Goal: Task Accomplishment & Management: Manage account settings

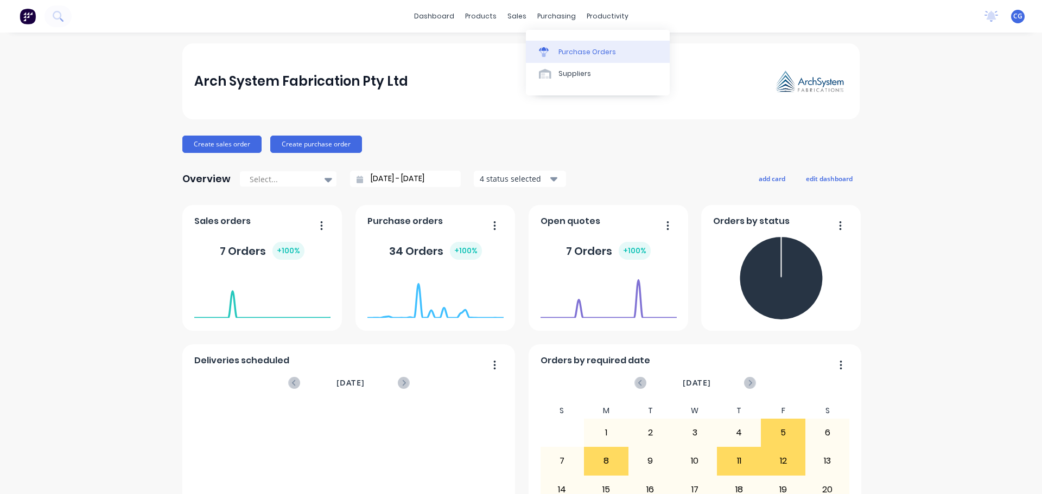
click at [570, 54] on div "Purchase Orders" at bounding box center [587, 52] width 58 height 10
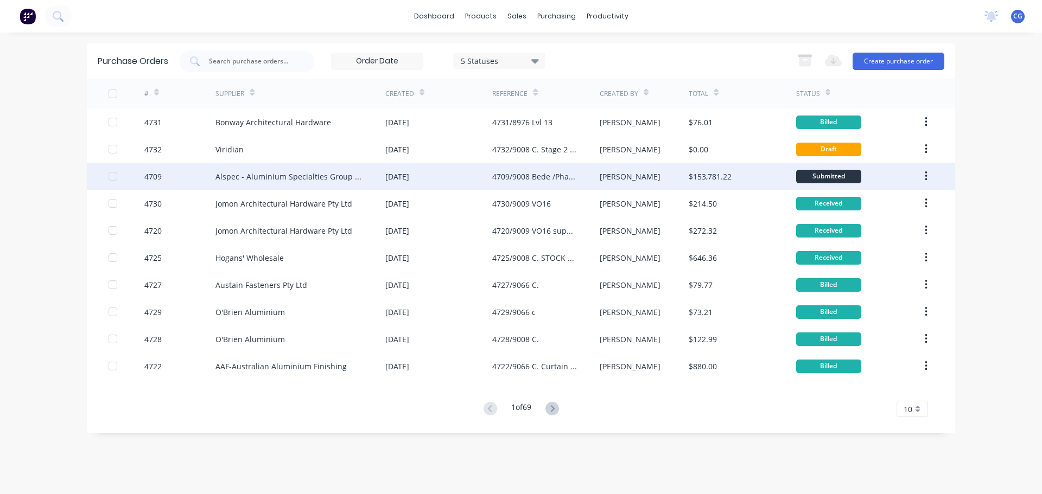
click at [402, 175] on div "[DATE]" at bounding box center [397, 176] width 24 height 11
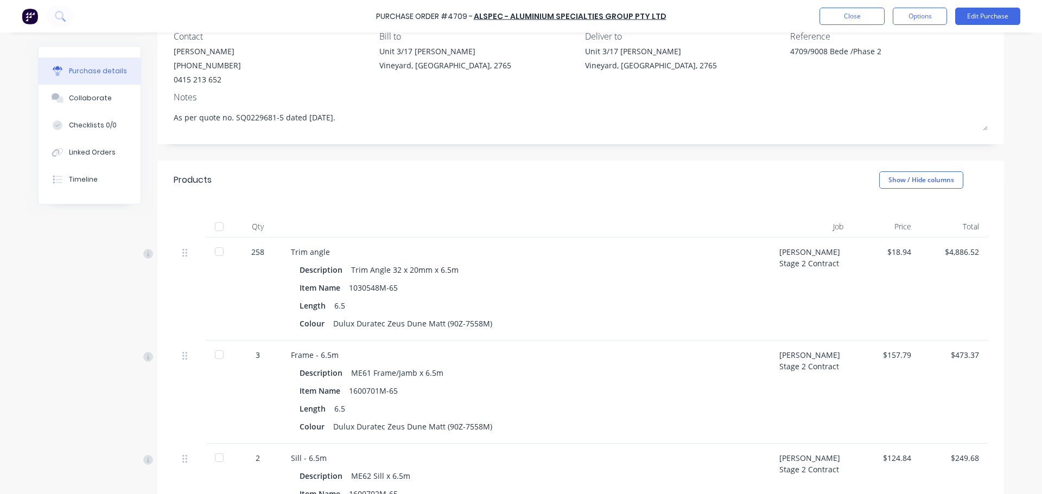
scroll to position [109, 0]
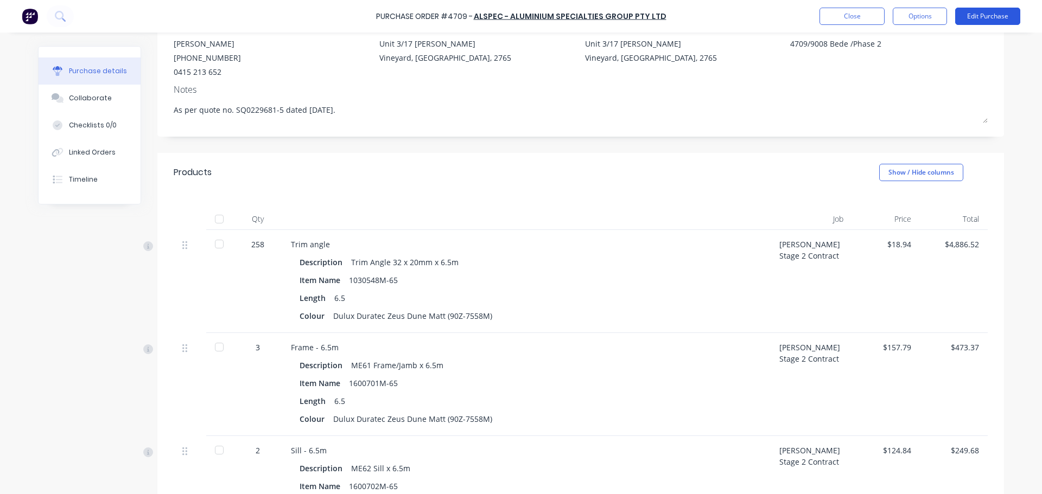
click at [992, 12] on button "Edit Purchase" at bounding box center [987, 16] width 65 height 17
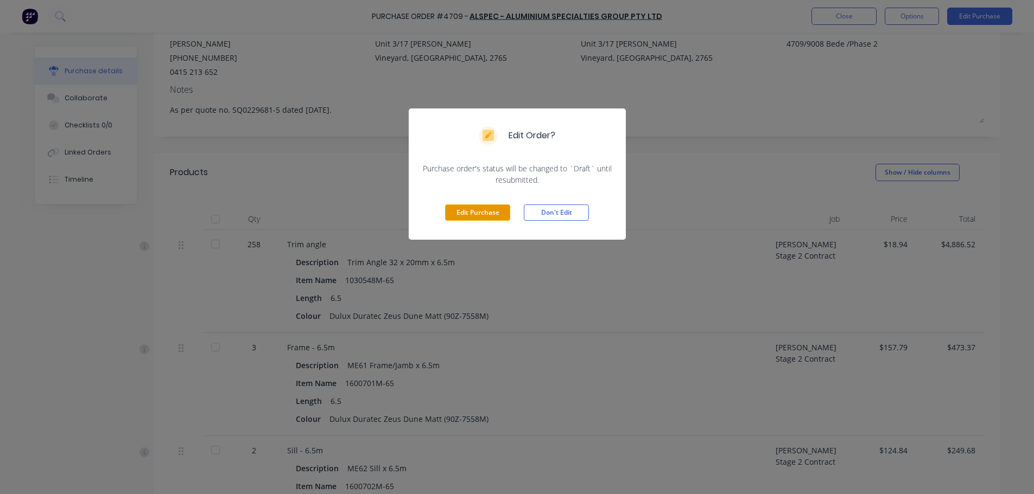
click at [481, 214] on button "Edit Purchase" at bounding box center [477, 213] width 65 height 16
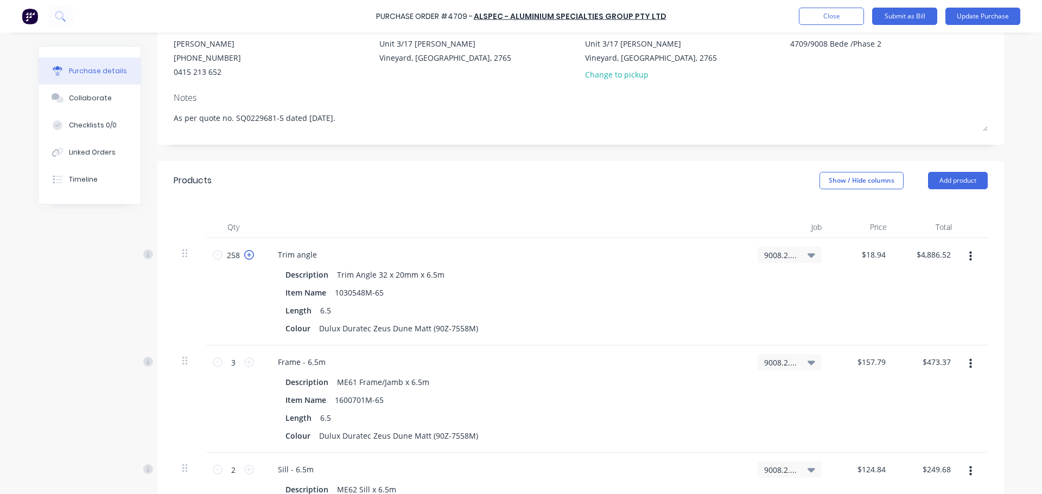
click at [249, 255] on icon at bounding box center [249, 255] width 10 height 10
type textarea "x"
type input "259"
type input "$4,905.46"
type textarea "x"
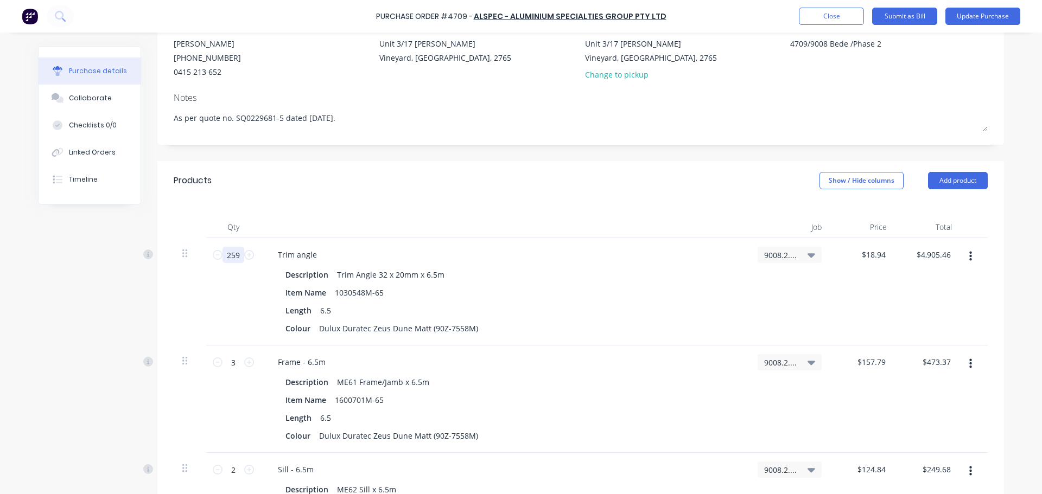
drag, startPoint x: 229, startPoint y: 256, endPoint x: 170, endPoint y: 232, distance: 63.8
click at [190, 256] on div "259 259 Trim angle Description Trim Angle 32 x 20mm x 6.5m Item Name 1030548M-6…" at bounding box center [581, 291] width 814 height 107
type textarea "x"
type input "1"
type input "$18.94"
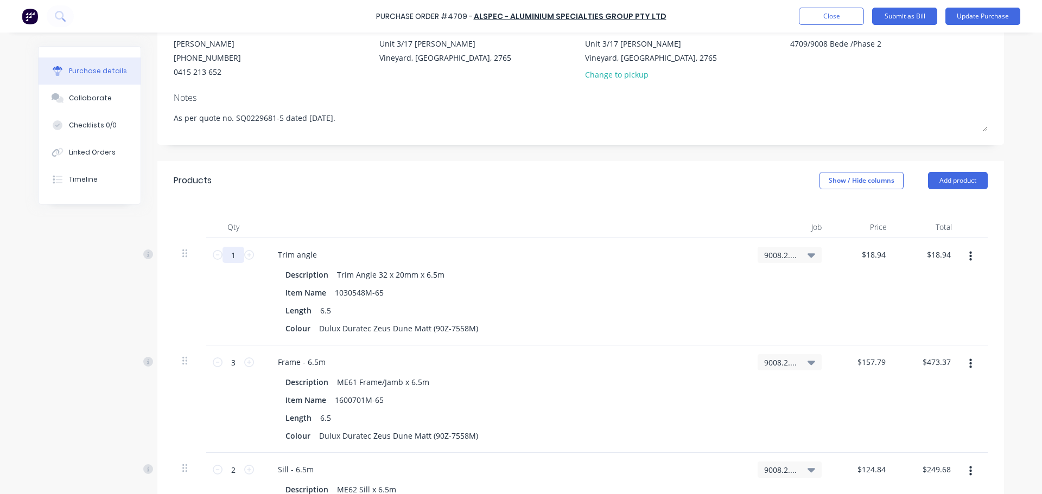
type textarea "x"
type input "12"
type input "$227.28"
type textarea "x"
type input "128"
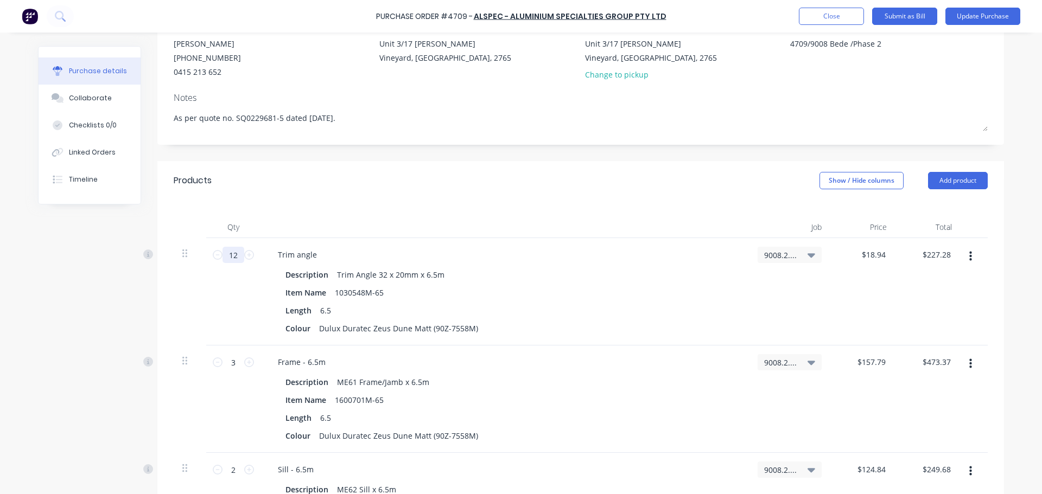
type input "$2,424.32"
type textarea "x"
type input "128"
click at [235, 370] on input "3" at bounding box center [233, 362] width 22 height 16
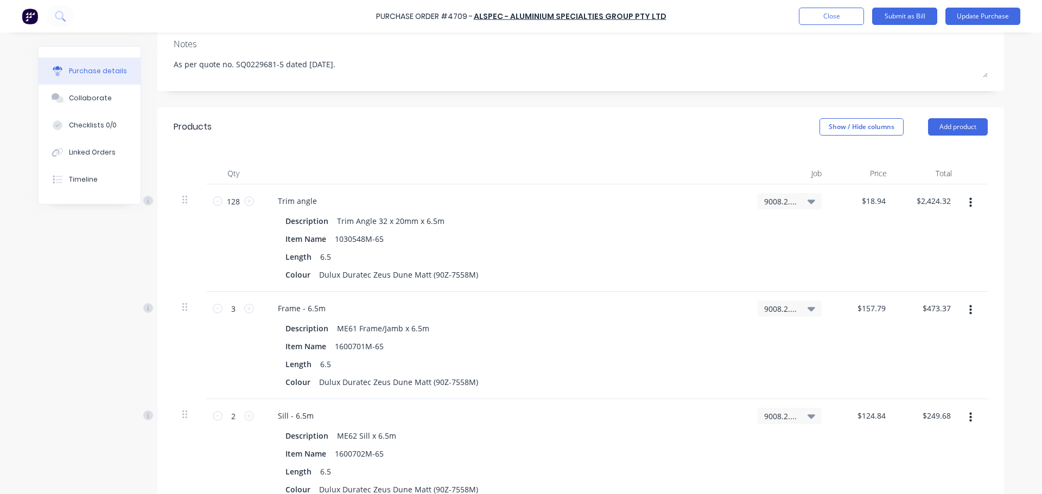
scroll to position [163, 0]
click at [808, 306] on icon at bounding box center [812, 308] width 8 height 12
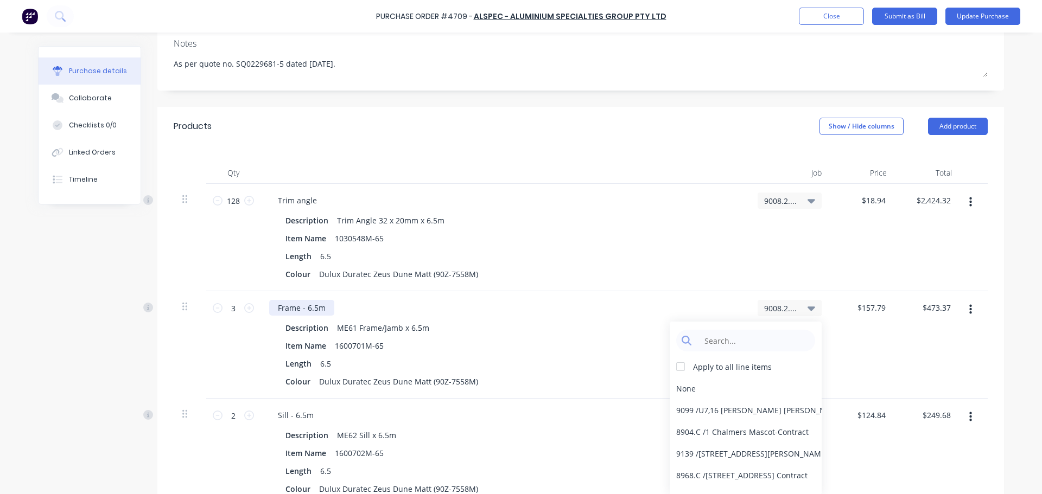
click at [317, 313] on div "Frame - 6.5m" at bounding box center [301, 308] width 65 height 16
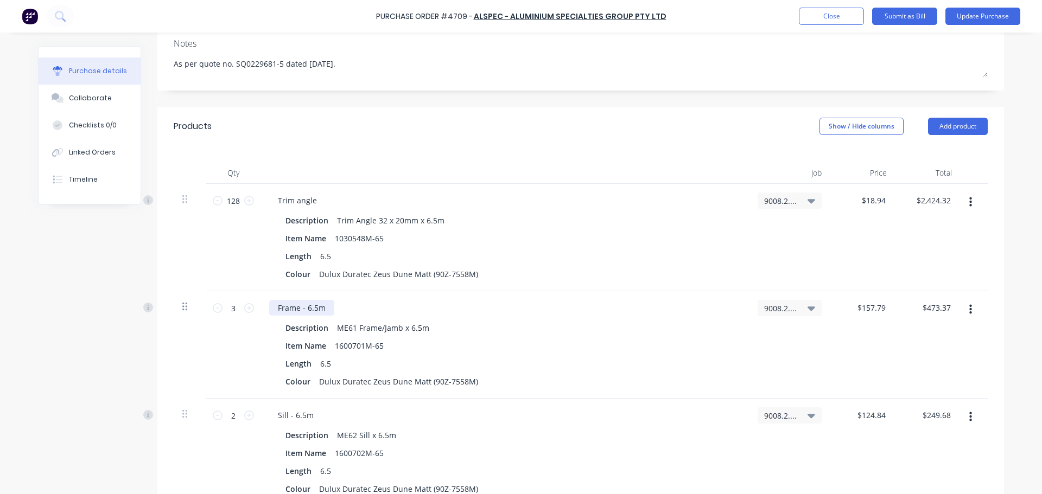
click at [182, 309] on icon at bounding box center [184, 307] width 5 height 10
click at [146, 310] on icon at bounding box center [148, 308] width 10 height 10
click at [969, 308] on icon "button" at bounding box center [970, 310] width 3 height 12
click at [917, 404] on button "Delete" at bounding box center [937, 404] width 92 height 22
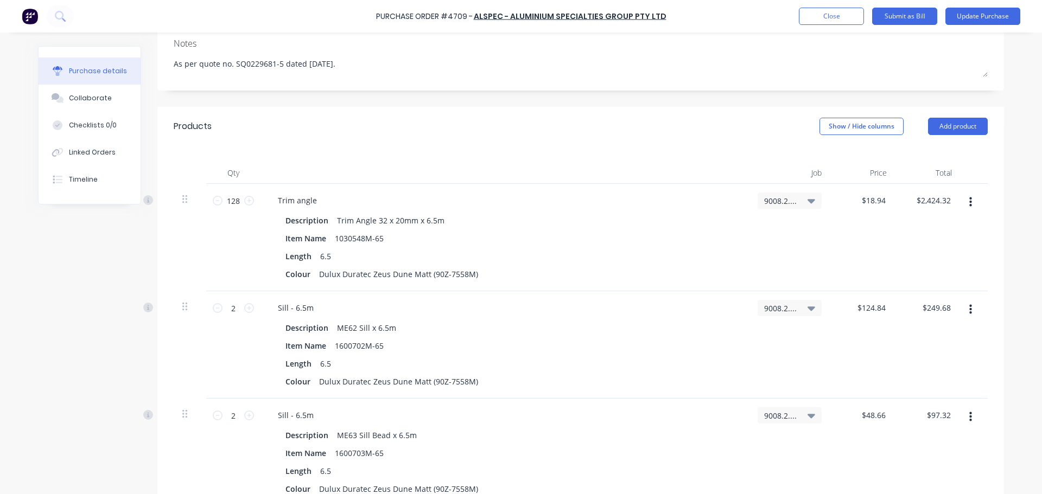
scroll to position [271, 0]
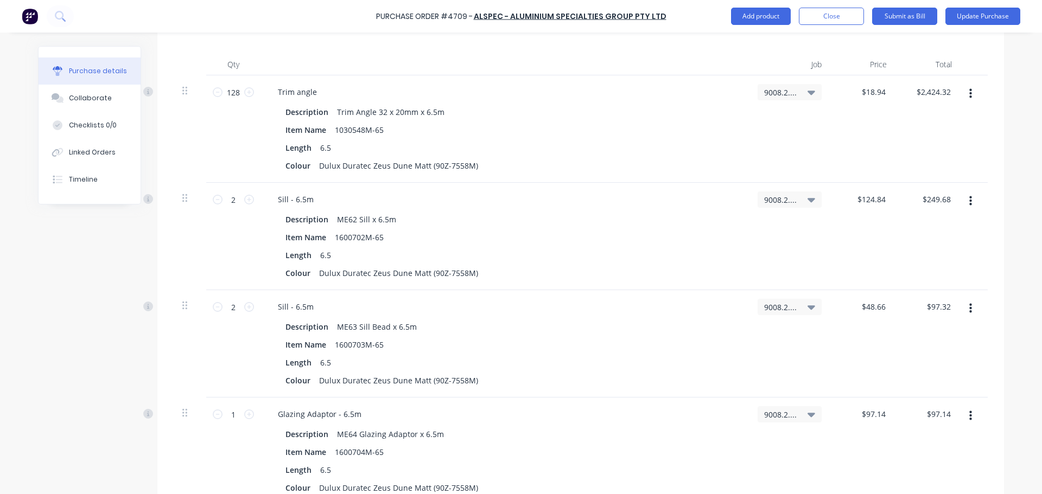
click at [969, 202] on icon "button" at bounding box center [970, 201] width 3 height 10
click at [913, 293] on button "Delete" at bounding box center [937, 295] width 92 height 22
click at [969, 202] on icon "button" at bounding box center [970, 201] width 3 height 10
click at [907, 294] on button "Delete" at bounding box center [937, 295] width 92 height 22
click at [969, 198] on icon "button" at bounding box center [970, 201] width 3 height 10
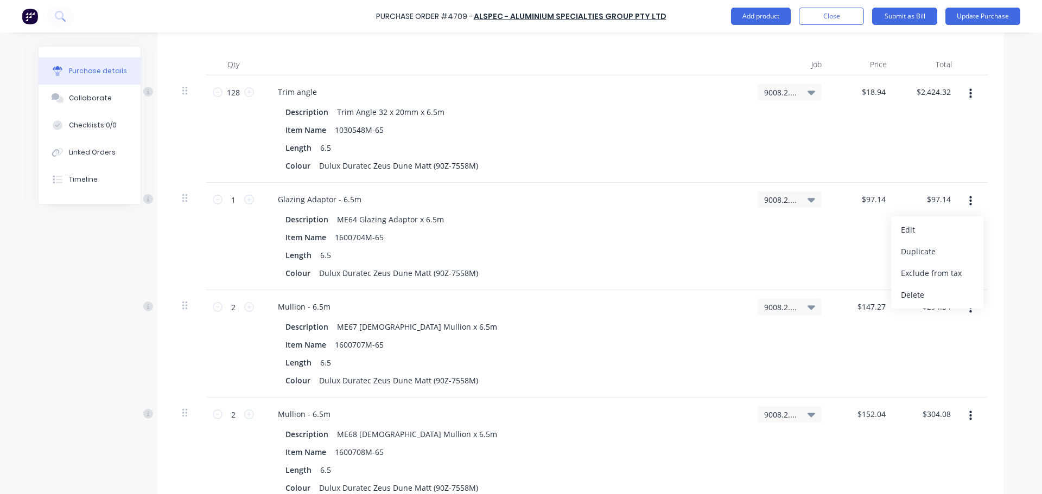
click at [915, 293] on button "Delete" at bounding box center [937, 295] width 92 height 22
click at [969, 204] on icon "button" at bounding box center [970, 201] width 3 height 12
click at [913, 295] on button "Delete" at bounding box center [937, 295] width 92 height 22
click at [964, 202] on button "button" at bounding box center [971, 202] width 26 height 20
click at [913, 294] on button "Delete" at bounding box center [937, 295] width 92 height 22
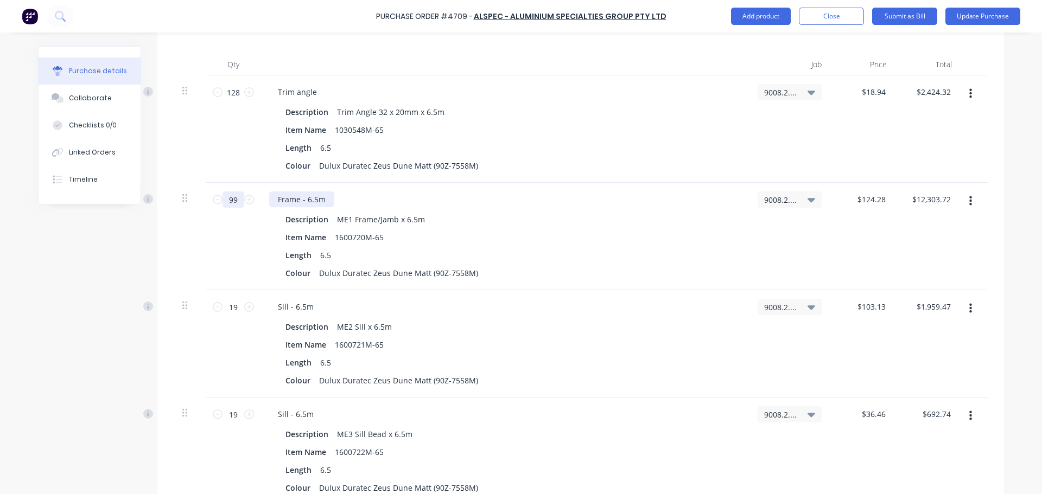
drag, startPoint x: 225, startPoint y: 199, endPoint x: 282, endPoint y: 202, distance: 57.1
click at [282, 202] on div "99 99 Frame - 6.5m Description ME1 Frame/Jamb x 6.5m Item Name 1600720M-65 Leng…" at bounding box center [581, 236] width 814 height 107
type textarea "x"
type input "4"
type input "$497.12"
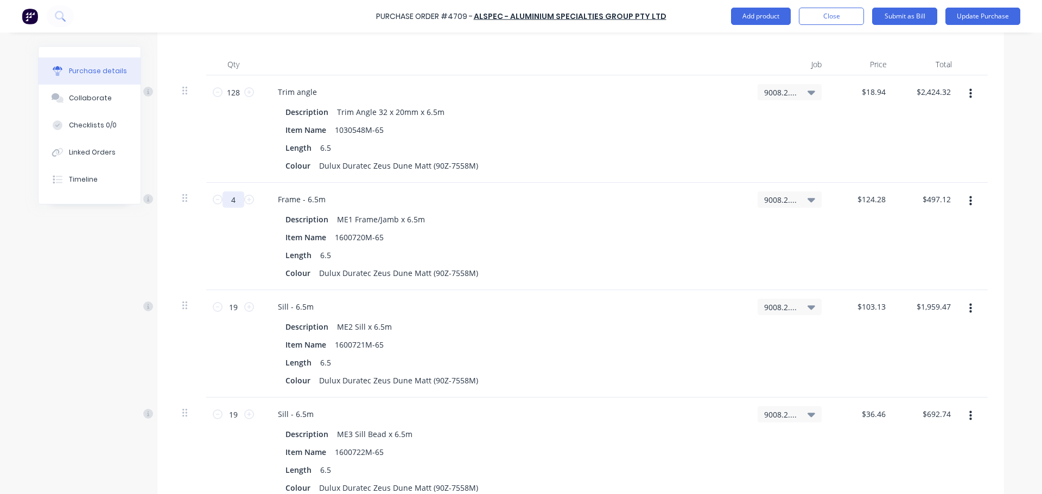
type textarea "x"
type input "49"
type input "$6,089.72"
type textarea "x"
type input "49"
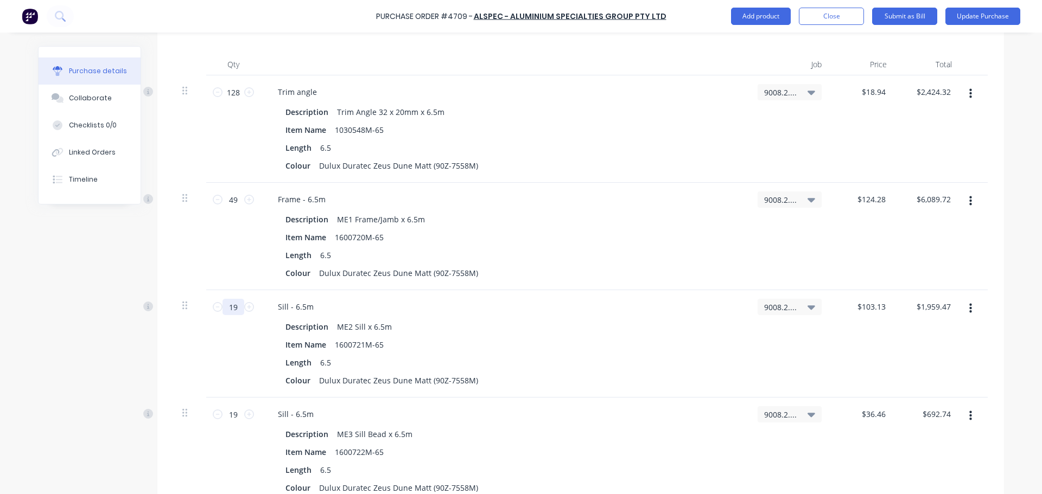
drag, startPoint x: 236, startPoint y: 307, endPoint x: 192, endPoint y: 297, distance: 45.7
click at [206, 310] on div "19 19" at bounding box center [233, 343] width 54 height 107
type textarea "x"
type input "1"
type input "$103.13"
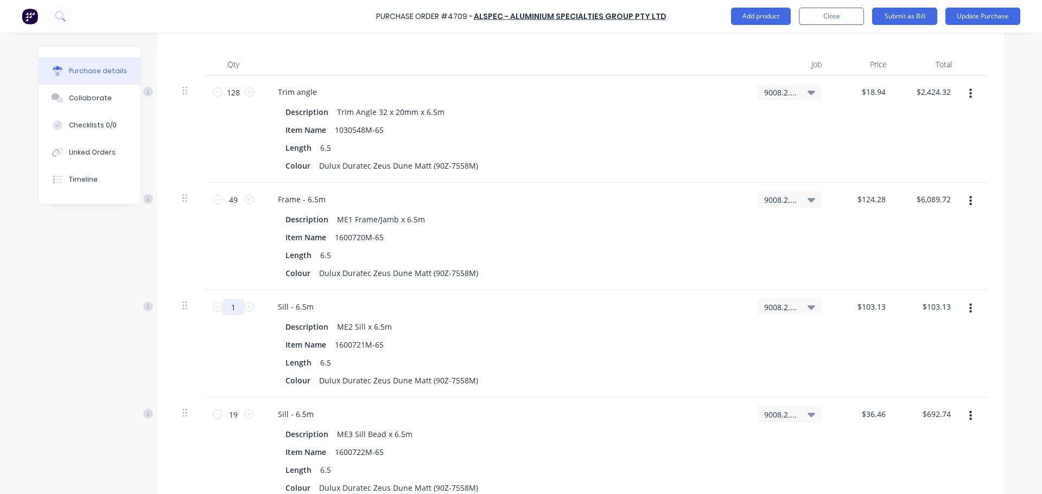
type textarea "x"
type input "10"
type input "$1,031.30"
type textarea "x"
type input "10"
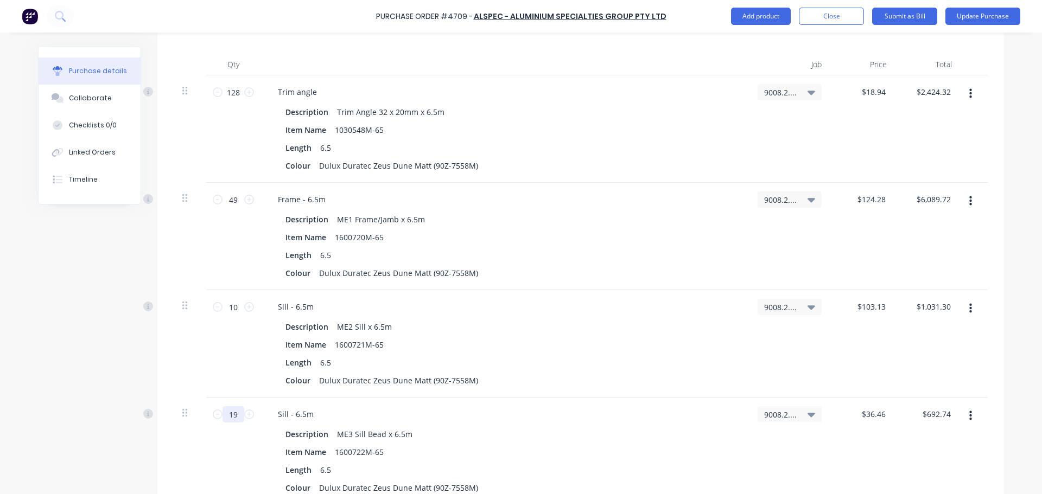
drag, startPoint x: 235, startPoint y: 416, endPoint x: 132, endPoint y: 372, distance: 112.1
click at [181, 414] on div "19 19 Sill - 6.5m Description ME3 Sill Bead x 6.5m Item Name 1600722M-65 Length…" at bounding box center [581, 451] width 814 height 107
type textarea "x"
type input "1"
type input "$36.46"
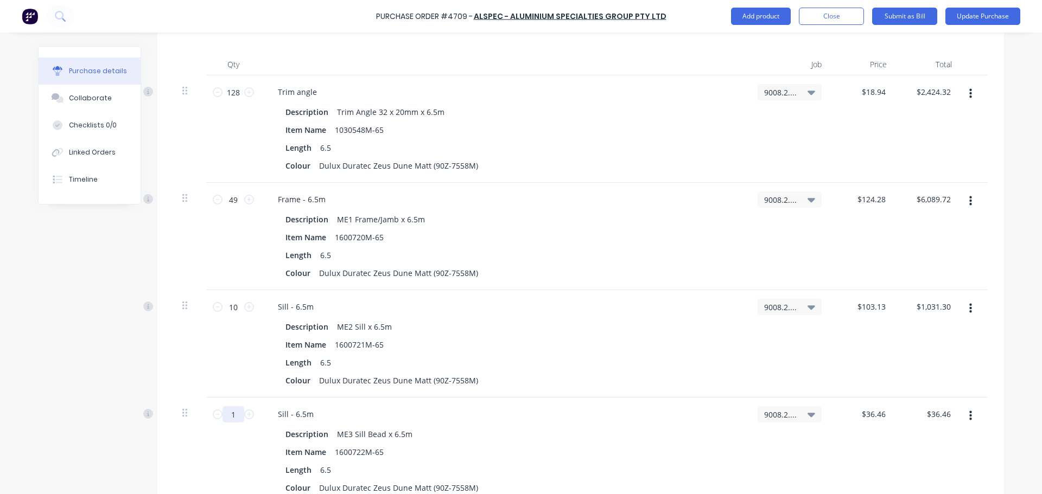
type textarea "x"
type input "10"
type input "$364.60"
type textarea "x"
type input "10"
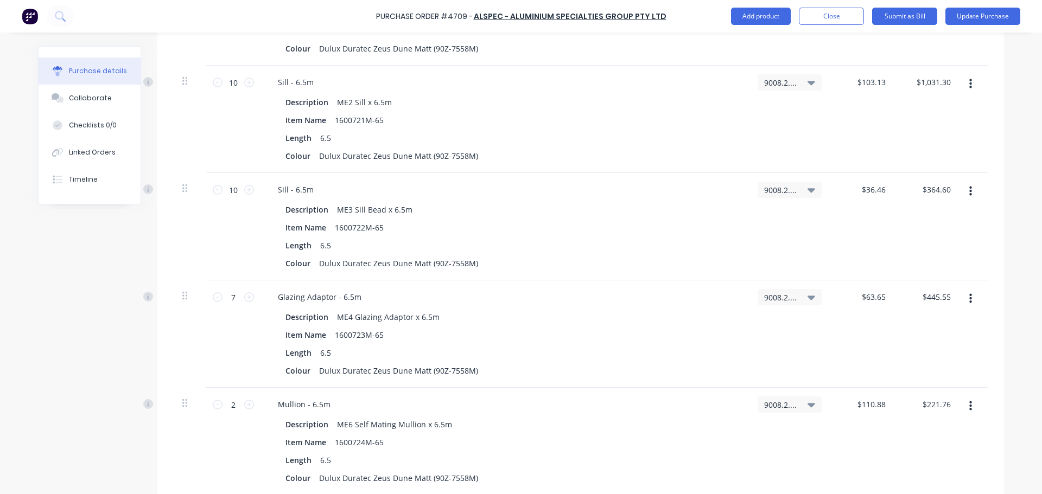
scroll to position [597, 0]
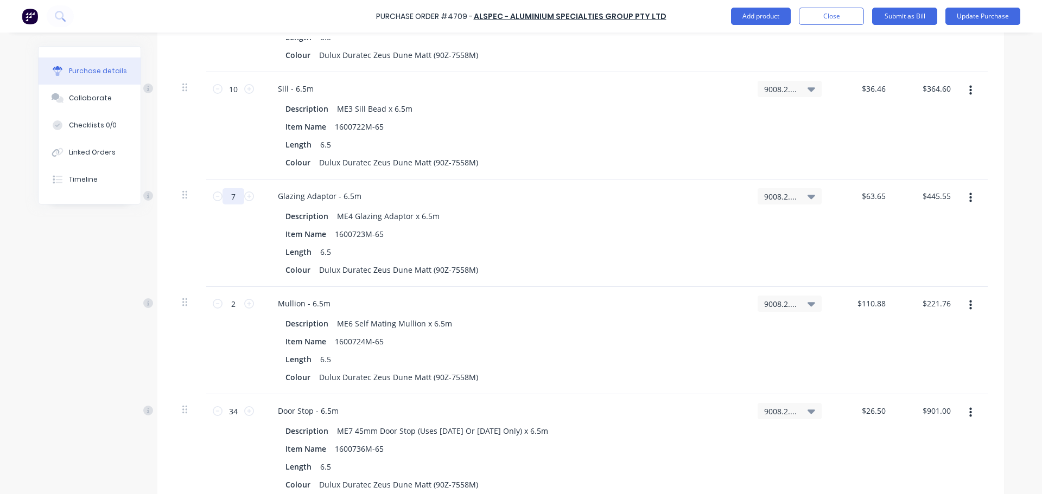
click at [228, 198] on input "7" at bounding box center [233, 196] width 22 height 16
click at [215, 200] on icon at bounding box center [218, 197] width 10 height 10
type textarea "x"
type input "6"
type input "$381.90"
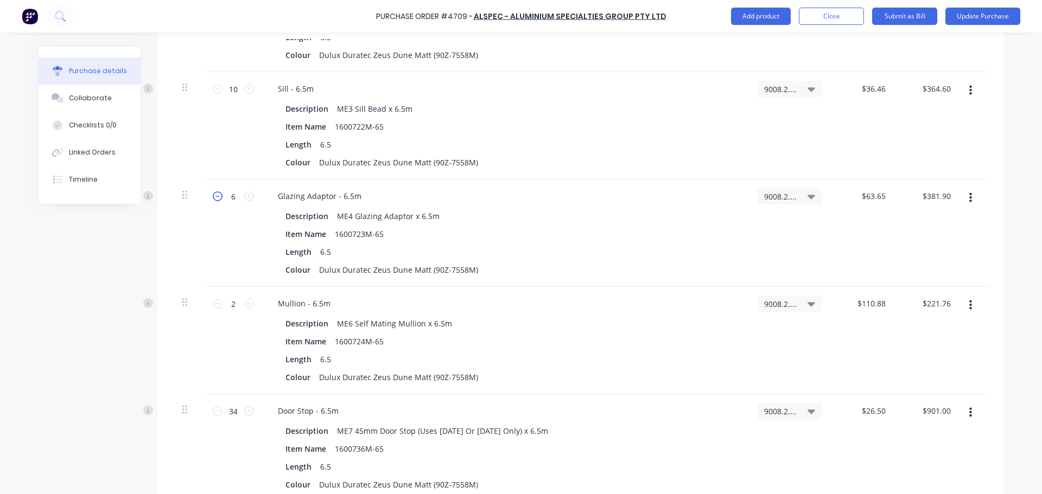
click at [215, 200] on icon at bounding box center [218, 197] width 10 height 10
type textarea "x"
type input "5"
type input "$318.25"
click at [213, 196] on icon at bounding box center [218, 197] width 10 height 10
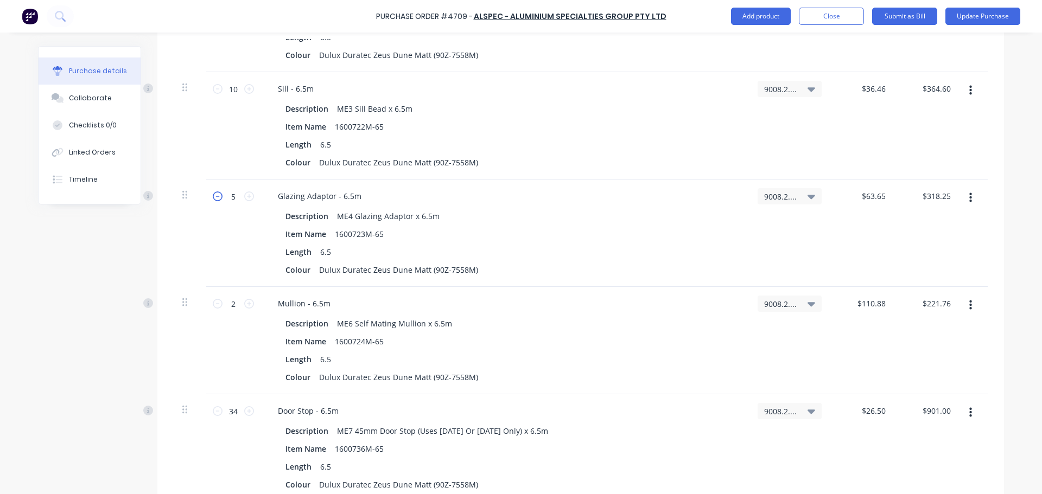
type textarea "x"
type input "4"
type input "$254.60"
click at [213, 196] on icon at bounding box center [218, 197] width 10 height 10
type textarea "x"
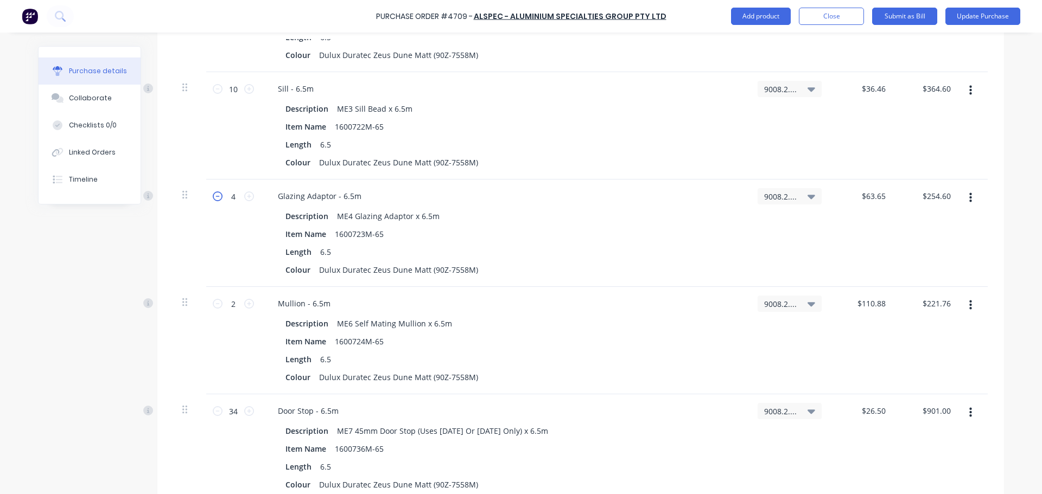
type input "3"
type input "$190.95"
click at [244, 199] on icon at bounding box center [249, 197] width 10 height 10
type textarea "x"
type input "4"
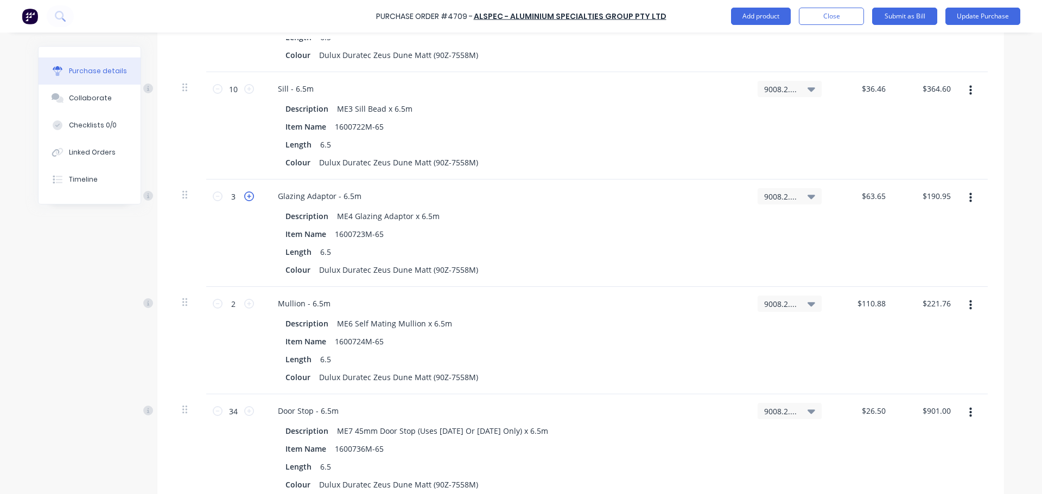
type input "$254.60"
click at [213, 307] on icon at bounding box center [218, 304] width 10 height 10
type textarea "x"
type input "1"
type input "$110.88"
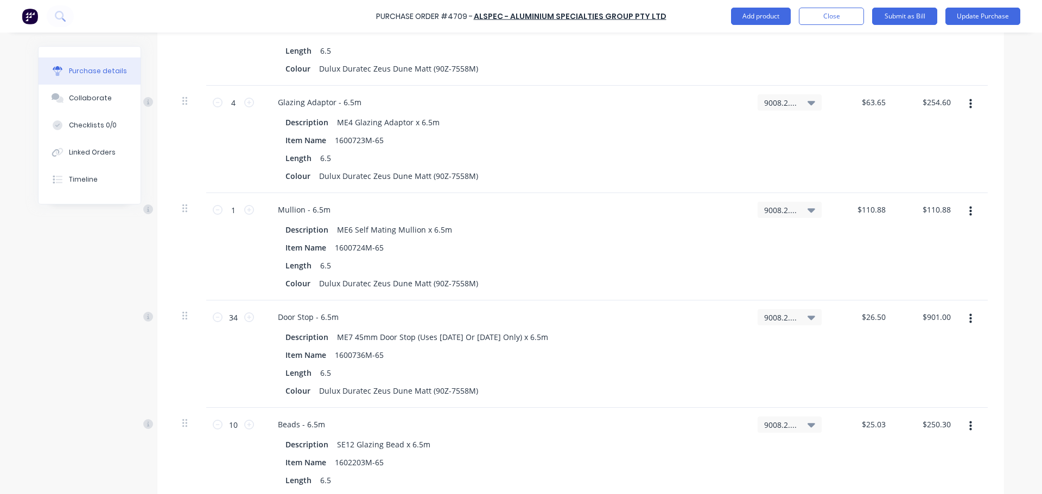
scroll to position [705, 0]
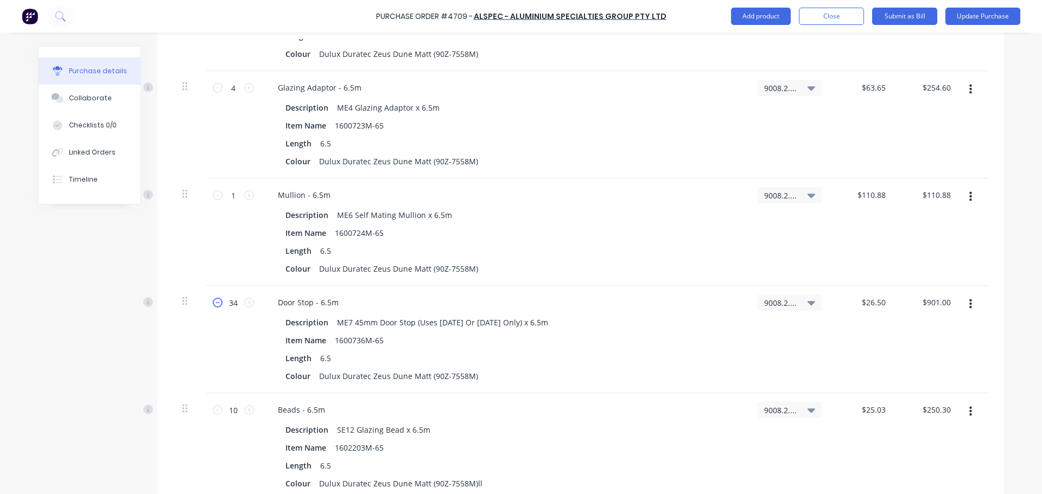
click at [213, 302] on icon at bounding box center [218, 303] width 10 height 10
type textarea "x"
type input "33"
type input "$874.50"
click at [213, 302] on icon at bounding box center [218, 303] width 10 height 10
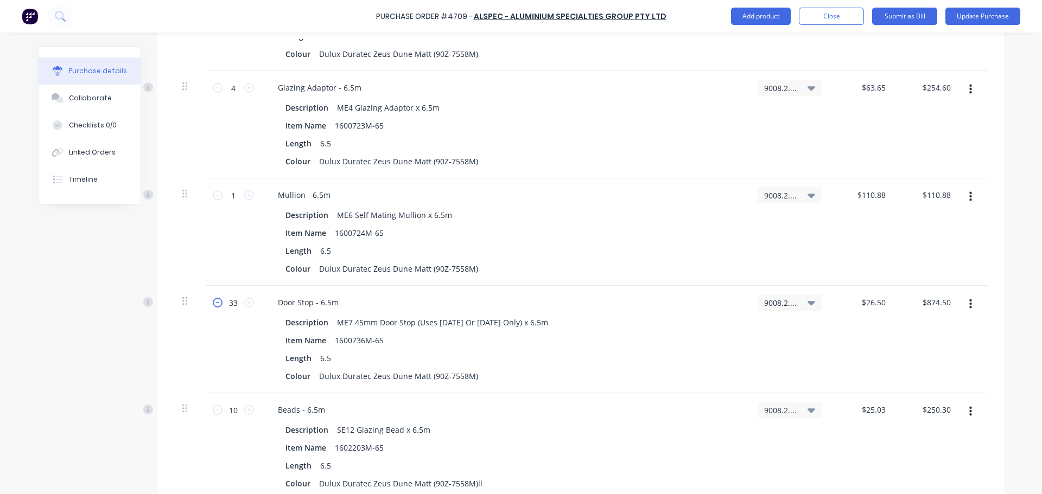
type textarea "x"
type input "32"
type input "$848.00"
click at [213, 302] on icon at bounding box center [218, 303] width 10 height 10
type textarea "x"
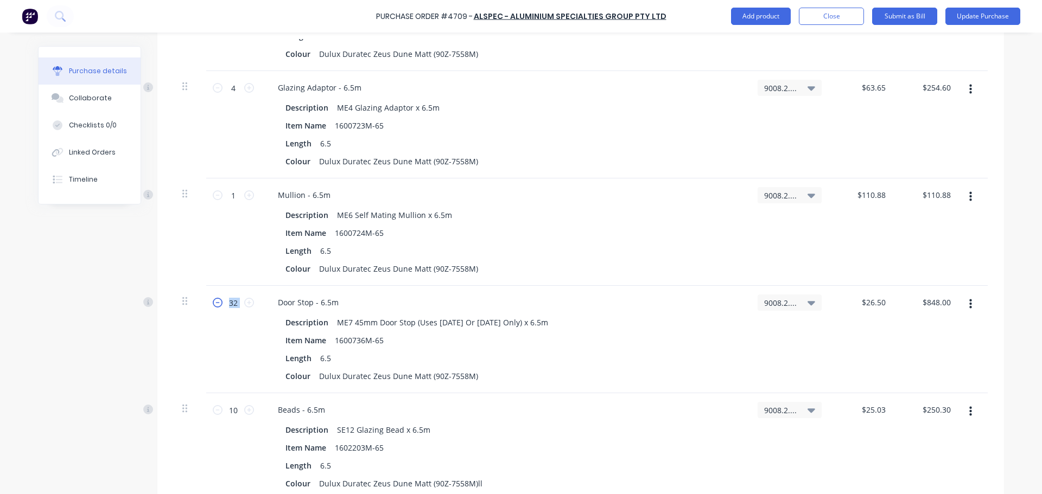
type input "31"
type input "$821.50"
click at [213, 302] on icon at bounding box center [218, 303] width 10 height 10
type textarea "x"
type input "30"
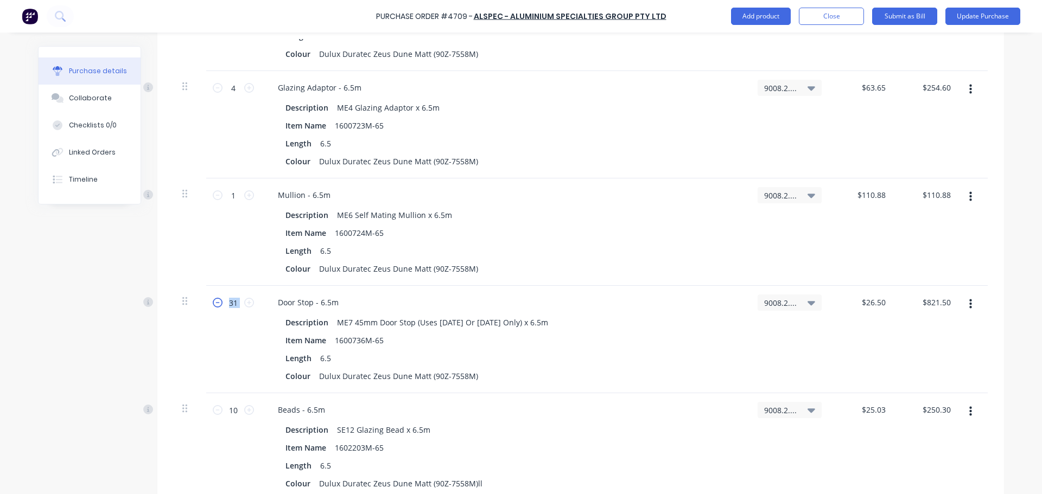
type input "$795.00"
click at [213, 302] on icon at bounding box center [218, 303] width 10 height 10
type textarea "x"
type input "29"
type input "$768.50"
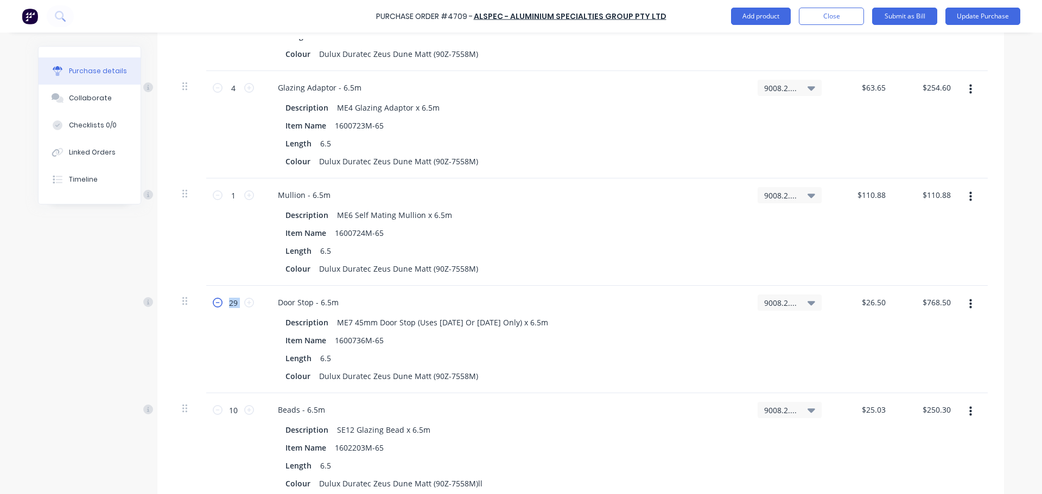
click at [213, 302] on icon at bounding box center [218, 303] width 10 height 10
type textarea "x"
type input "28"
type input "$742.00"
click at [213, 302] on icon at bounding box center [218, 303] width 10 height 10
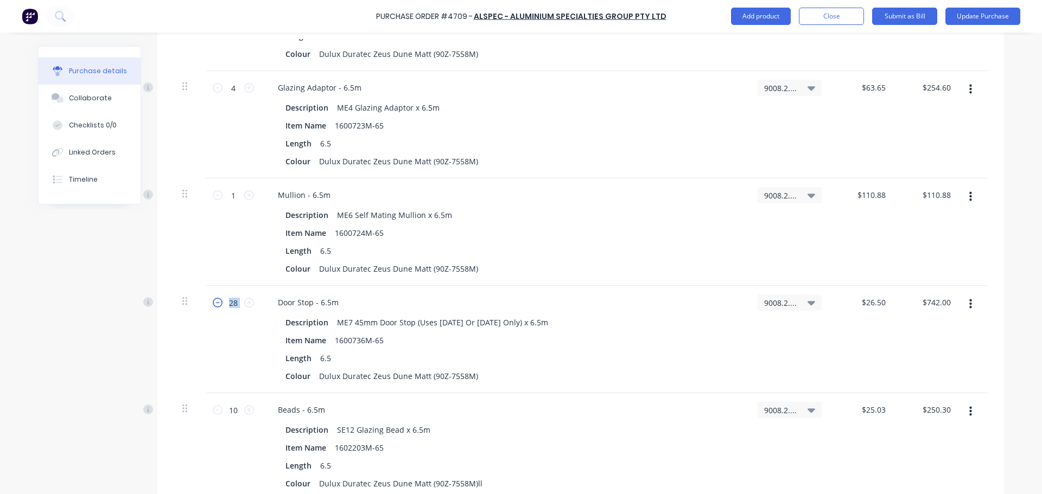
type textarea "x"
type input "27"
type input "$715.50"
click at [213, 302] on icon at bounding box center [218, 303] width 10 height 10
type textarea "x"
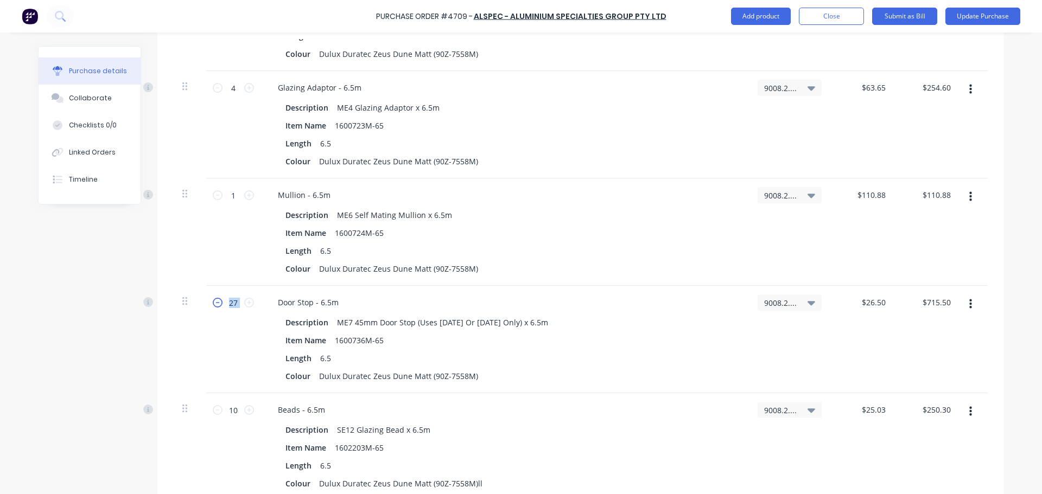
type input "26"
type input "$689.00"
click at [213, 302] on icon at bounding box center [218, 303] width 10 height 10
type textarea "x"
type input "25"
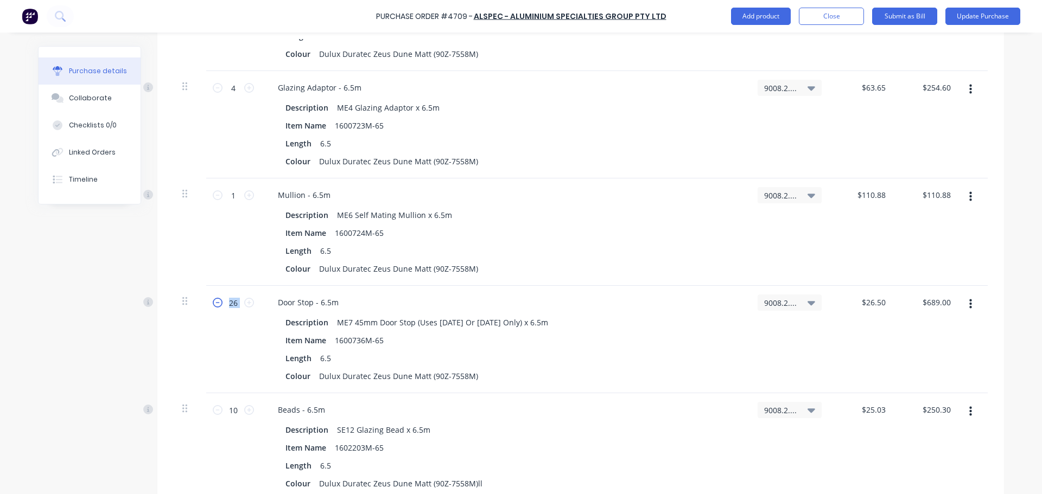
type input "$662.50"
click at [213, 302] on icon at bounding box center [218, 303] width 10 height 10
type textarea "x"
type input "24"
type input "$636.00"
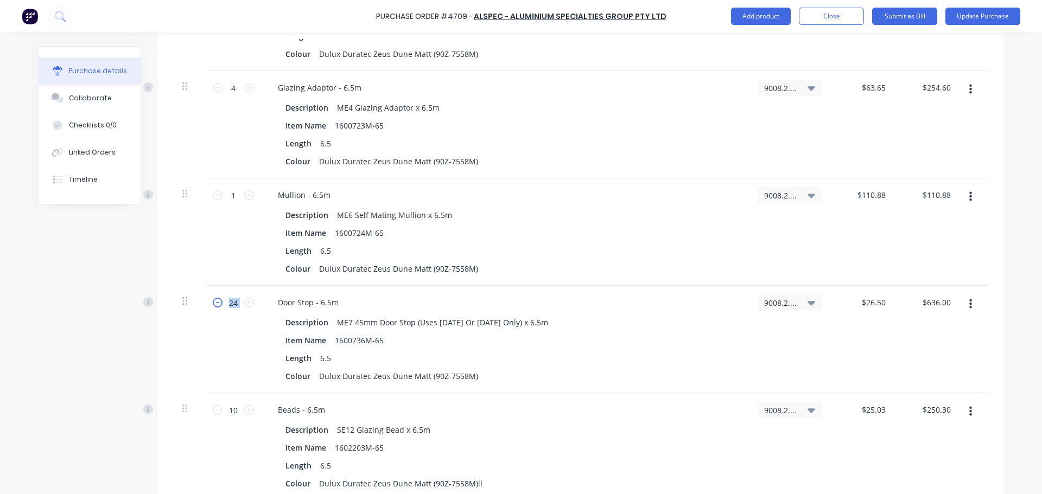
click at [213, 302] on icon at bounding box center [218, 303] width 10 height 10
type textarea "x"
type input "23"
type input "$609.50"
click at [213, 302] on icon at bounding box center [218, 303] width 10 height 10
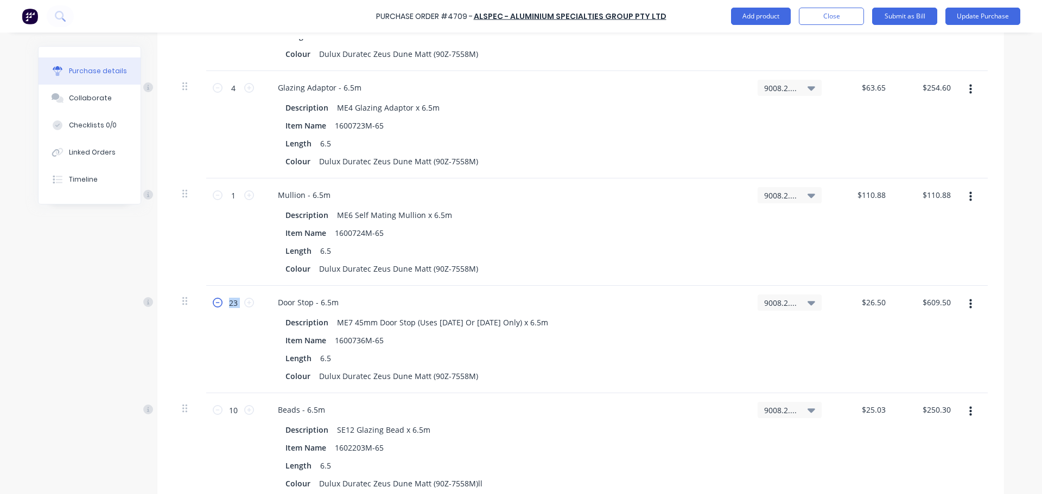
type textarea "x"
type input "22"
type input "$583.00"
click at [213, 302] on icon at bounding box center [218, 303] width 10 height 10
type textarea "x"
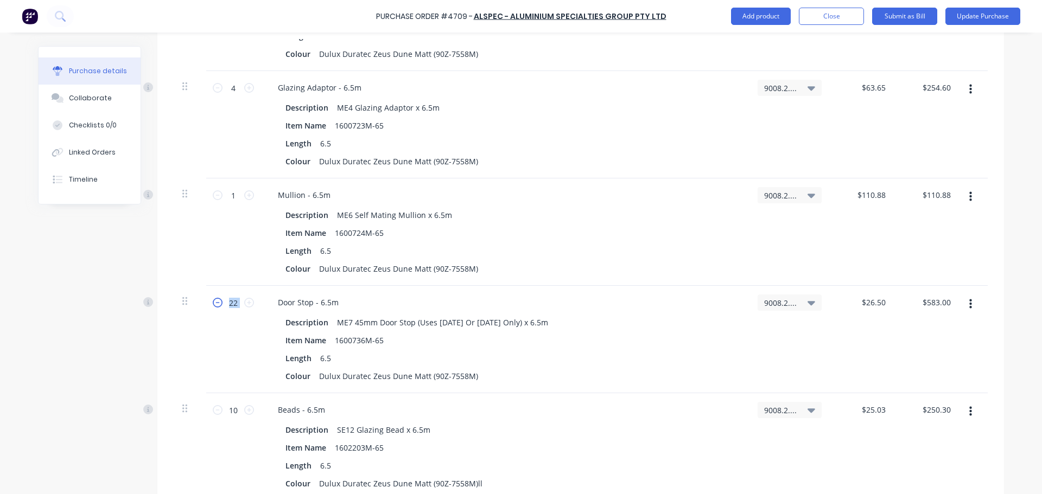
type input "21"
type input "$556.50"
click at [213, 302] on icon at bounding box center [218, 303] width 10 height 10
type textarea "x"
type input "20"
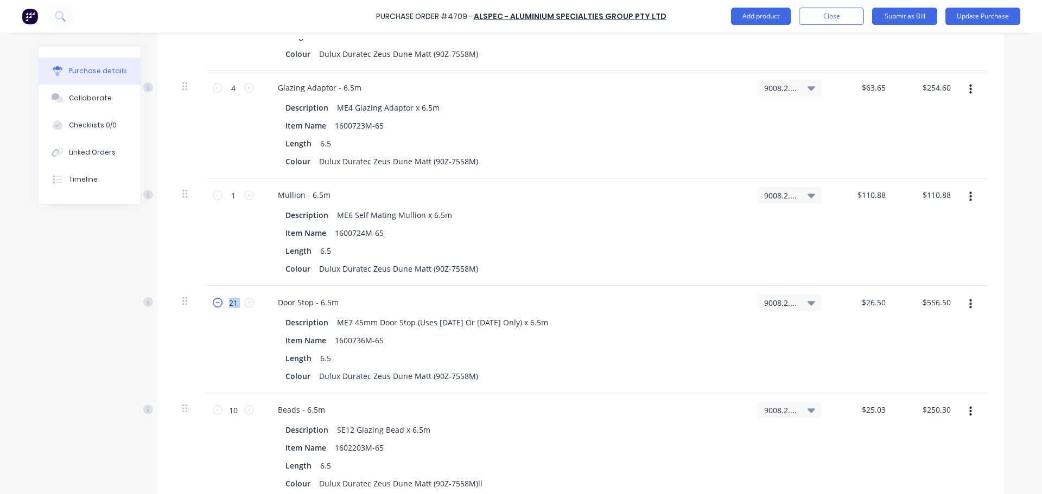
type input "$530.00"
click at [213, 302] on icon at bounding box center [218, 303] width 10 height 10
type textarea "x"
type input "19"
type input "$503.50"
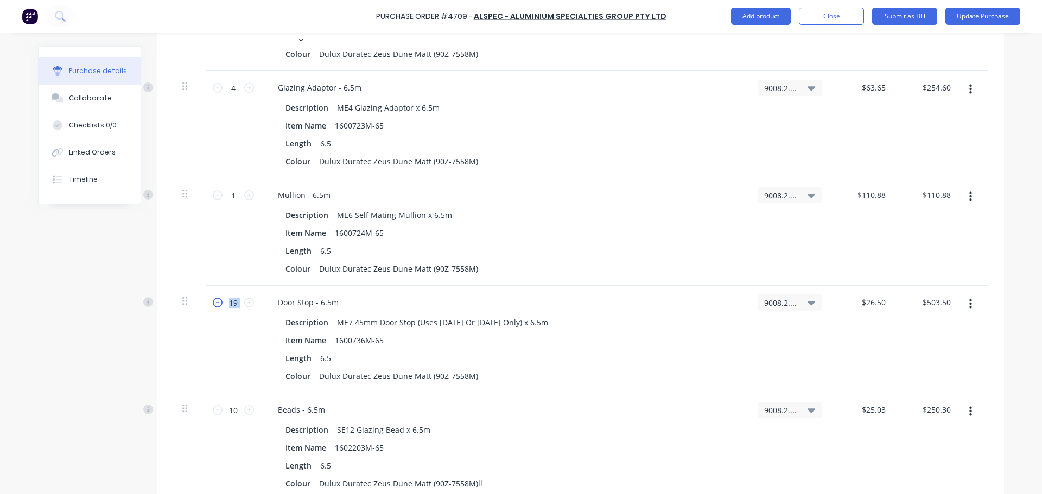
click at [213, 302] on icon at bounding box center [218, 303] width 10 height 10
type textarea "x"
type input "18"
type input "$477.00"
click at [213, 302] on icon at bounding box center [218, 303] width 10 height 10
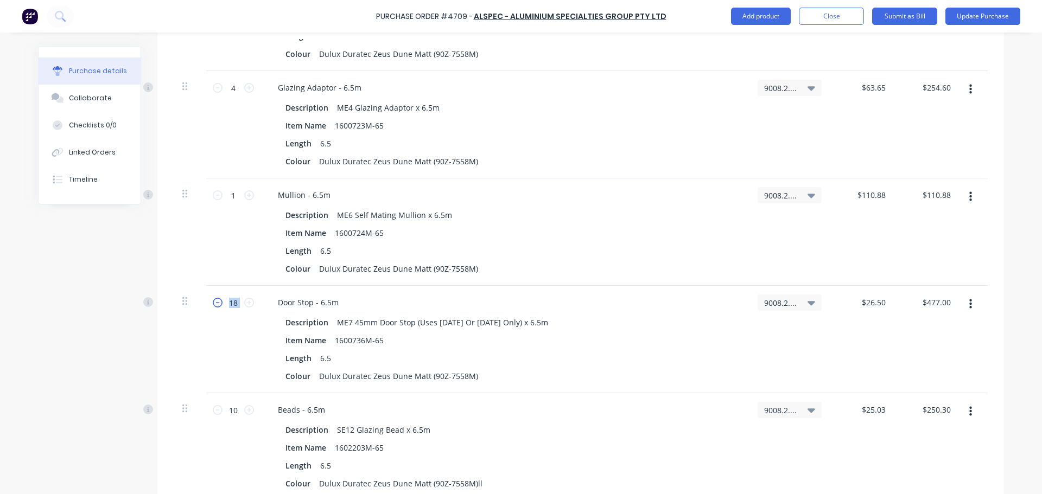
type textarea "x"
type input "17"
type input "$450.50"
click at [213, 302] on icon at bounding box center [218, 303] width 10 height 10
type textarea "x"
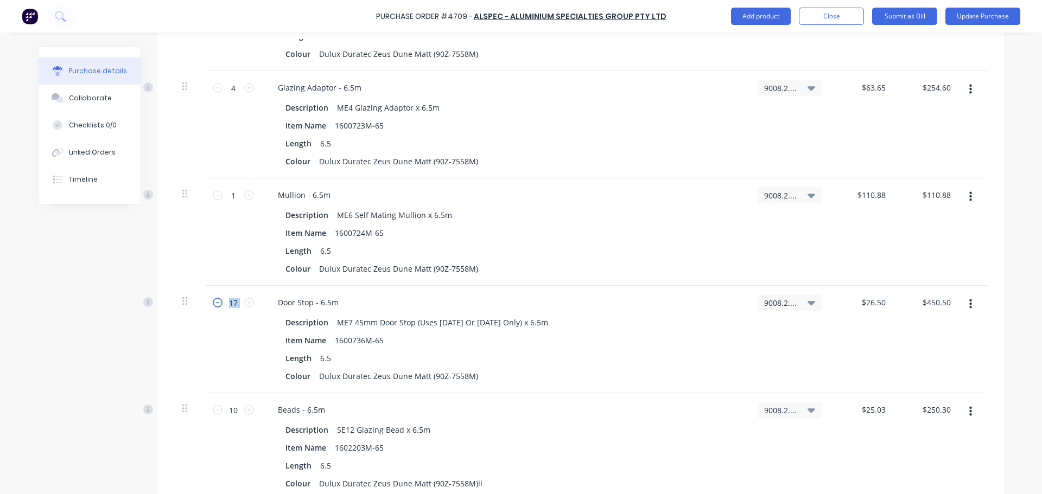
type input "16"
type input "$424.00"
click at [246, 304] on icon at bounding box center [249, 303] width 10 height 10
type textarea "x"
type input "17"
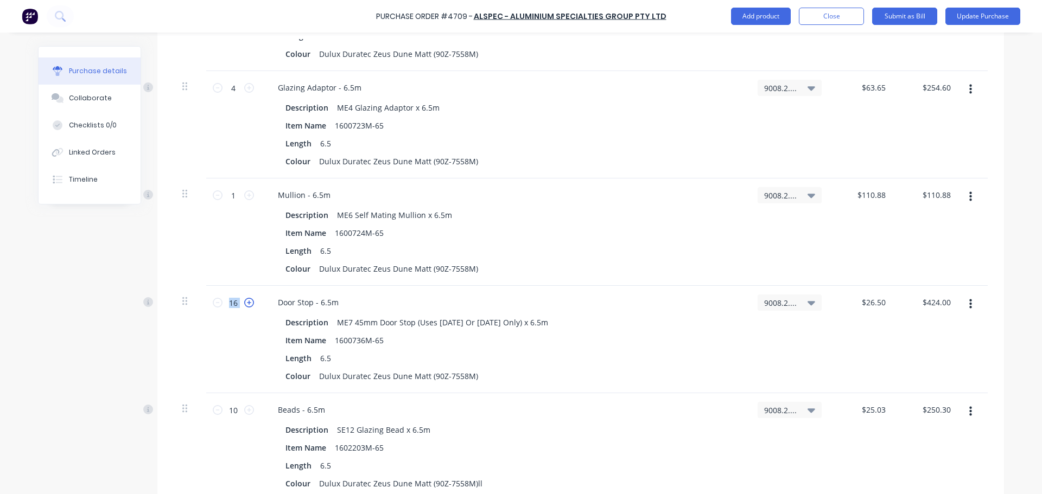
type input "$450.50"
click at [215, 412] on icon at bounding box center [218, 410] width 10 height 10
type textarea "x"
type input "9"
type input "$225.27"
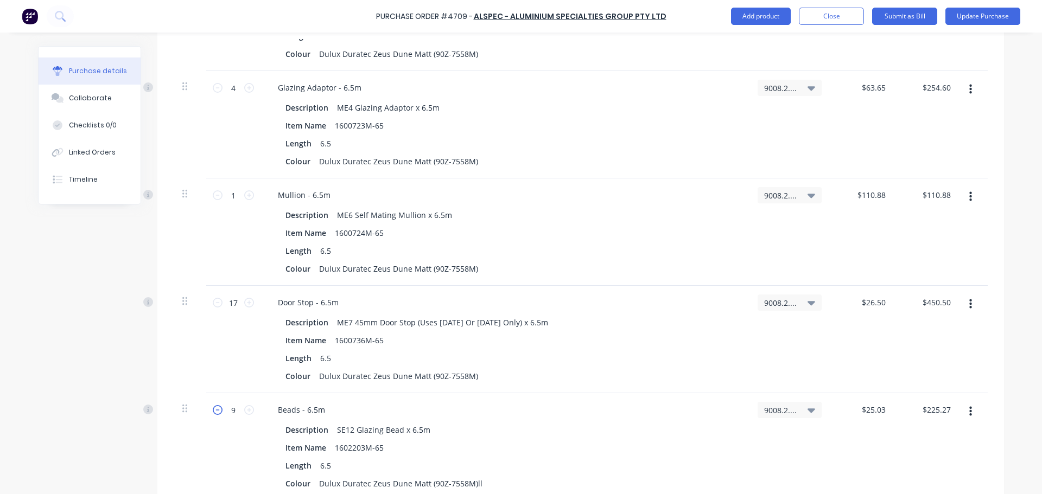
click at [215, 412] on icon at bounding box center [218, 410] width 10 height 10
type textarea "x"
type input "8"
type input "$200.24"
click at [215, 412] on icon at bounding box center [218, 410] width 10 height 10
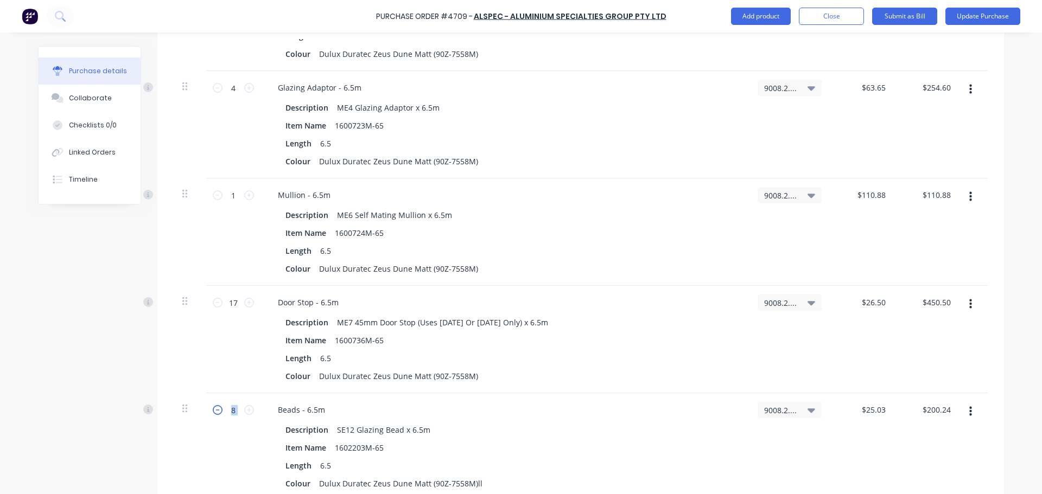
type textarea "x"
type input "7"
type input "$175.21"
click at [215, 412] on icon at bounding box center [218, 410] width 10 height 10
type textarea "x"
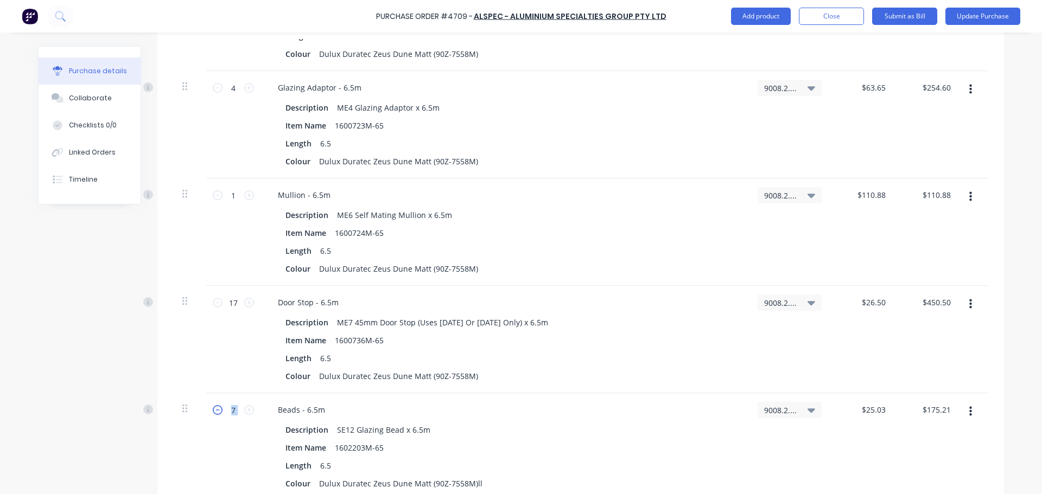
type input "6"
type input "$150.18"
click at [215, 412] on icon at bounding box center [218, 410] width 10 height 10
type textarea "x"
type input "5"
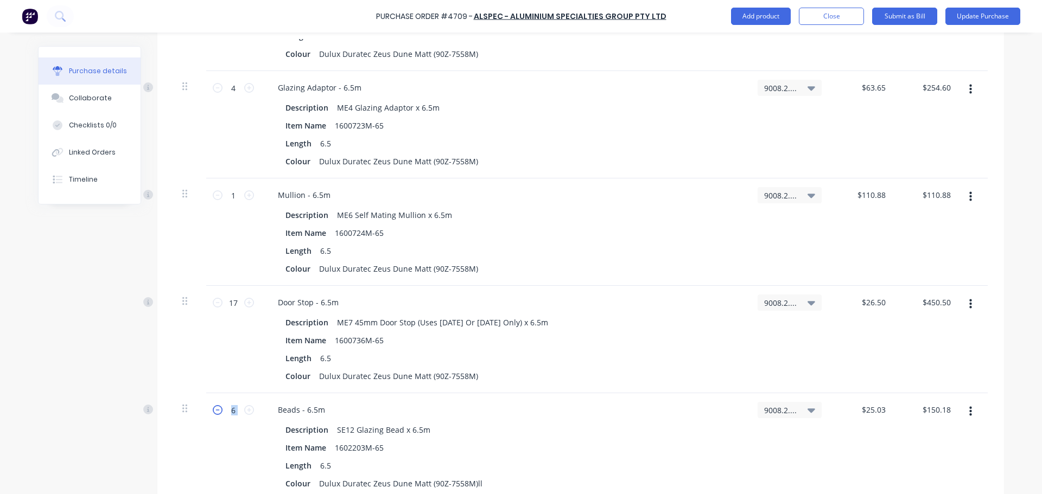
type input "$125.15"
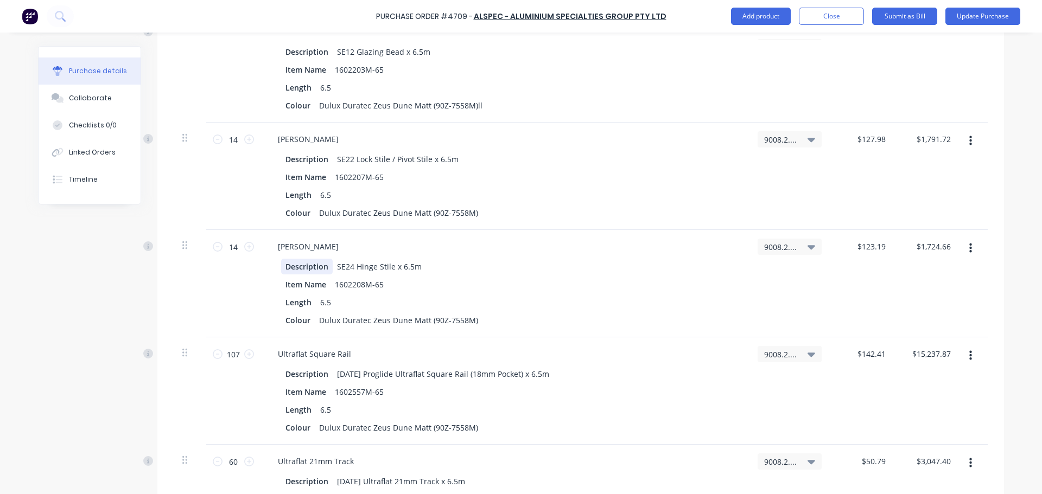
scroll to position [1085, 0]
click at [213, 141] on icon at bounding box center [218, 138] width 10 height 10
type textarea "x"
type input "13"
type input "$1,663.74"
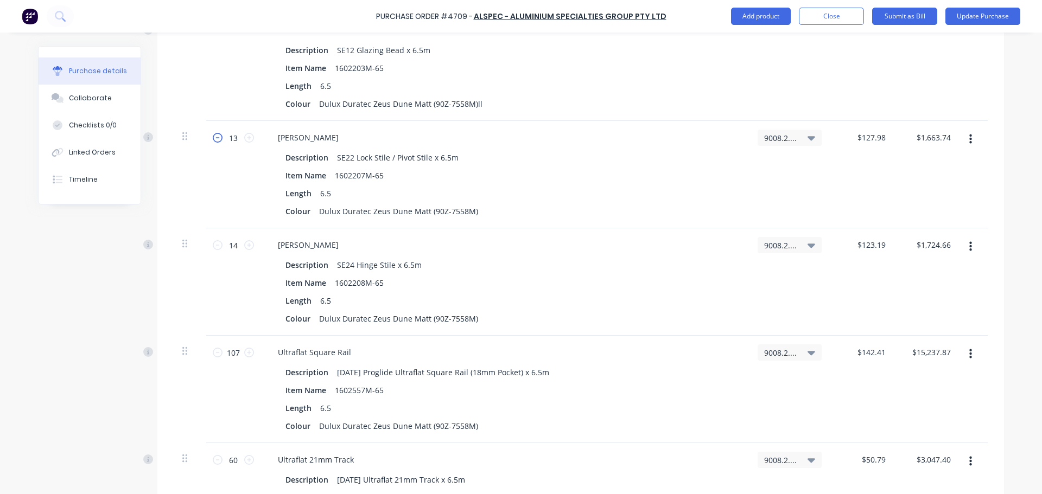
click at [213, 139] on icon at bounding box center [218, 138] width 10 height 10
type textarea "x"
type input "12"
type input "$1,535.76"
click at [213, 139] on icon at bounding box center [218, 138] width 10 height 10
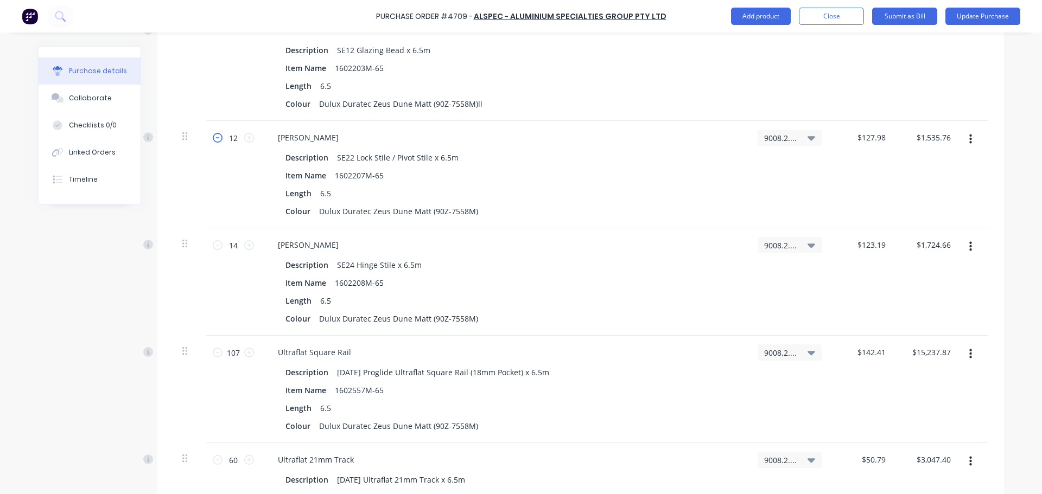
type textarea "x"
type input "11"
type input "$1,407.78"
click at [213, 139] on icon at bounding box center [218, 138] width 10 height 10
type textarea "x"
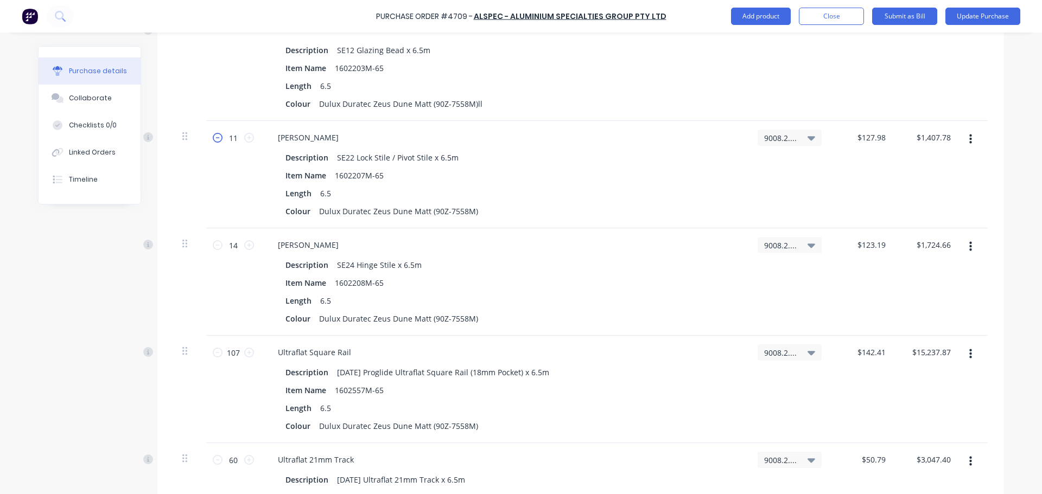
type input "10"
type input "$1,279.80"
click at [213, 139] on icon at bounding box center [218, 138] width 10 height 10
type textarea "x"
type input "9"
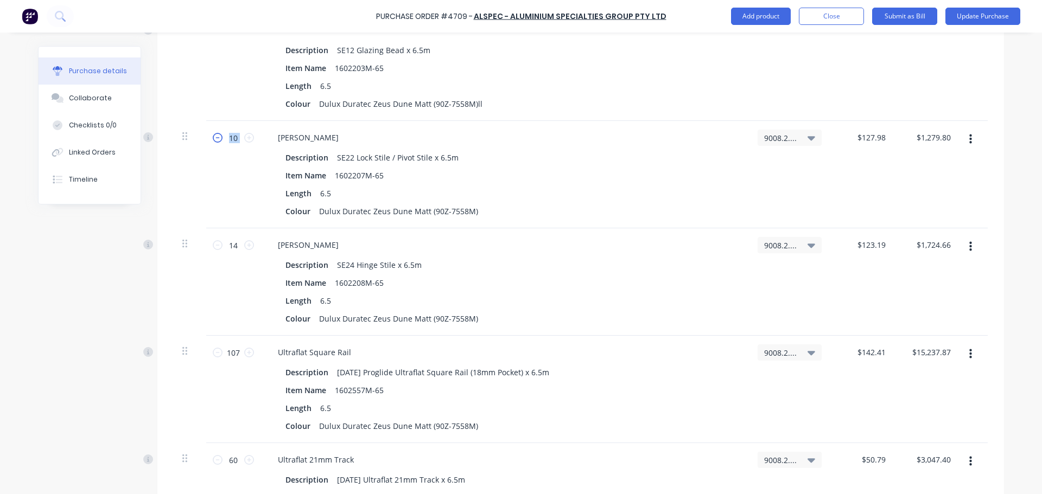
type input "$1,151.82"
click at [213, 139] on icon at bounding box center [218, 138] width 10 height 10
type textarea "x"
type input "8"
type input "$1,023.84"
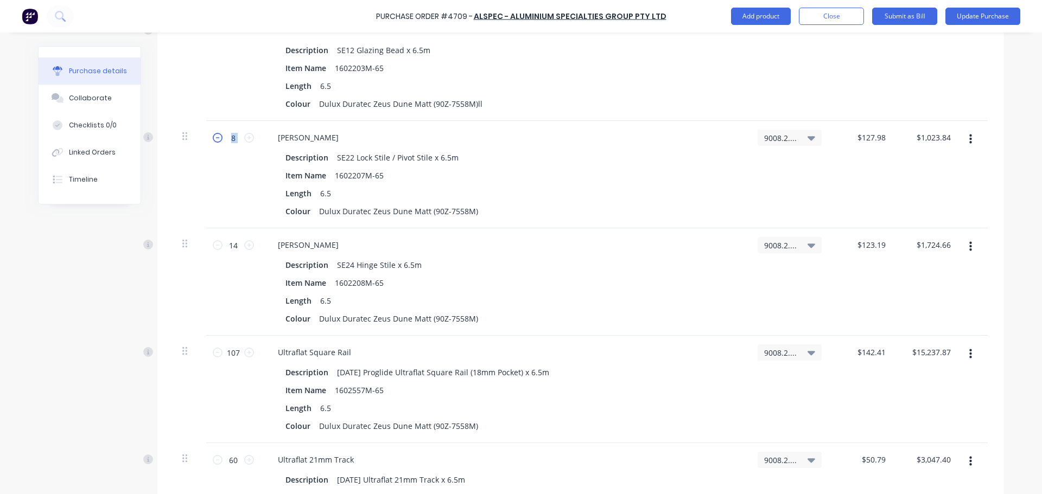
click at [213, 139] on icon at bounding box center [218, 138] width 10 height 10
type textarea "x"
type input "7"
type input "$895.86"
click at [213, 138] on icon at bounding box center [218, 138] width 10 height 10
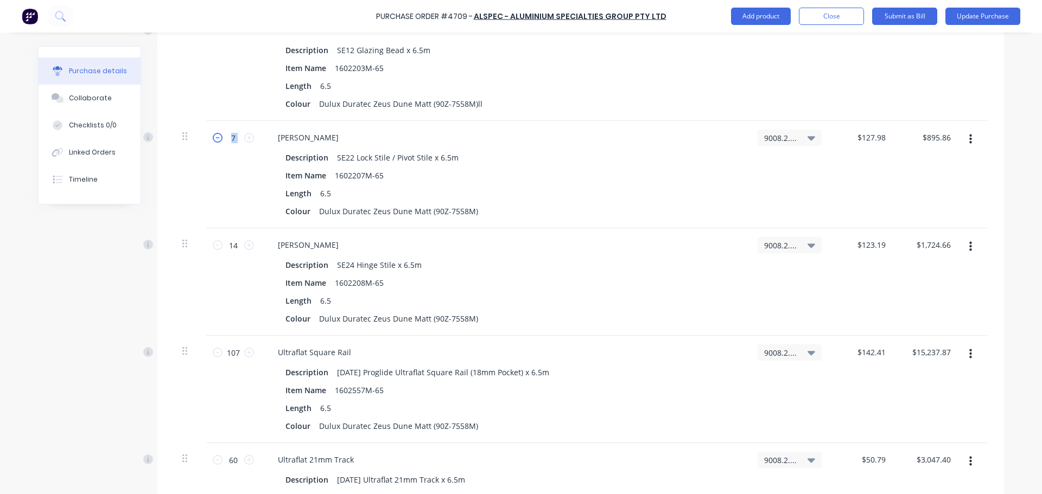
type textarea "x"
type input "6"
type input "$767.88"
click at [213, 138] on icon at bounding box center [218, 138] width 10 height 10
type textarea "x"
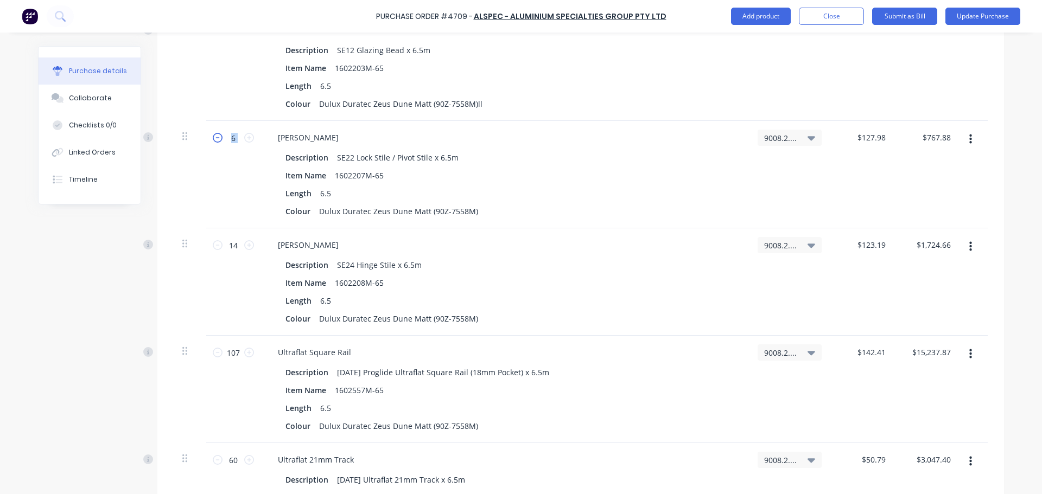
type input "5"
type input "$639.90"
click at [213, 138] on icon at bounding box center [218, 138] width 10 height 10
type textarea "x"
type input "4"
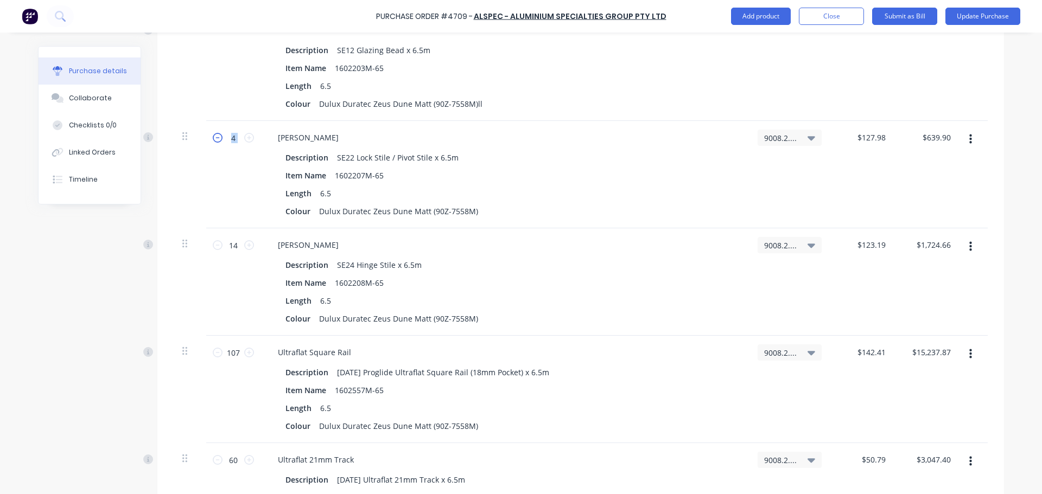
type input "$511.92"
click at [215, 249] on icon at bounding box center [218, 245] width 10 height 10
type textarea "x"
type input "13"
type input "$1,601.47"
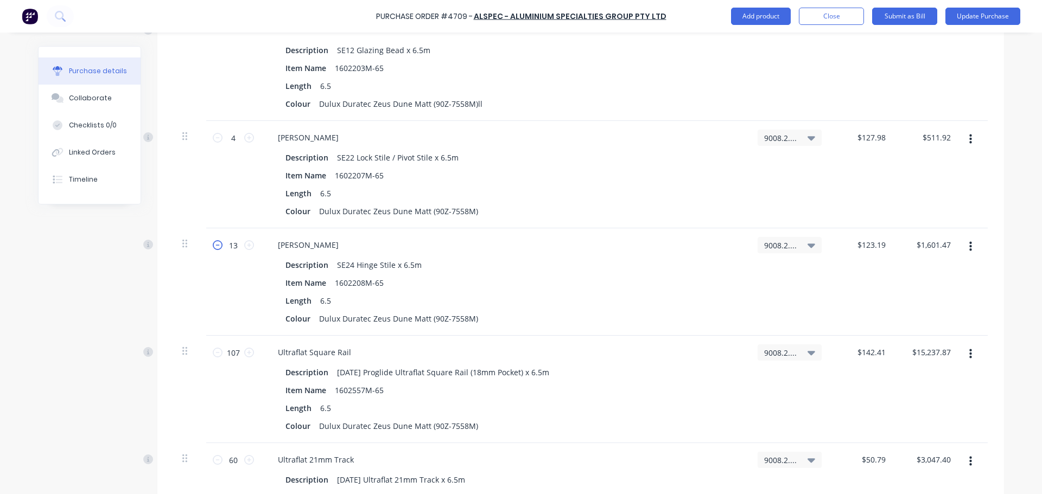
click at [215, 248] on icon at bounding box center [218, 245] width 10 height 10
type textarea "x"
type input "12"
type input "$1,478.28"
click at [215, 248] on icon at bounding box center [218, 245] width 10 height 10
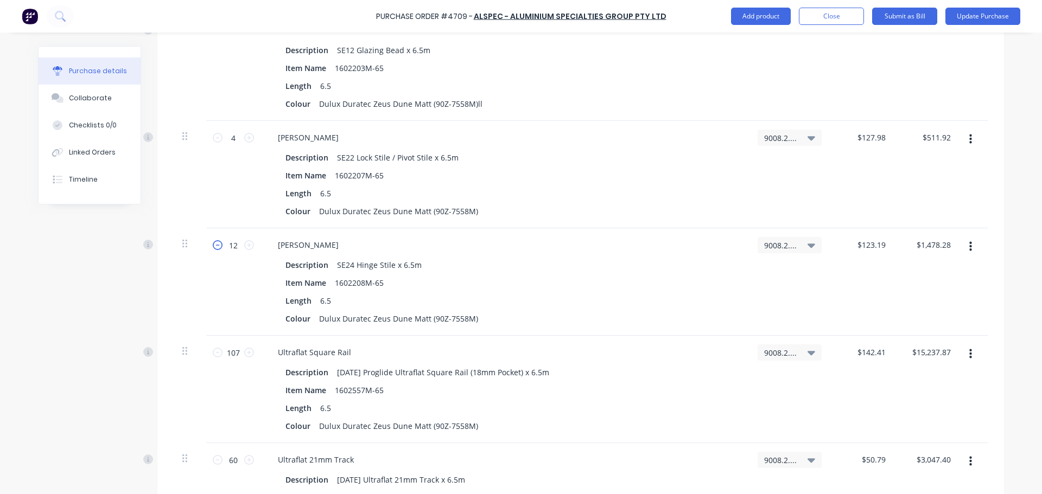
type textarea "x"
type input "11"
type input "$1,355.09"
click at [215, 248] on icon at bounding box center [218, 245] width 10 height 10
type textarea "x"
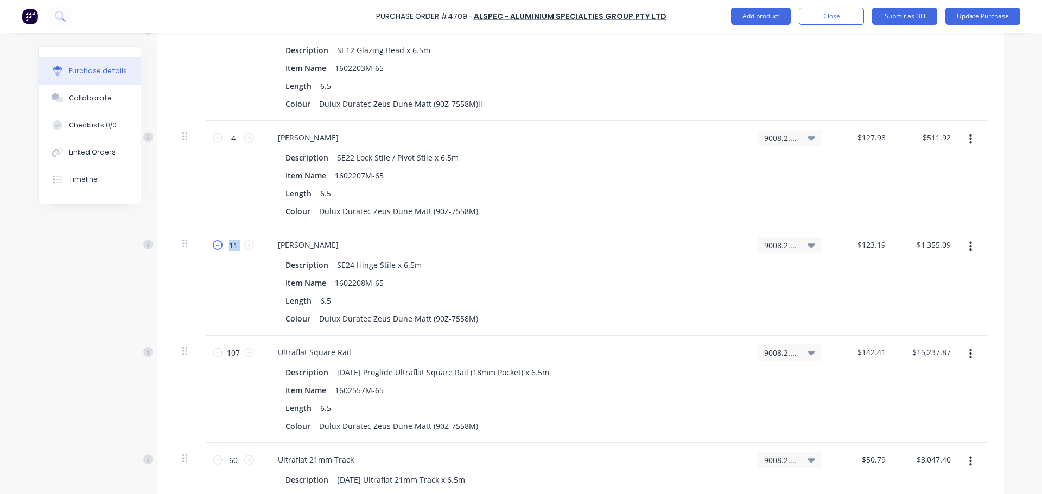
type input "10"
type input "$1,231.90"
click at [215, 248] on icon at bounding box center [218, 245] width 10 height 10
type textarea "x"
type input "9"
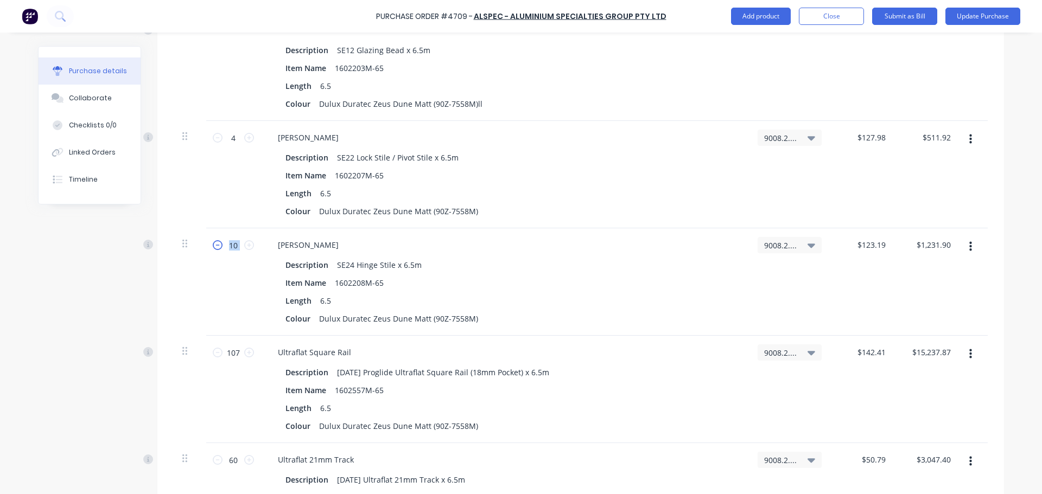
type input "$1,108.71"
click at [215, 248] on icon at bounding box center [218, 245] width 10 height 10
type textarea "x"
type input "8"
type input "$985.52"
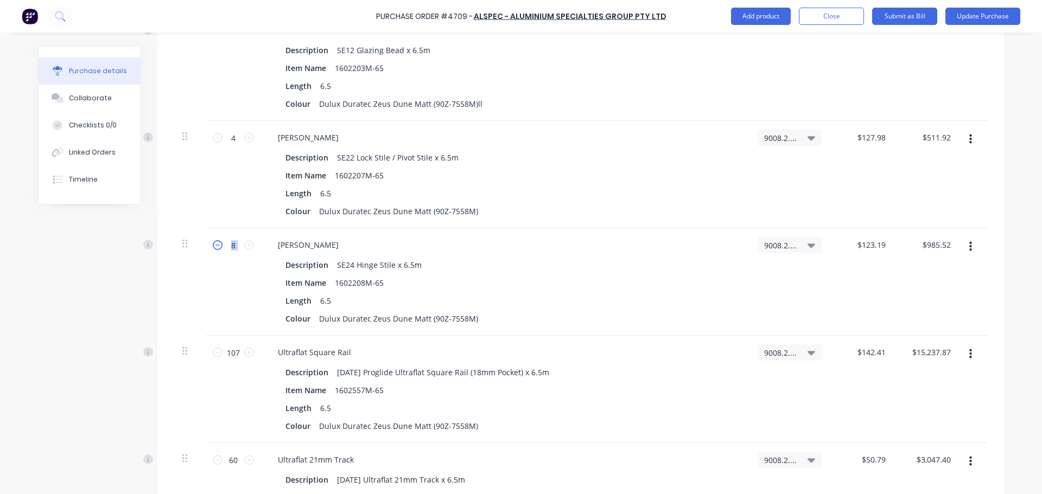
click at [215, 248] on icon at bounding box center [218, 245] width 10 height 10
type textarea "x"
type input "7"
type input "$862.33"
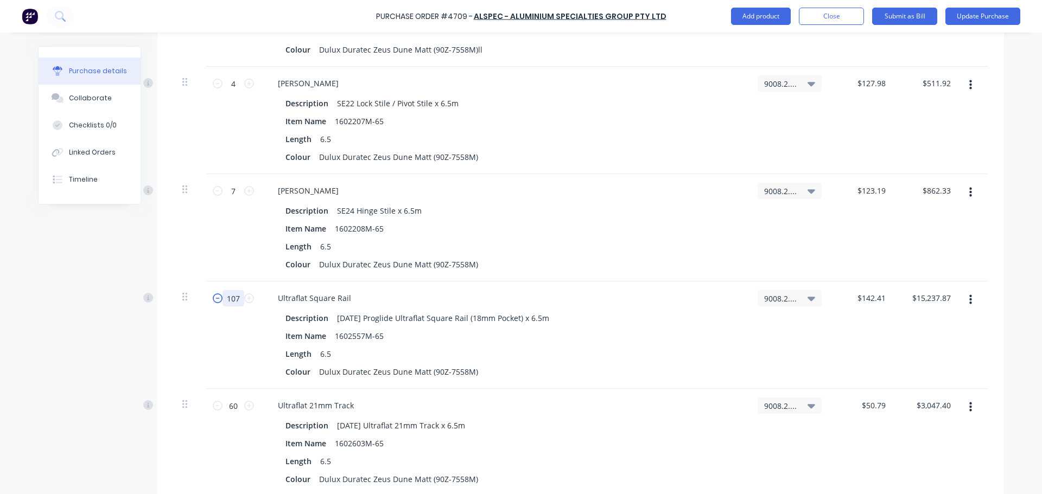
drag, startPoint x: 236, startPoint y: 299, endPoint x: 208, endPoint y: 299, distance: 27.1
click at [215, 299] on div "107 107" at bounding box center [233, 298] width 37 height 16
click at [969, 299] on icon "button" at bounding box center [970, 300] width 3 height 10
click at [909, 393] on button "Delete" at bounding box center [937, 394] width 92 height 22
drag, startPoint x: 234, startPoint y: 298, endPoint x: 212, endPoint y: 296, distance: 22.3
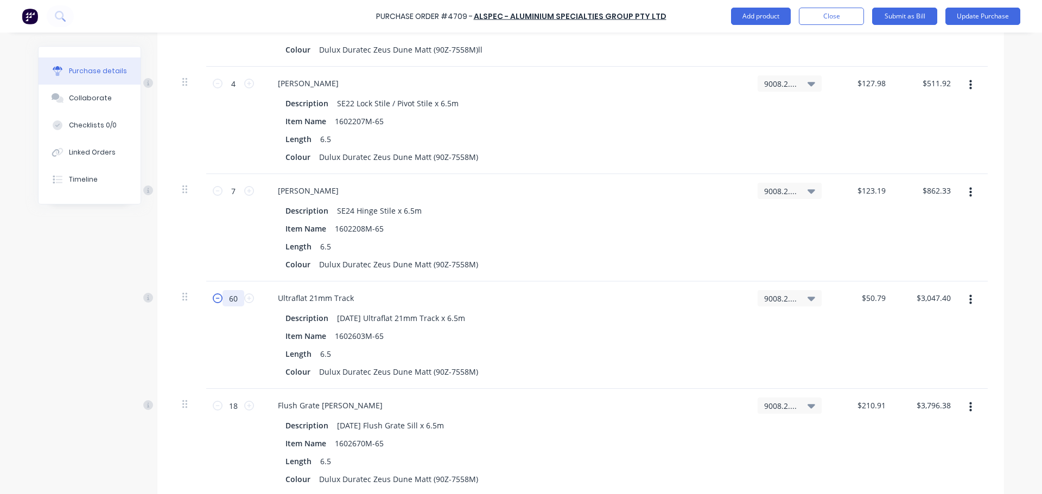
click at [215, 296] on div "60 60" at bounding box center [233, 298] width 37 height 16
type textarea "x"
type input "3"
type input "$152.37"
type textarea "x"
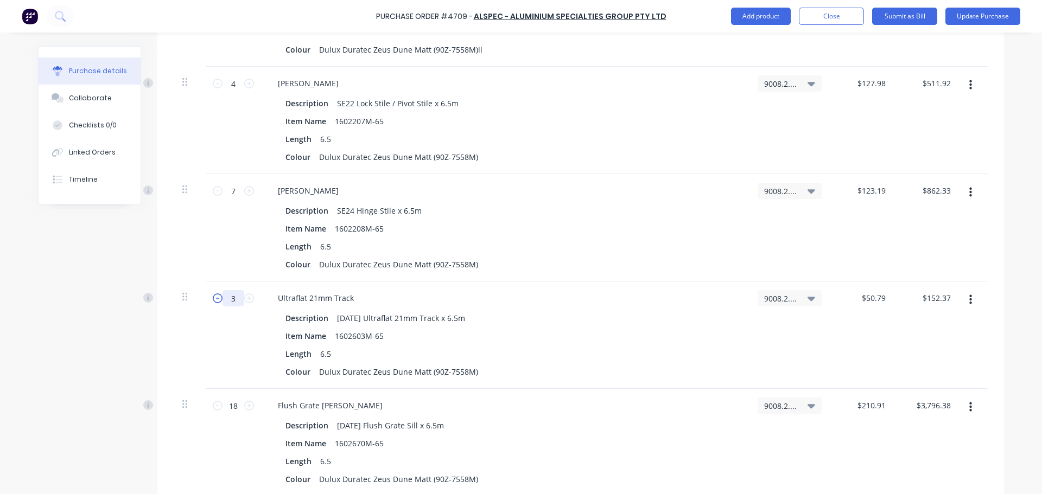
type input "36"
type input "$1,828.44"
type textarea "x"
type input "36"
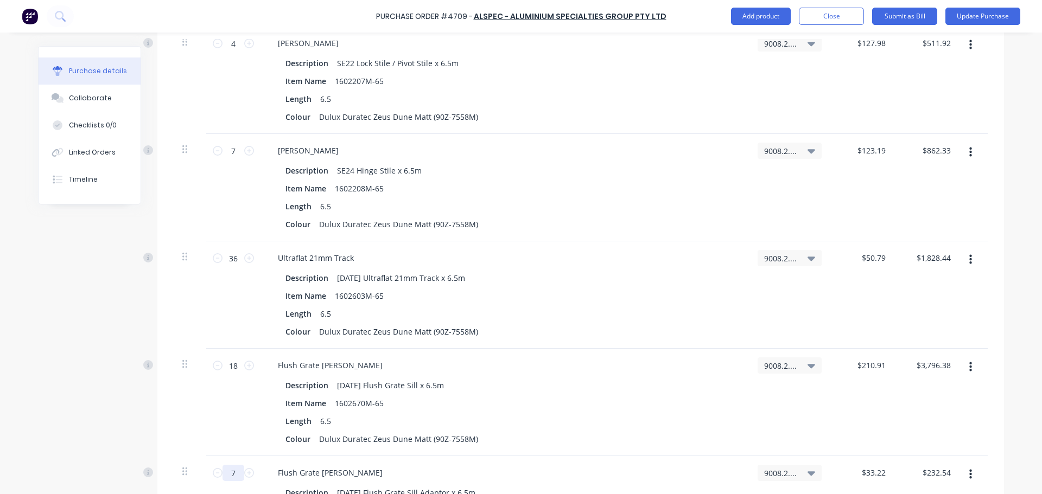
scroll to position [1248, 0]
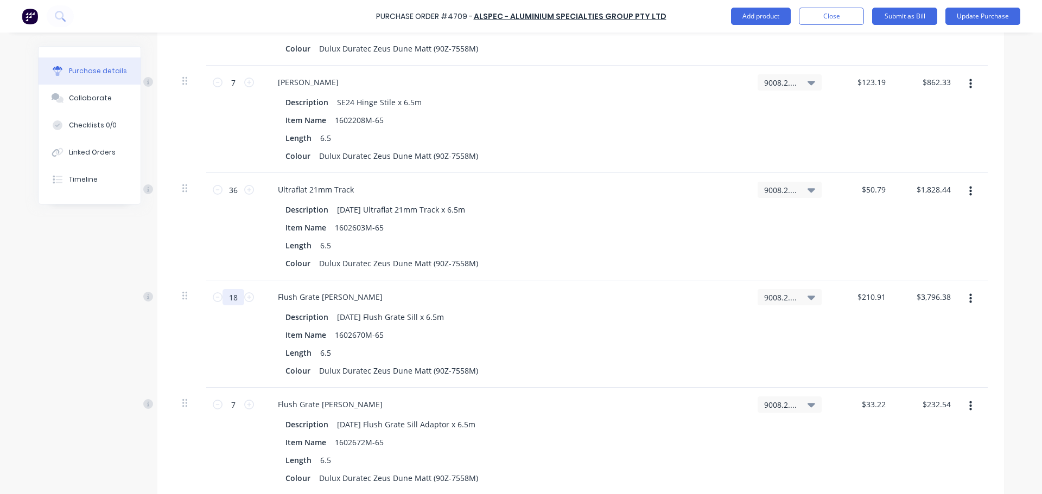
click at [236, 297] on input "18" at bounding box center [233, 297] width 22 height 16
click at [213, 298] on icon at bounding box center [218, 298] width 10 height 10
type textarea "x"
type input "17"
type input "$3,585.47"
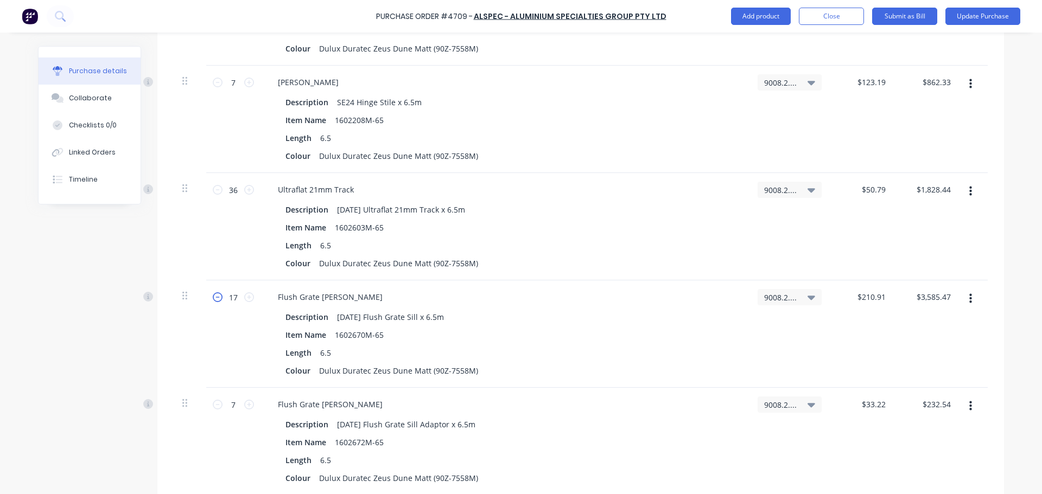
click at [213, 298] on icon at bounding box center [218, 298] width 10 height 10
type textarea "x"
type input "16"
type input "$3,374.56"
click at [213, 298] on icon at bounding box center [218, 298] width 10 height 10
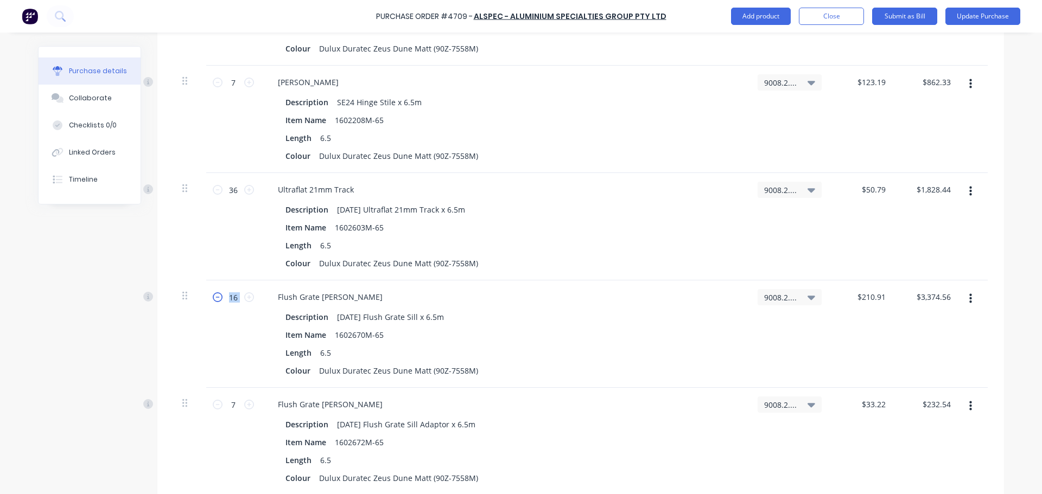
type textarea "x"
type input "15"
type input "$3,163.65"
click at [213, 298] on icon at bounding box center [218, 298] width 10 height 10
type textarea "x"
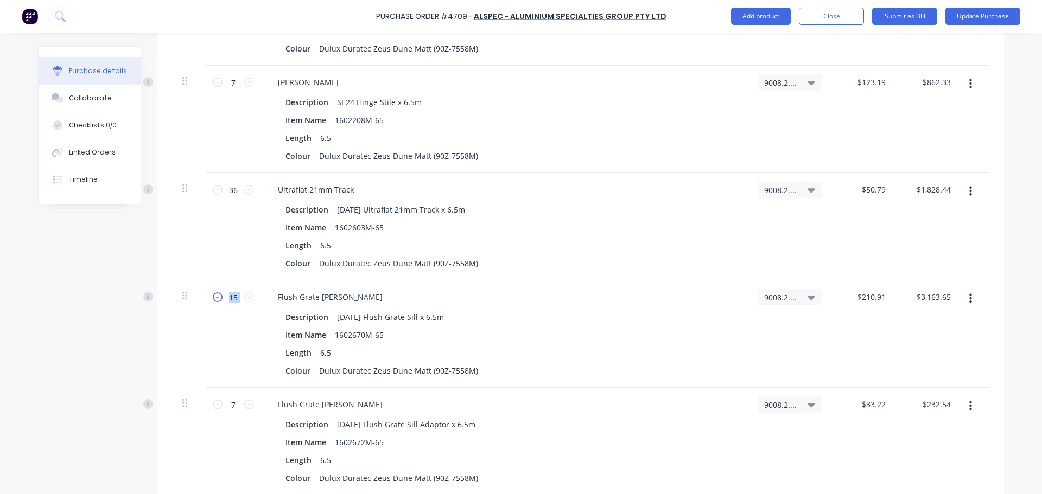
type input "14"
click at [213, 298] on icon at bounding box center [218, 298] width 10 height 10
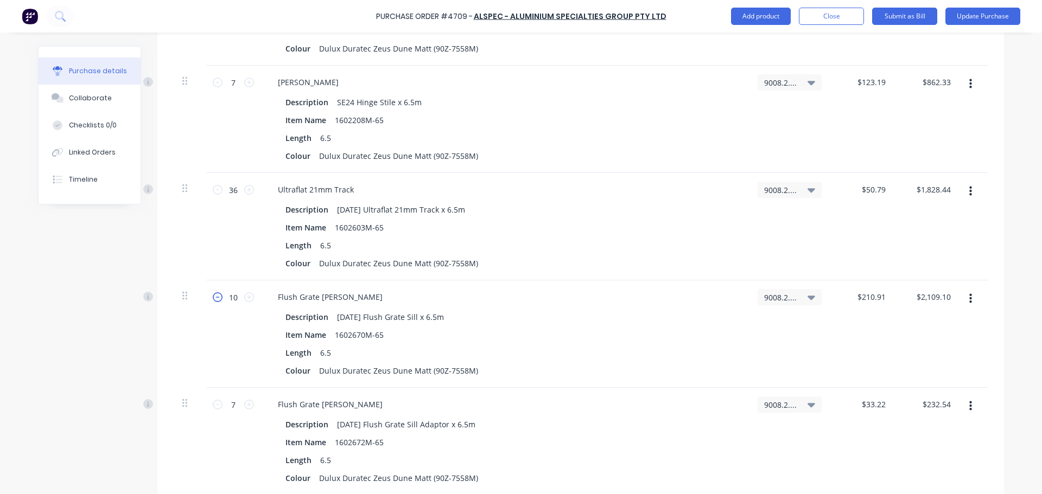
click at [213, 298] on icon at bounding box center [218, 298] width 10 height 10
click at [246, 297] on icon at bounding box center [249, 298] width 10 height 10
click at [214, 404] on icon at bounding box center [218, 405] width 10 height 10
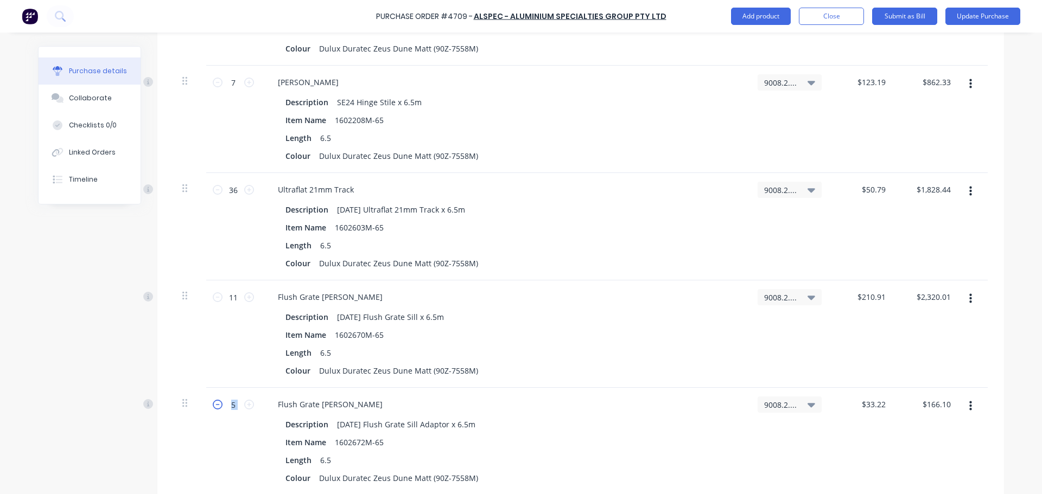
click at [214, 404] on icon at bounding box center [218, 405] width 10 height 10
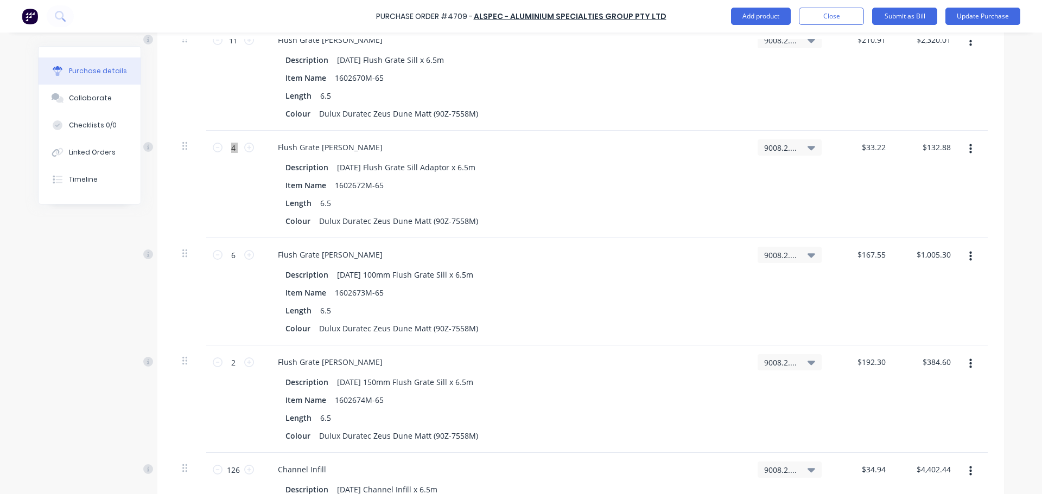
scroll to position [1520, 0]
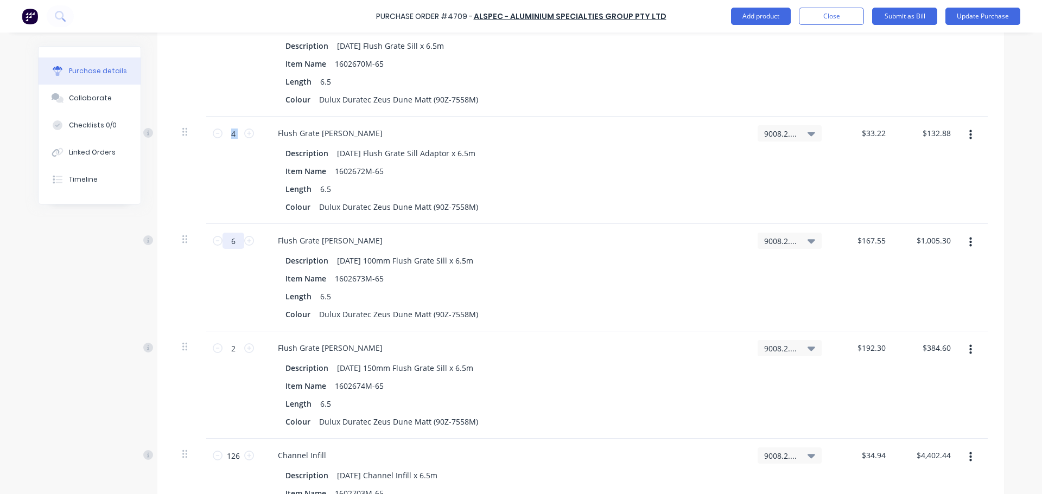
click at [223, 241] on input "6" at bounding box center [233, 241] width 22 height 16
click at [222, 243] on input "6" at bounding box center [233, 241] width 22 height 16
click at [217, 244] on icon at bounding box center [218, 241] width 10 height 10
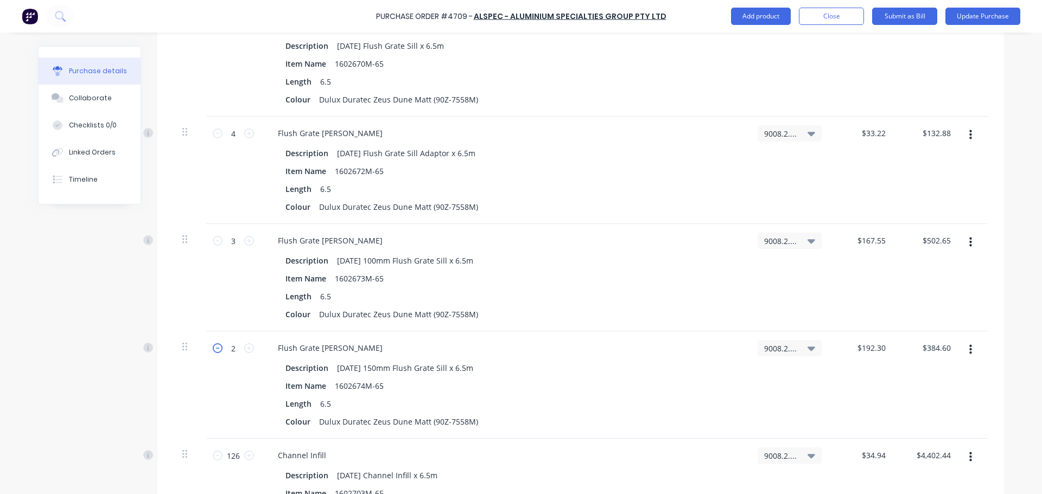
click at [213, 349] on icon at bounding box center [218, 349] width 10 height 10
click at [249, 348] on icon at bounding box center [249, 349] width 10 height 10
click at [420, 370] on div "[DATE] 150mm Flush Grate Sill x 6.5m" at bounding box center [405, 368] width 145 height 16
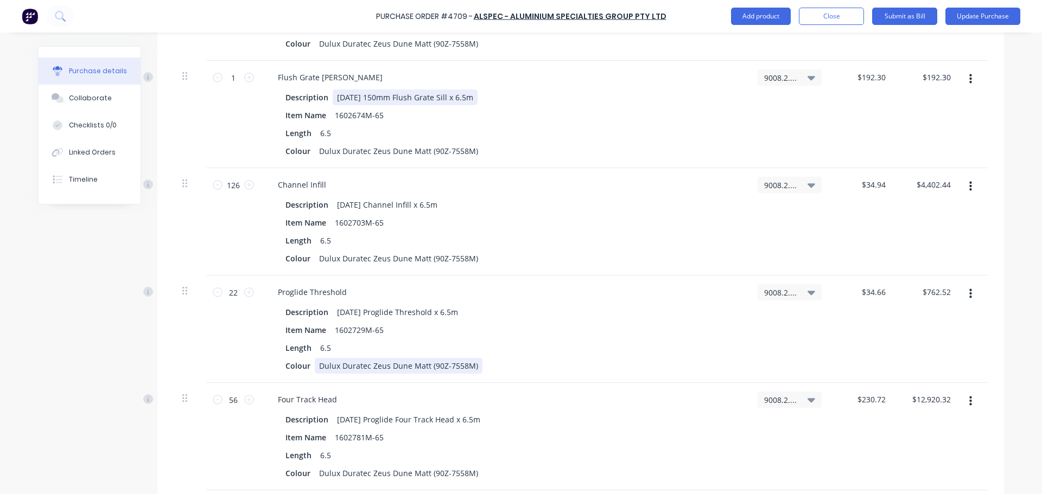
scroll to position [1791, 0]
drag, startPoint x: 234, startPoint y: 187, endPoint x: 211, endPoint y: 176, distance: 26.0
click at [222, 190] on input "126" at bounding box center [233, 184] width 22 height 16
click at [226, 295] on input "22" at bounding box center [233, 292] width 22 height 16
click at [217, 293] on icon at bounding box center [218, 292] width 10 height 10
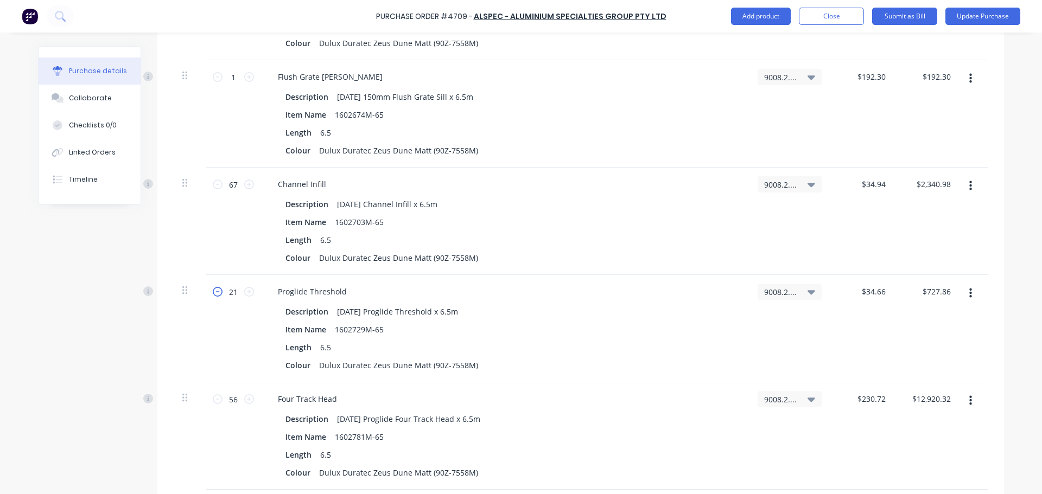
click at [217, 293] on icon at bounding box center [218, 292] width 10 height 10
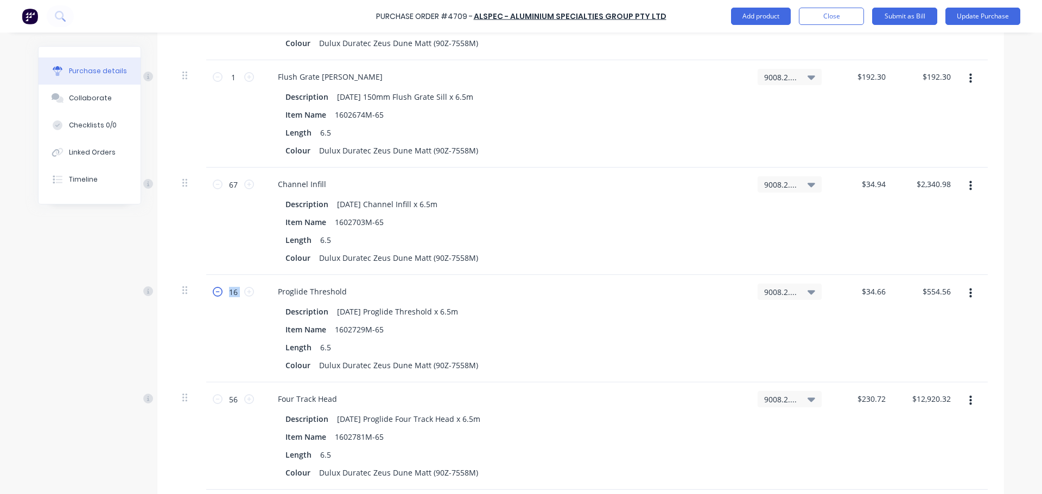
click at [217, 293] on icon at bounding box center [218, 292] width 10 height 10
click at [217, 291] on icon at bounding box center [218, 292] width 10 height 10
click at [248, 290] on icon at bounding box center [249, 292] width 10 height 10
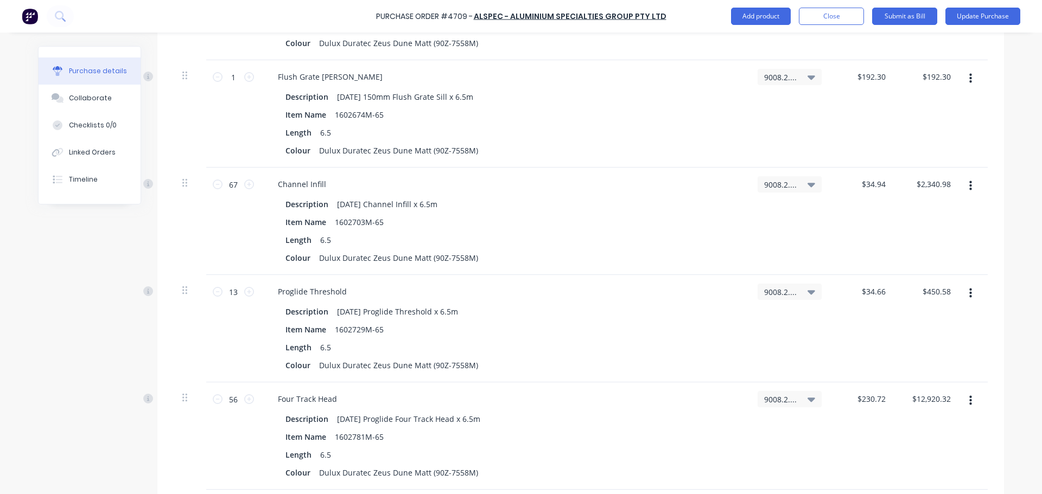
click at [206, 399] on div "56 56" at bounding box center [233, 436] width 54 height 107
click at [215, 399] on icon at bounding box center [218, 400] width 10 height 10
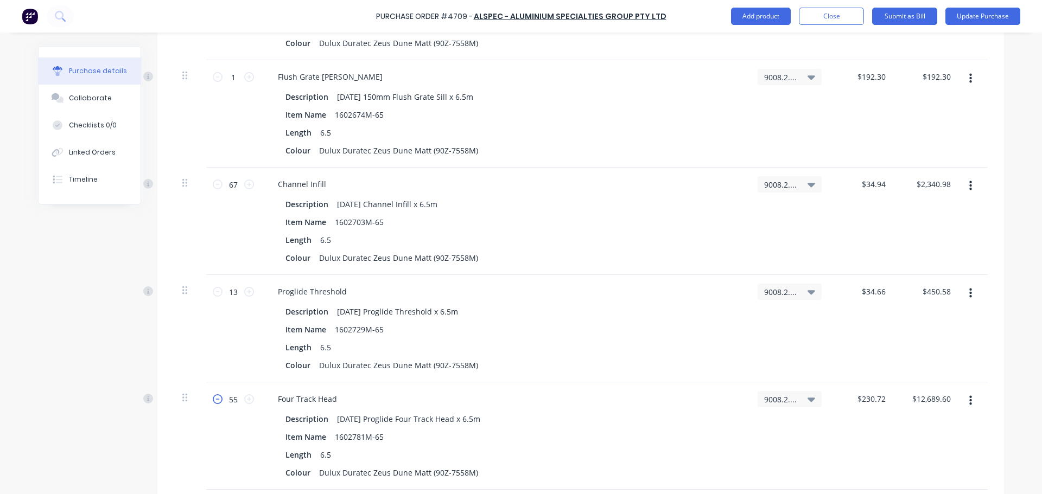
click at [215, 399] on icon at bounding box center [218, 400] width 10 height 10
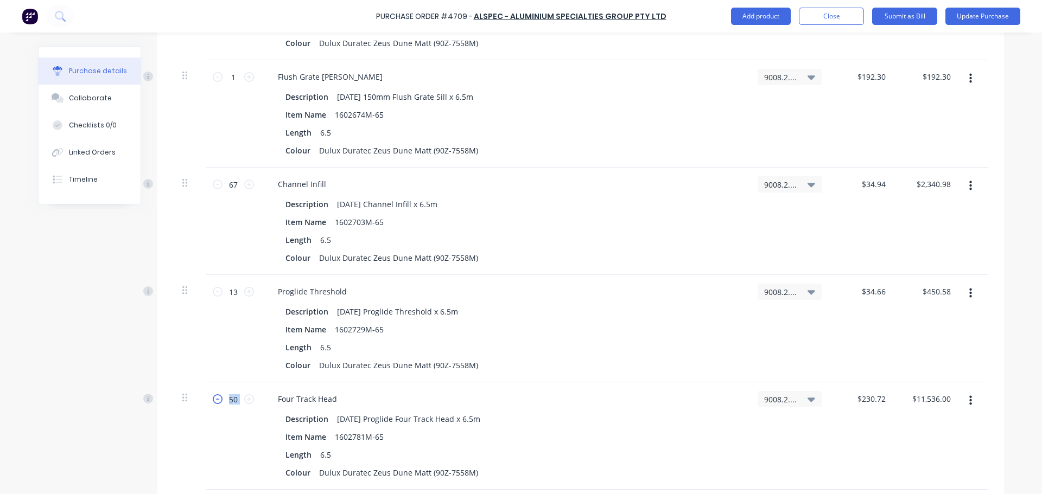
click at [215, 399] on icon at bounding box center [218, 400] width 10 height 10
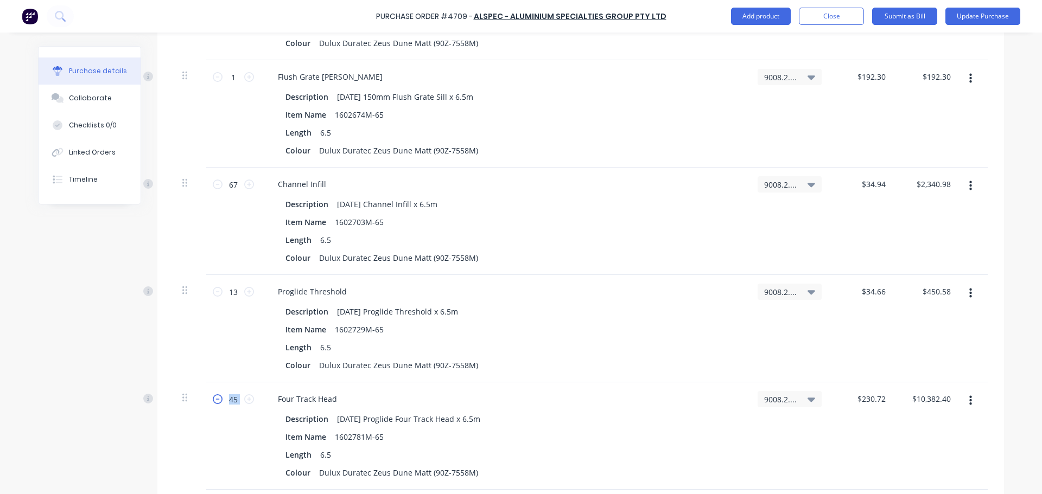
click at [215, 399] on icon at bounding box center [218, 400] width 10 height 10
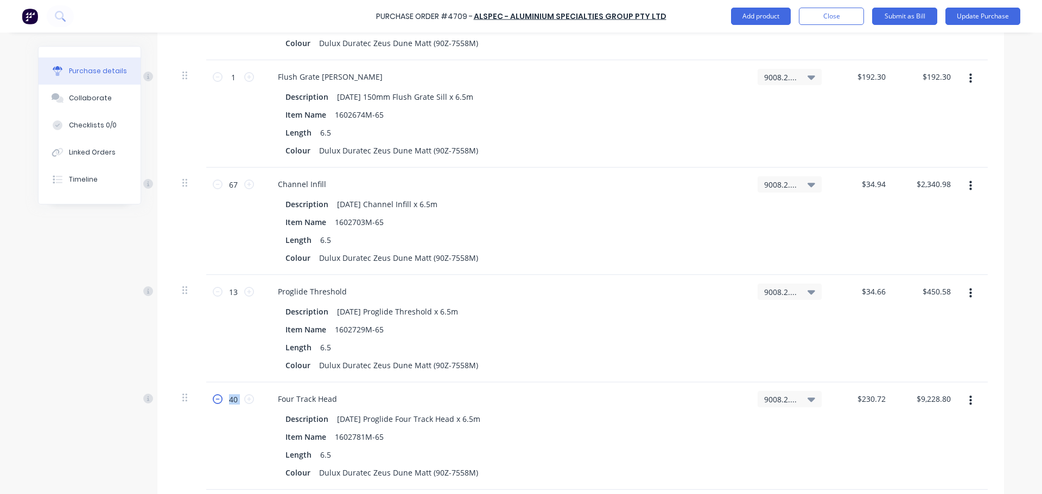
click at [215, 399] on icon at bounding box center [218, 400] width 10 height 10
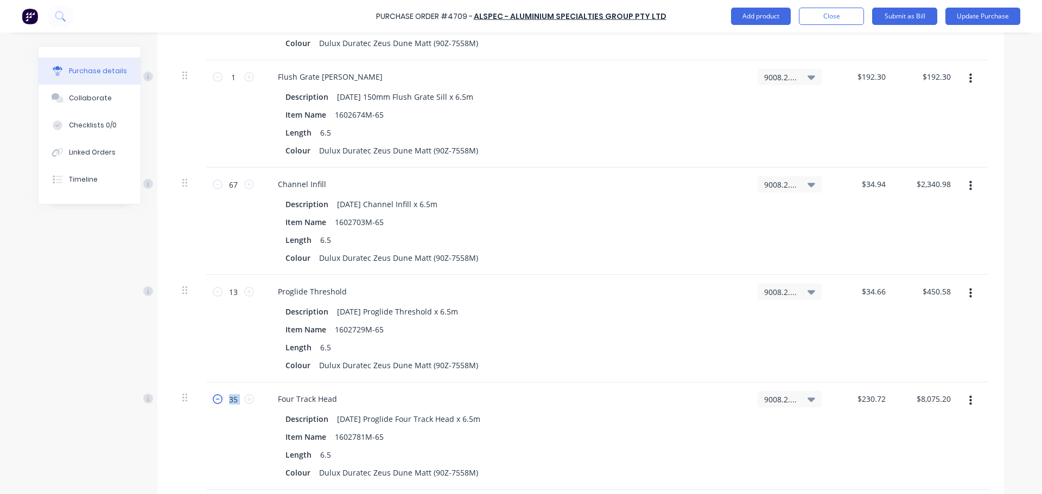
click at [215, 399] on icon at bounding box center [218, 400] width 10 height 10
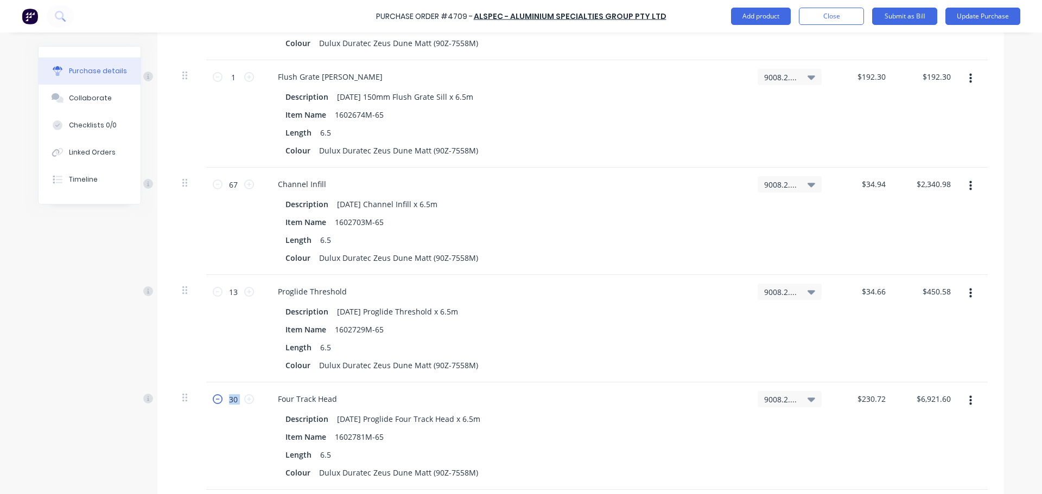
click at [215, 399] on icon at bounding box center [218, 400] width 10 height 10
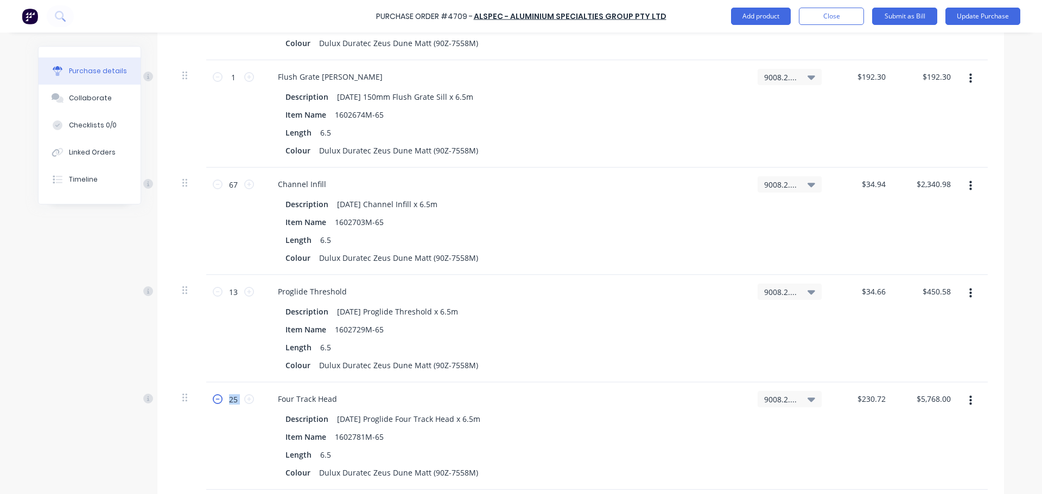
click at [215, 399] on icon at bounding box center [218, 400] width 10 height 10
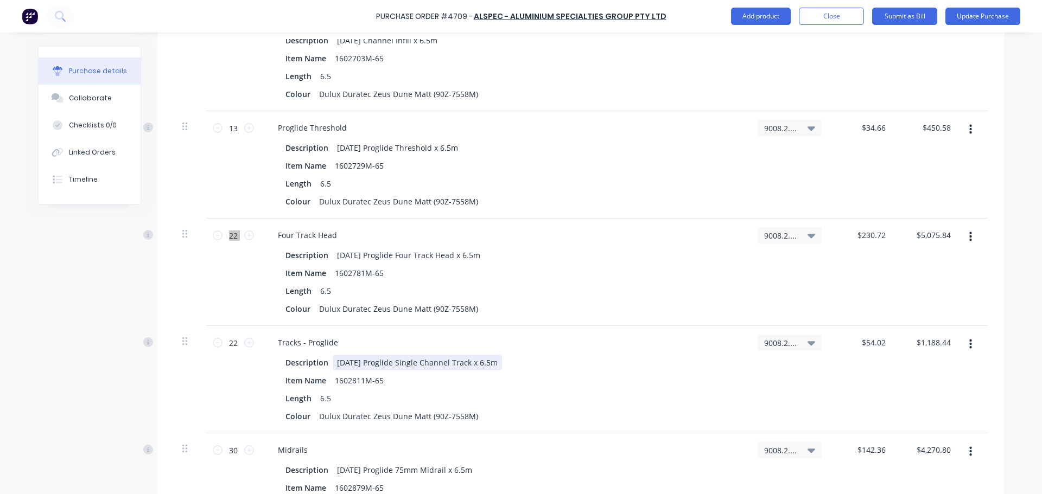
scroll to position [2008, 0]
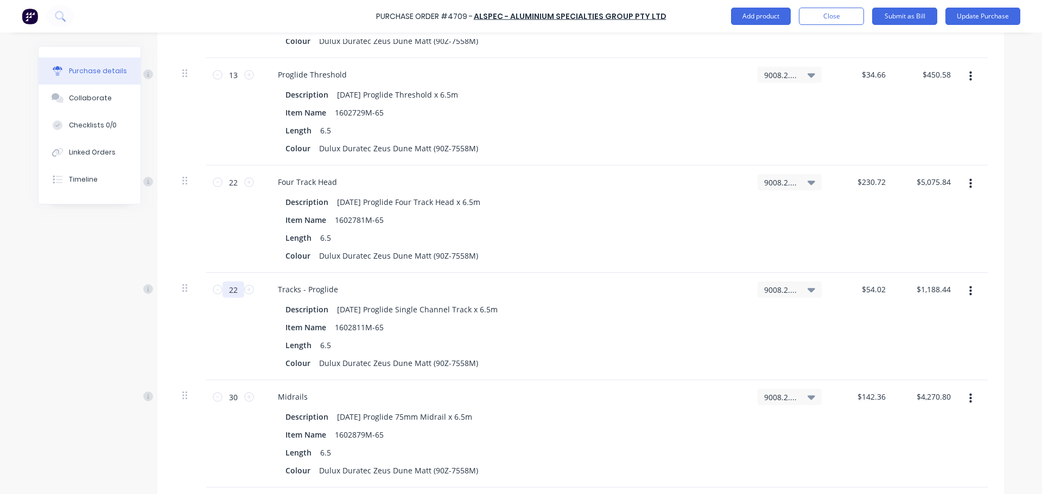
click at [230, 290] on input "22" at bounding box center [233, 290] width 22 height 16
click at [223, 291] on input "22" at bounding box center [233, 290] width 22 height 16
click at [218, 291] on icon at bounding box center [218, 290] width 10 height 10
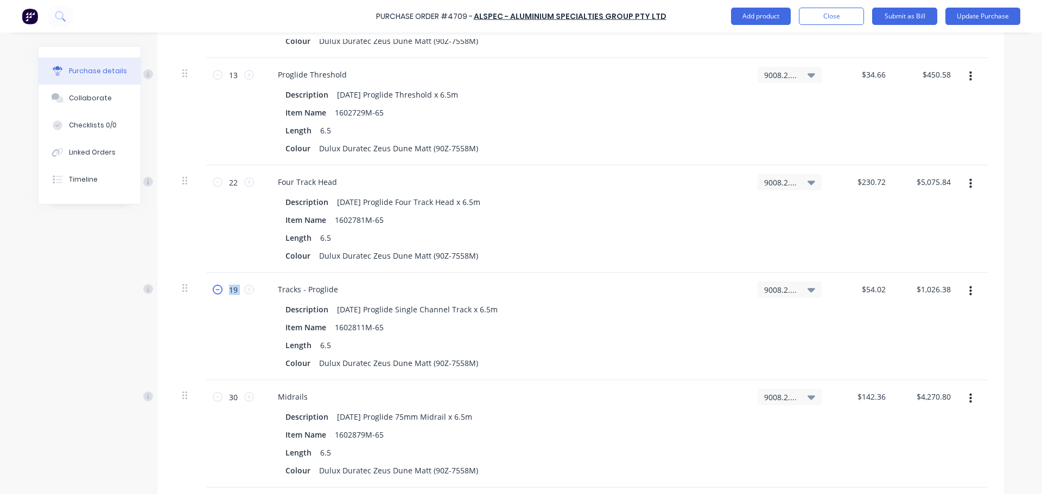
click at [218, 291] on icon at bounding box center [218, 290] width 10 height 10
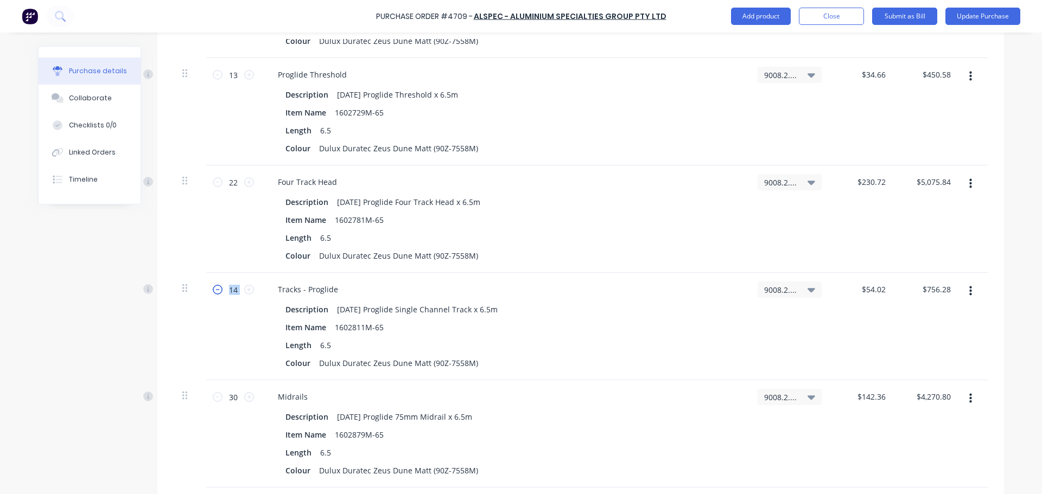
click at [218, 291] on icon at bounding box center [218, 290] width 10 height 10
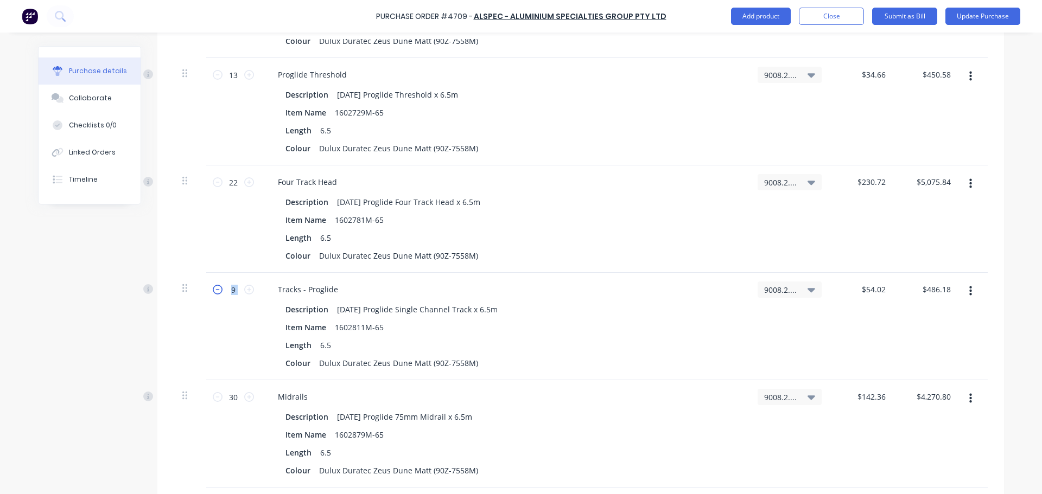
click at [218, 291] on icon at bounding box center [218, 290] width 10 height 10
click at [246, 294] on icon at bounding box center [249, 290] width 10 height 10
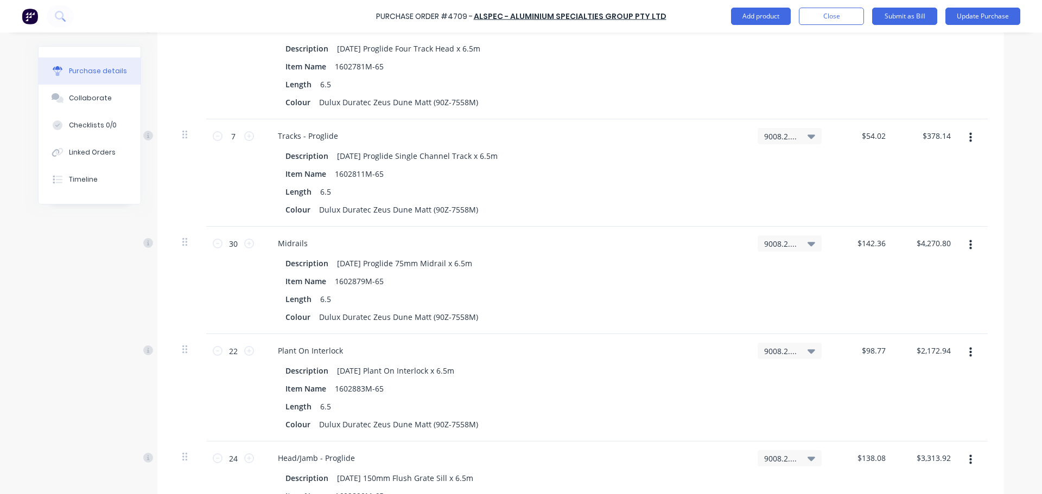
scroll to position [2171, 0]
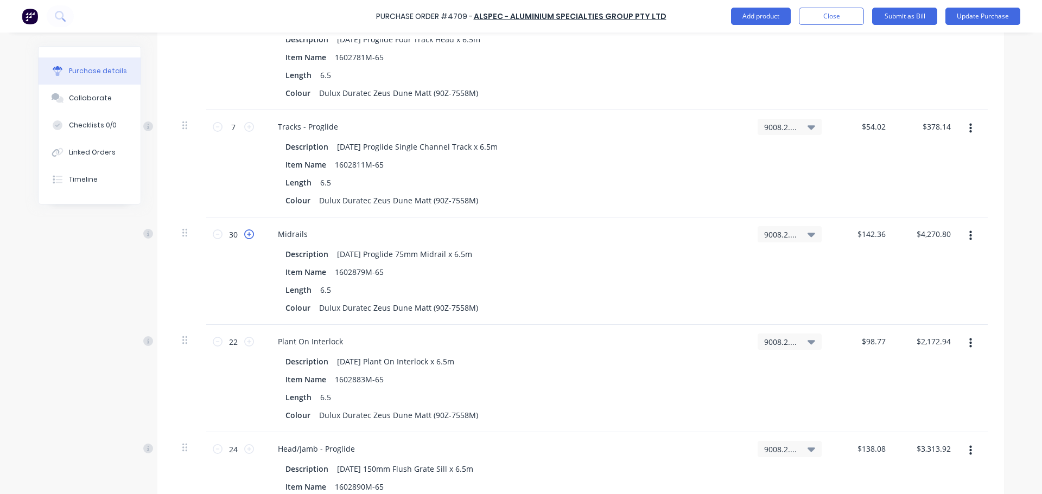
click at [244, 238] on icon at bounding box center [249, 235] width 10 height 10
click at [223, 233] on input "31" at bounding box center [233, 234] width 22 height 16
click at [217, 234] on icon at bounding box center [218, 235] width 10 height 10
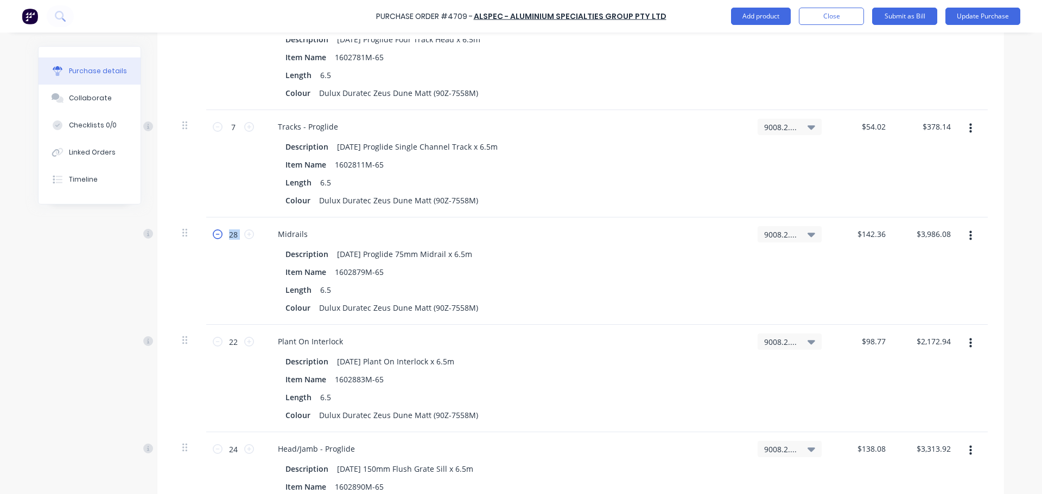
click at [217, 234] on icon at bounding box center [218, 235] width 10 height 10
click at [216, 234] on icon at bounding box center [218, 235] width 10 height 10
click at [215, 234] on icon at bounding box center [218, 235] width 10 height 10
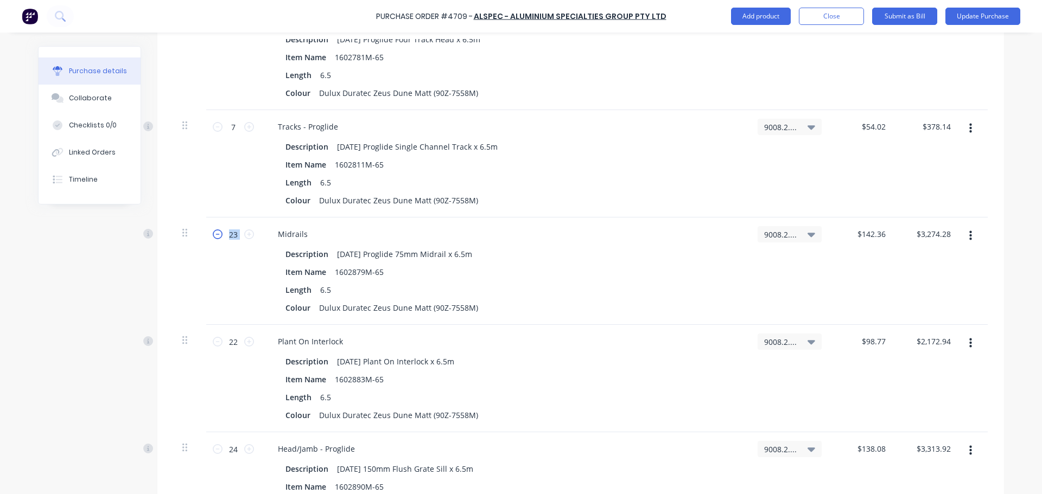
click at [215, 234] on icon at bounding box center [218, 235] width 10 height 10
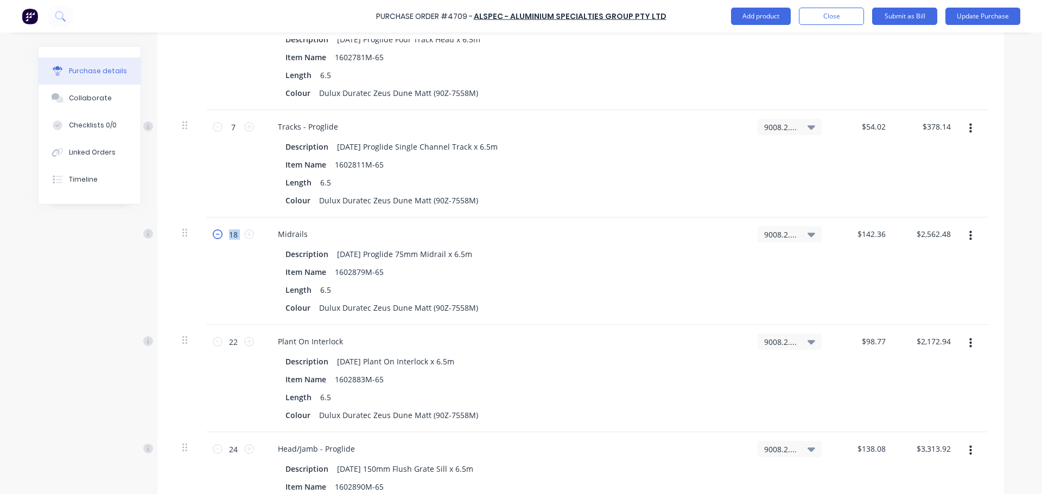
click at [215, 234] on icon at bounding box center [218, 235] width 10 height 10
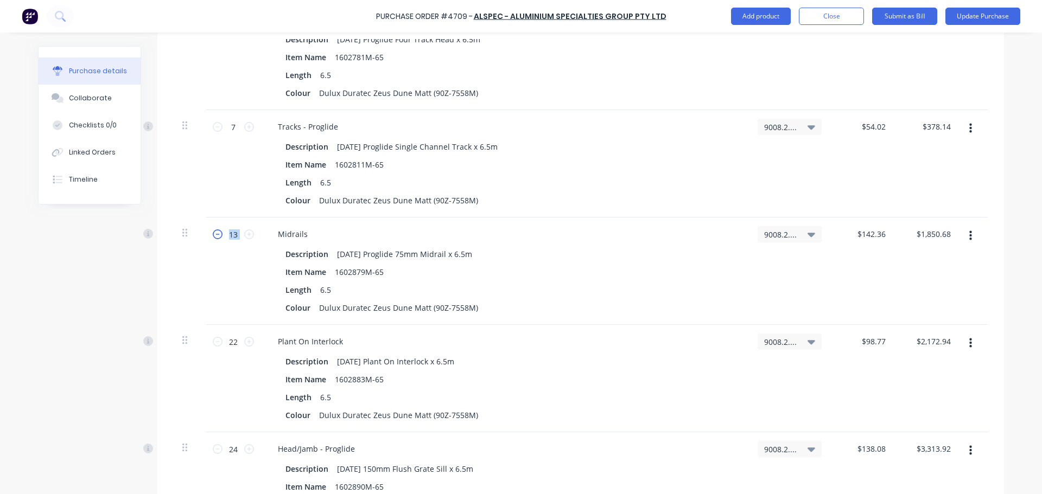
click at [215, 234] on icon at bounding box center [218, 235] width 10 height 10
click at [235, 346] on input "22" at bounding box center [233, 342] width 22 height 16
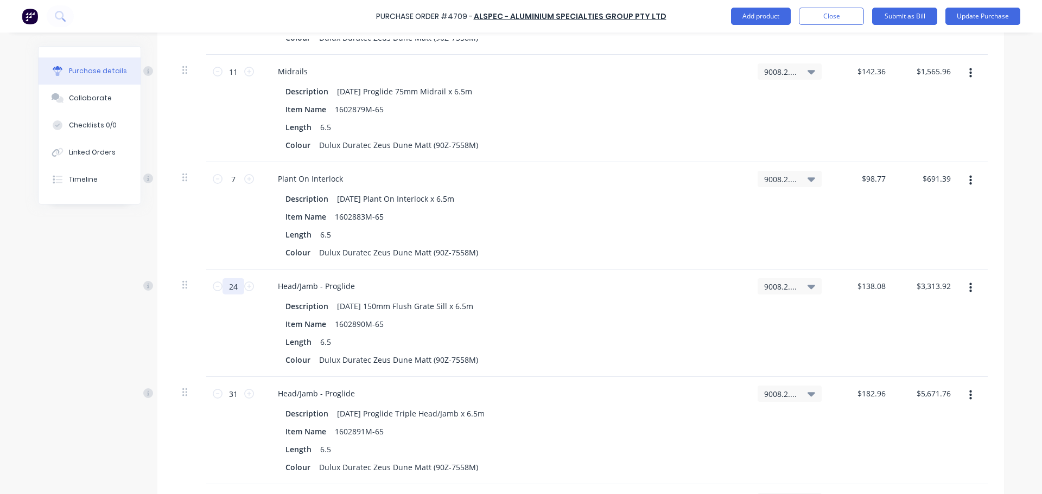
click at [235, 284] on input "24" at bounding box center [233, 286] width 22 height 16
click at [969, 291] on icon "button" at bounding box center [970, 288] width 3 height 10
click at [902, 379] on button "Delete" at bounding box center [937, 382] width 92 height 22
click at [222, 285] on input "31" at bounding box center [233, 286] width 22 height 16
click at [213, 288] on icon at bounding box center [218, 287] width 10 height 10
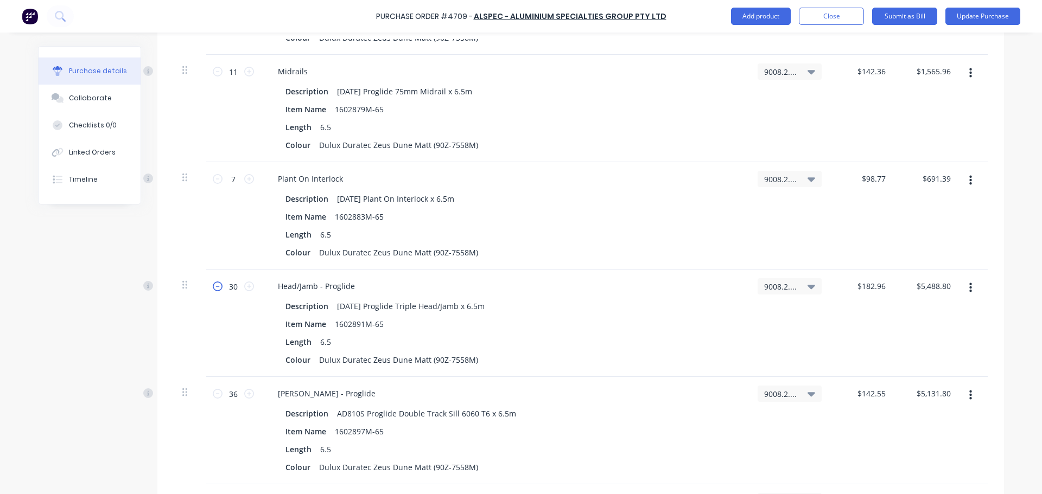
click at [213, 288] on icon at bounding box center [218, 287] width 10 height 10
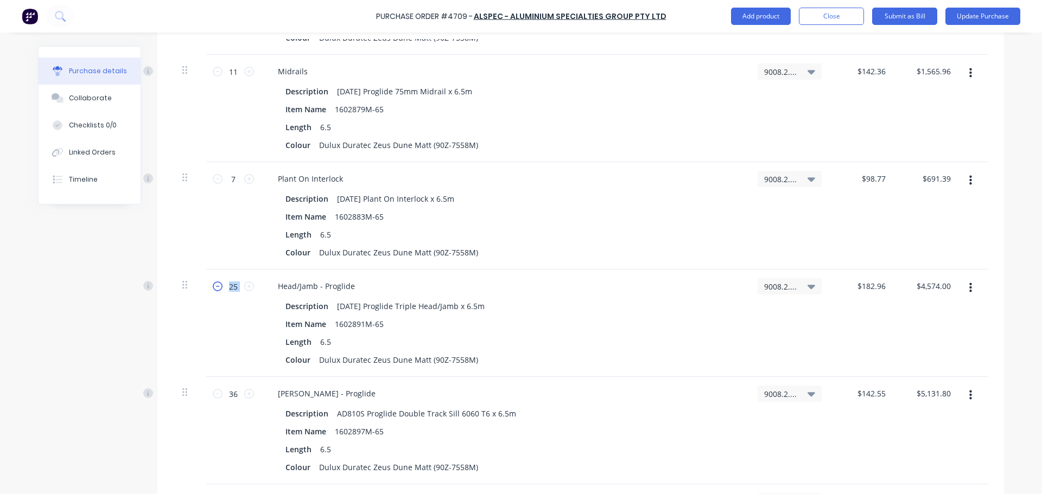
click at [213, 288] on icon at bounding box center [218, 287] width 10 height 10
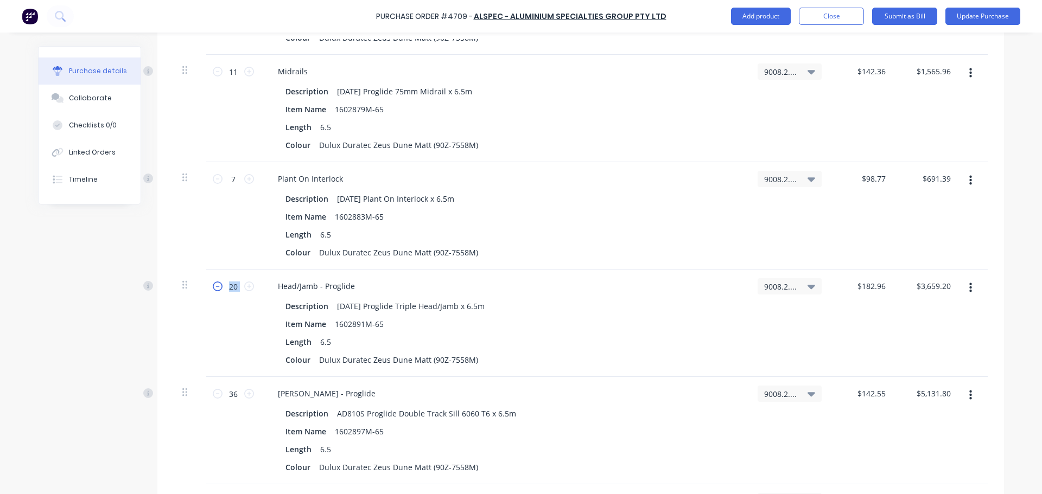
click at [213, 288] on icon at bounding box center [218, 287] width 10 height 10
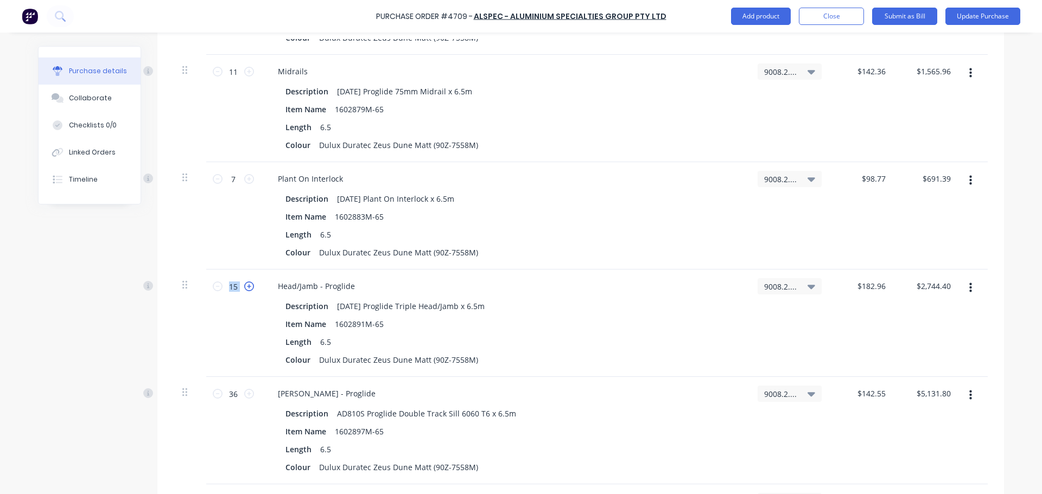
click at [249, 288] on icon at bounding box center [249, 287] width 10 height 10
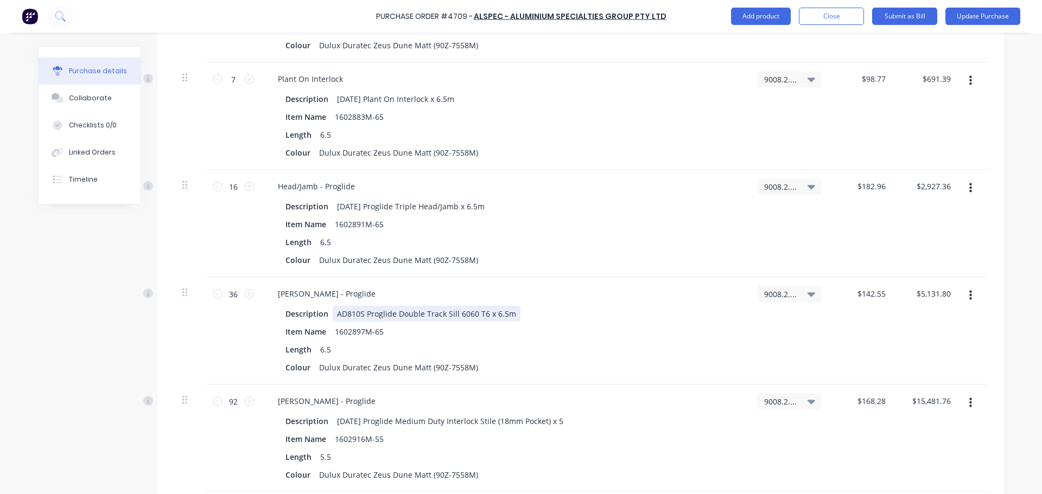
scroll to position [2442, 0]
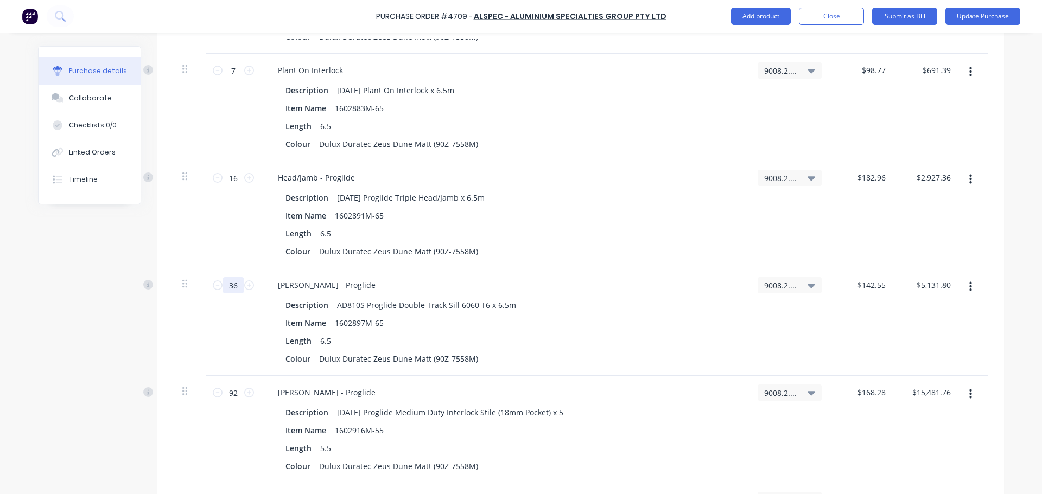
click at [206, 289] on div "36 36" at bounding box center [233, 322] width 54 height 107
click at [233, 394] on input "92" at bounding box center [233, 393] width 22 height 16
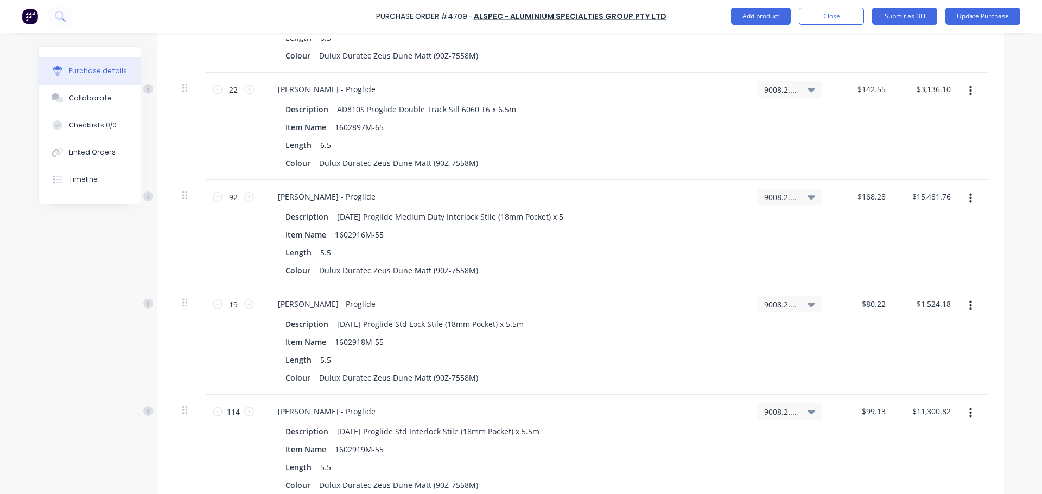
scroll to position [2659, 0]
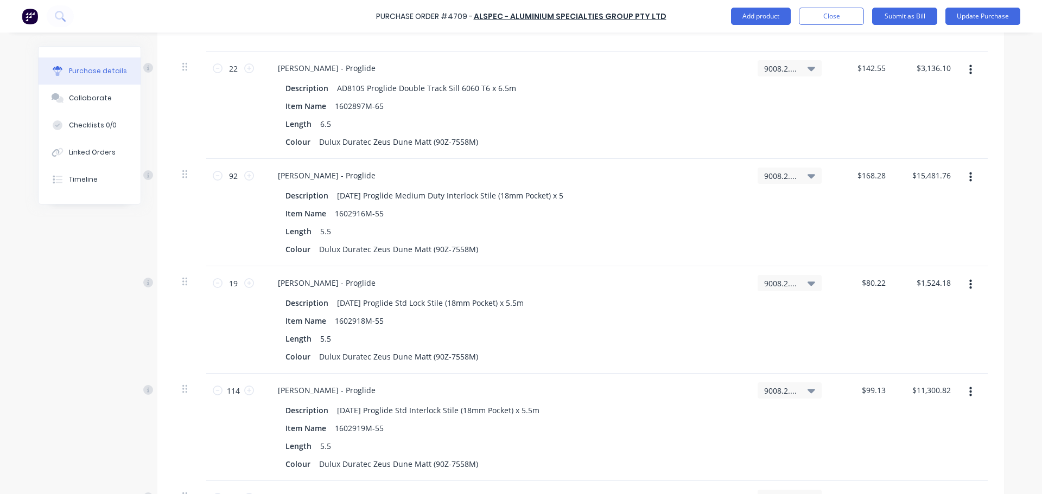
click at [968, 179] on button "button" at bounding box center [971, 178] width 26 height 20
click at [912, 269] on button "Delete" at bounding box center [937, 271] width 92 height 22
click at [969, 176] on icon "button" at bounding box center [970, 177] width 3 height 12
click at [912, 268] on button "Delete" at bounding box center [937, 271] width 92 height 22
click at [963, 173] on button "button" at bounding box center [971, 178] width 26 height 20
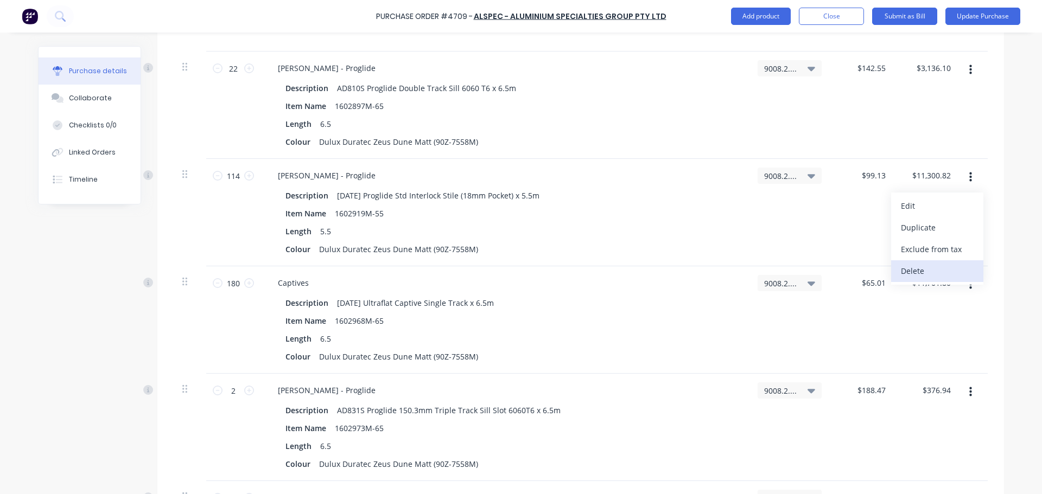
click at [912, 268] on button "Delete" at bounding box center [937, 271] width 92 height 22
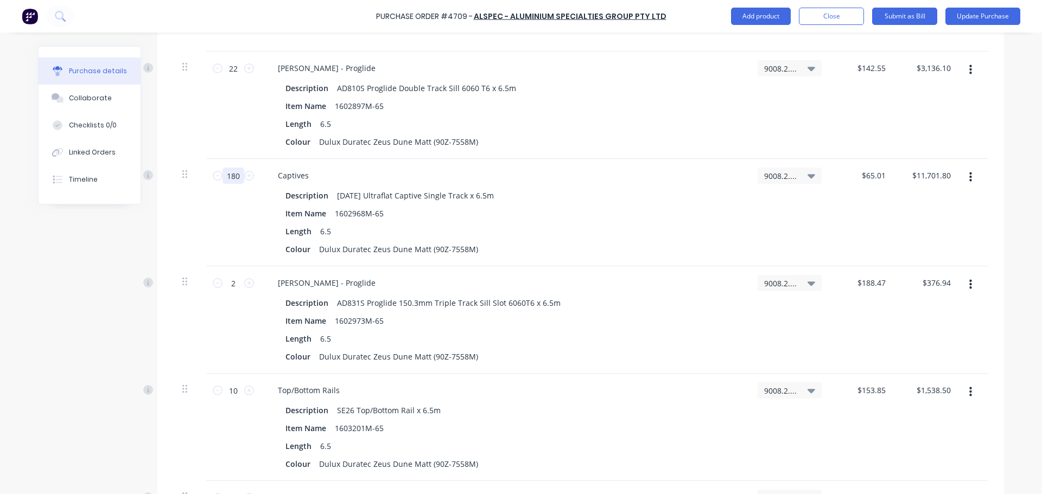
drag, startPoint x: 234, startPoint y: 174, endPoint x: 193, endPoint y: 175, distance: 40.7
click at [193, 175] on div "180 180 Captives Description [DATE] Ultraflat Captive Single Track x 6.5m Item …" at bounding box center [581, 212] width 814 height 107
click at [303, 175] on div "Captives" at bounding box center [293, 176] width 48 height 16
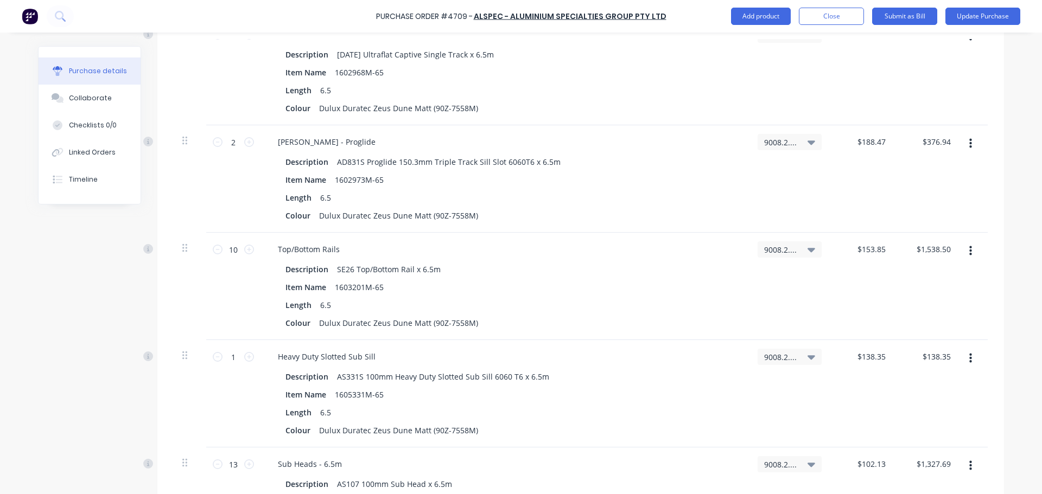
scroll to position [2822, 0]
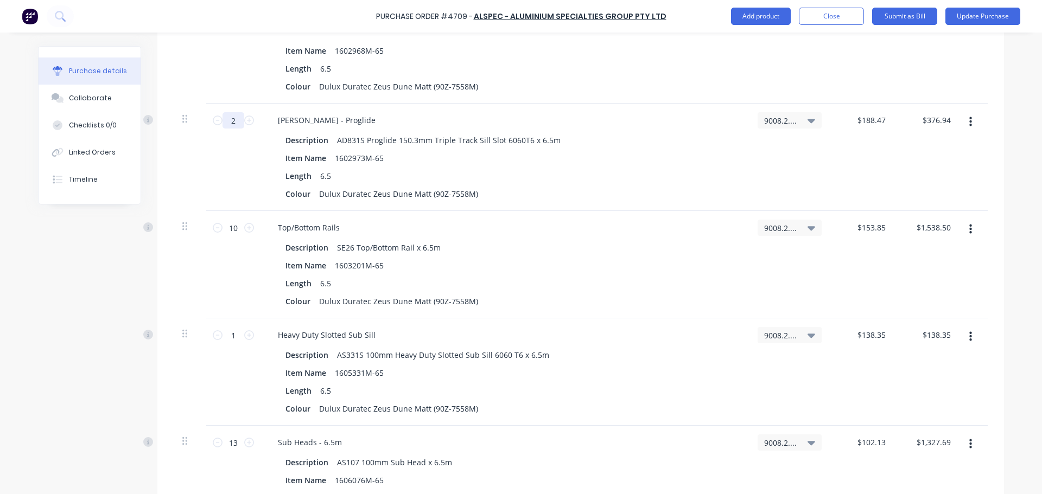
click at [222, 122] on input "2" at bounding box center [233, 120] width 22 height 16
click at [213, 125] on icon at bounding box center [218, 121] width 10 height 10
click at [226, 232] on input "10" at bounding box center [233, 228] width 22 height 16
click at [217, 232] on icon at bounding box center [218, 228] width 10 height 10
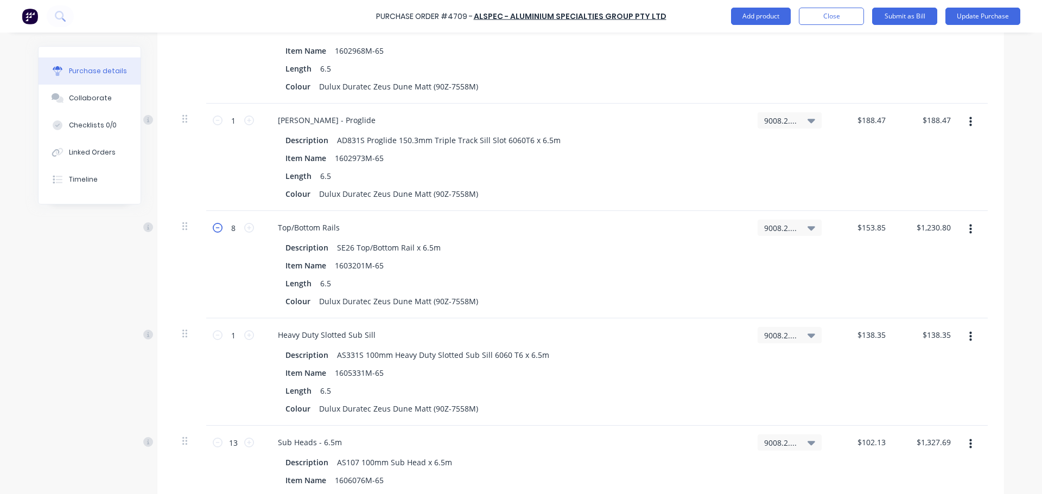
click at [217, 232] on icon at bounding box center [218, 228] width 10 height 10
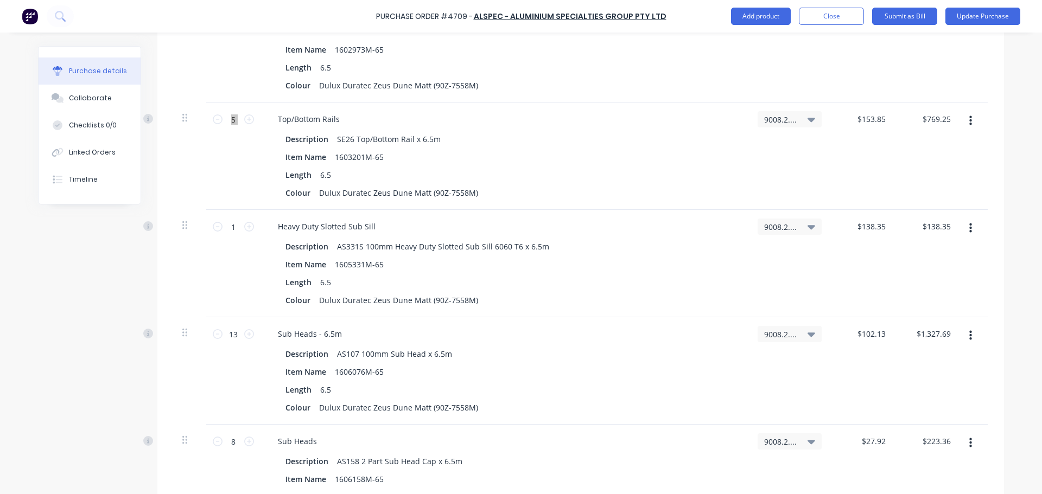
scroll to position [2985, 0]
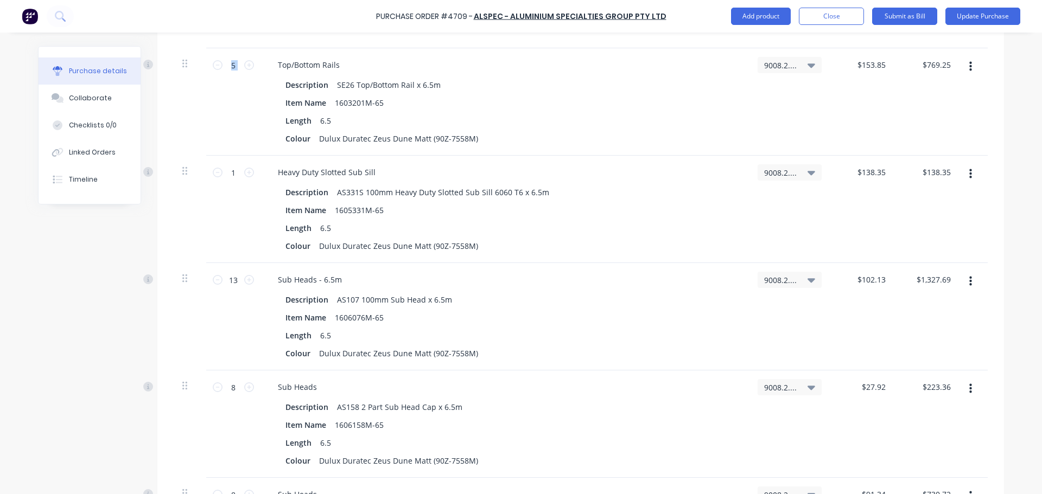
click at [969, 170] on button "button" at bounding box center [971, 174] width 26 height 20
click at [918, 271] on button "Delete" at bounding box center [937, 268] width 92 height 22
click at [213, 175] on icon at bounding box center [218, 173] width 10 height 10
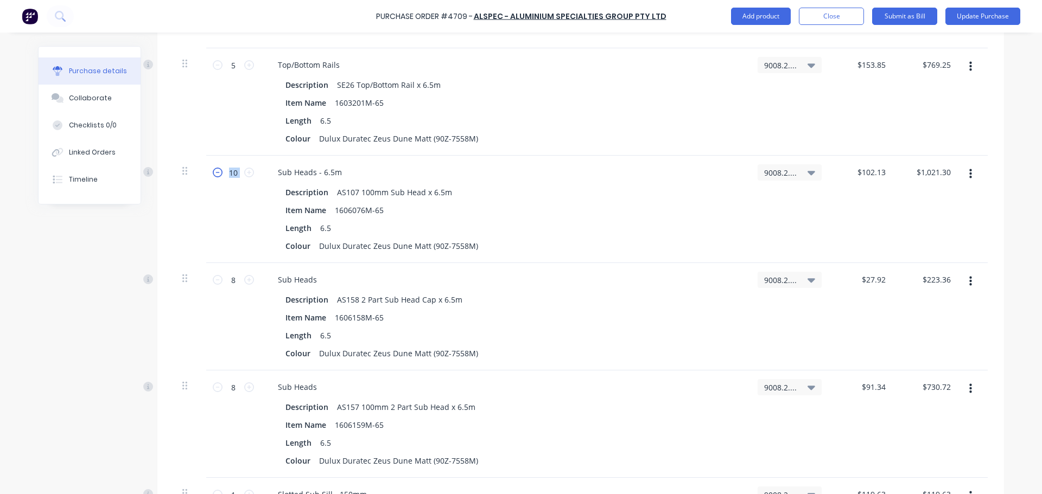
click at [213, 175] on icon at bounding box center [218, 173] width 10 height 10
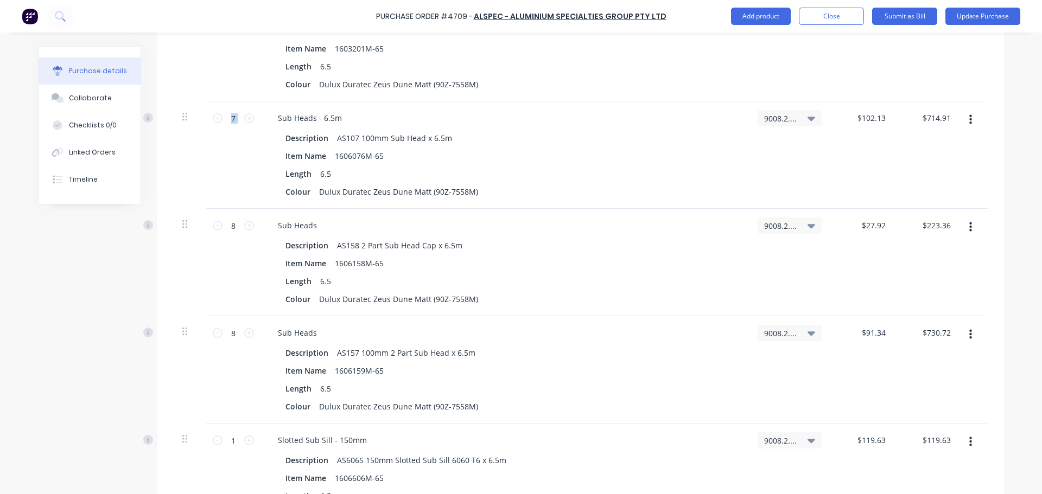
click at [206, 230] on div "8 8" at bounding box center [233, 262] width 54 height 107
click at [217, 226] on icon at bounding box center [218, 226] width 10 height 10
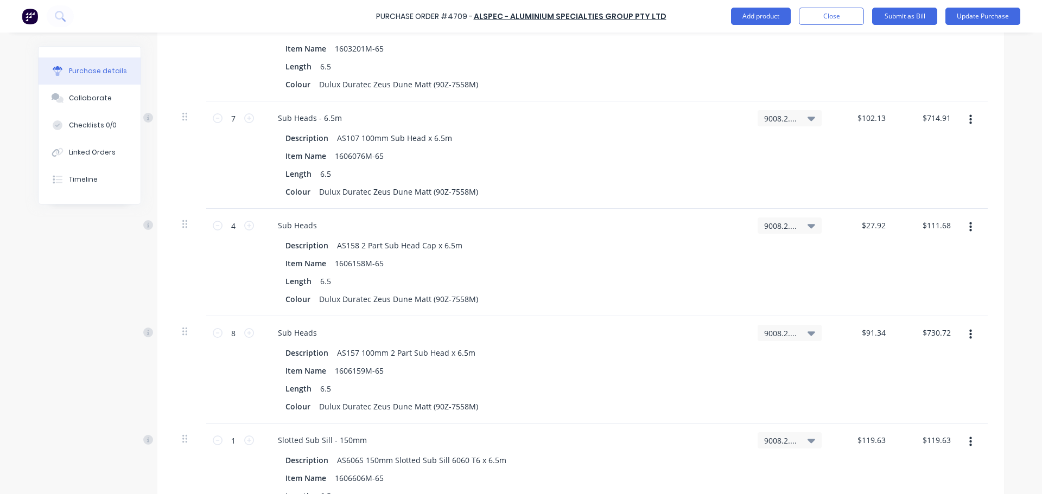
click at [207, 338] on div "8 8" at bounding box center [233, 369] width 54 height 107
click at [213, 334] on icon at bounding box center [218, 333] width 10 height 10
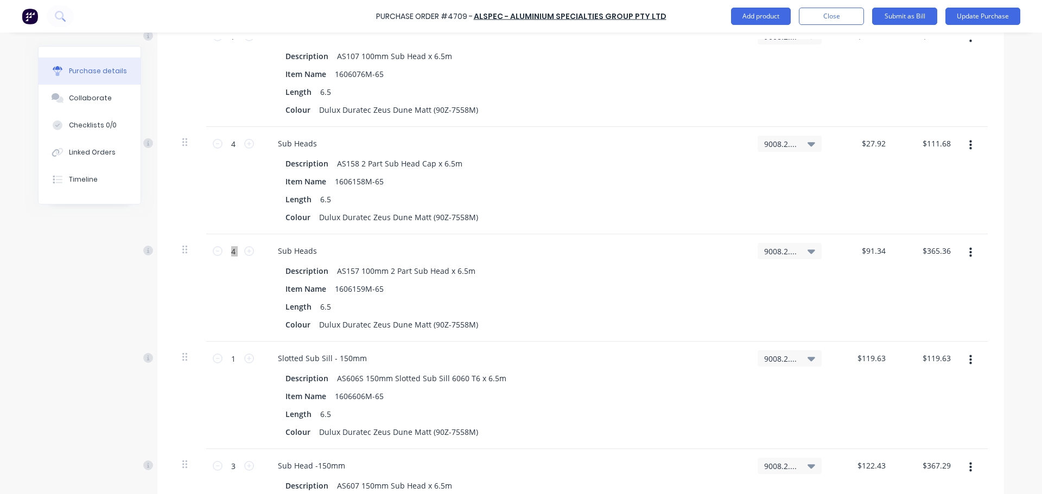
scroll to position [3148, 0]
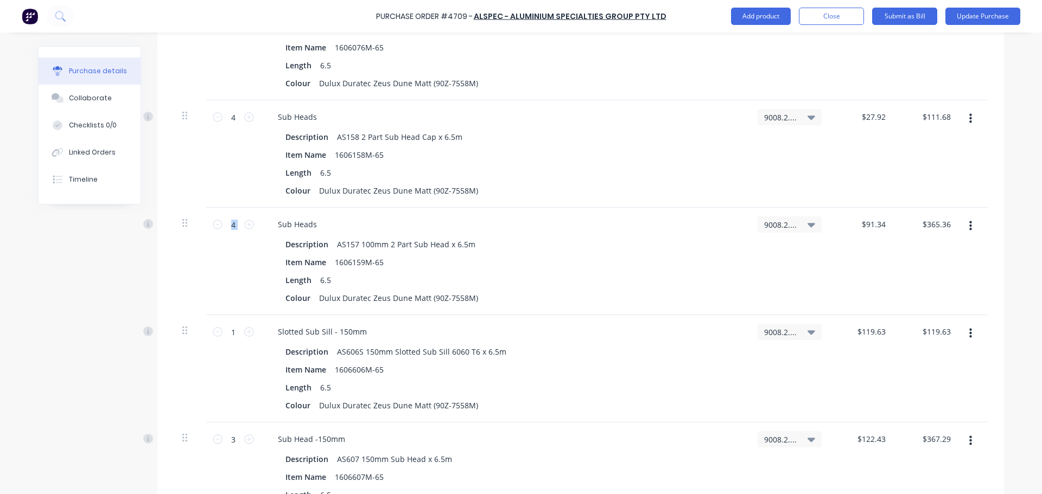
click at [962, 330] on button "button" at bounding box center [971, 334] width 26 height 20
click at [914, 426] on button "Delete" at bounding box center [937, 428] width 92 height 22
click at [222, 334] on input "3" at bounding box center [233, 332] width 22 height 16
click at [215, 332] on icon at bounding box center [218, 332] width 10 height 10
click at [214, 333] on icon at bounding box center [218, 332] width 10 height 10
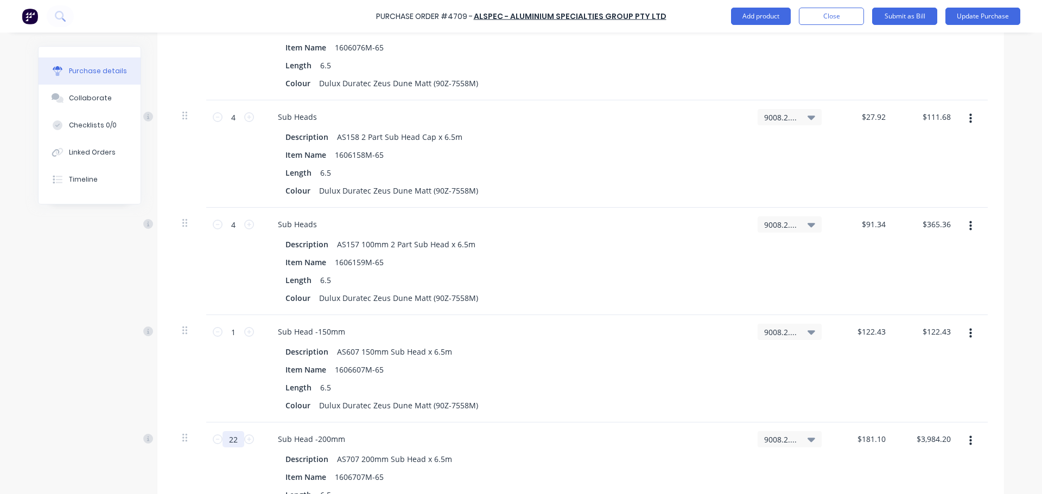
click at [227, 440] on input "22" at bounding box center [233, 439] width 22 height 16
click at [214, 442] on icon at bounding box center [218, 440] width 10 height 10
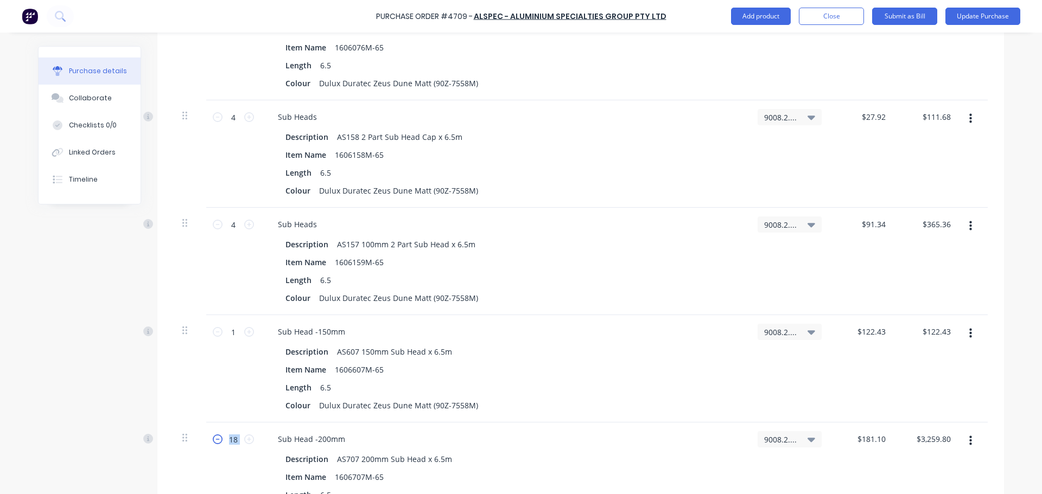
click at [214, 442] on icon at bounding box center [218, 440] width 10 height 10
click at [214, 441] on icon at bounding box center [218, 440] width 10 height 10
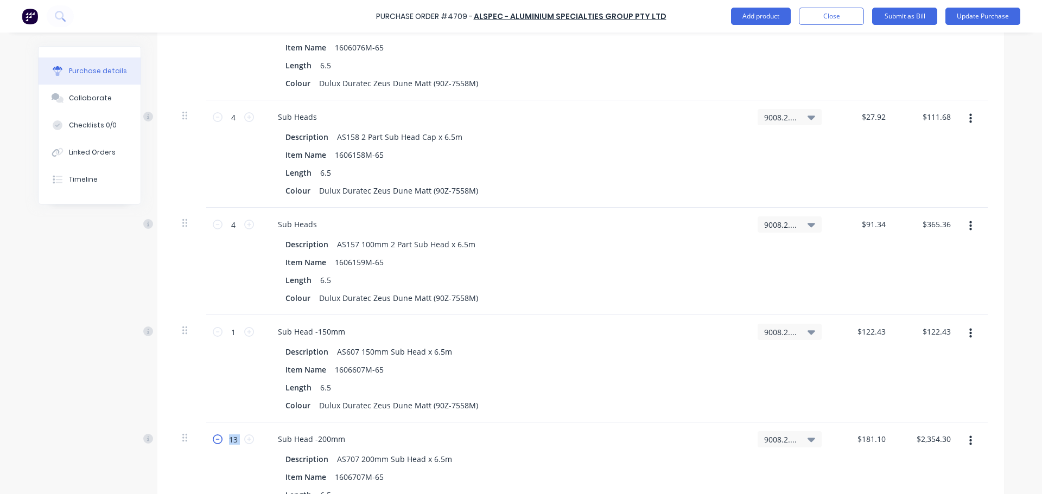
click at [214, 441] on icon at bounding box center [218, 440] width 10 height 10
click at [213, 440] on icon at bounding box center [218, 440] width 10 height 10
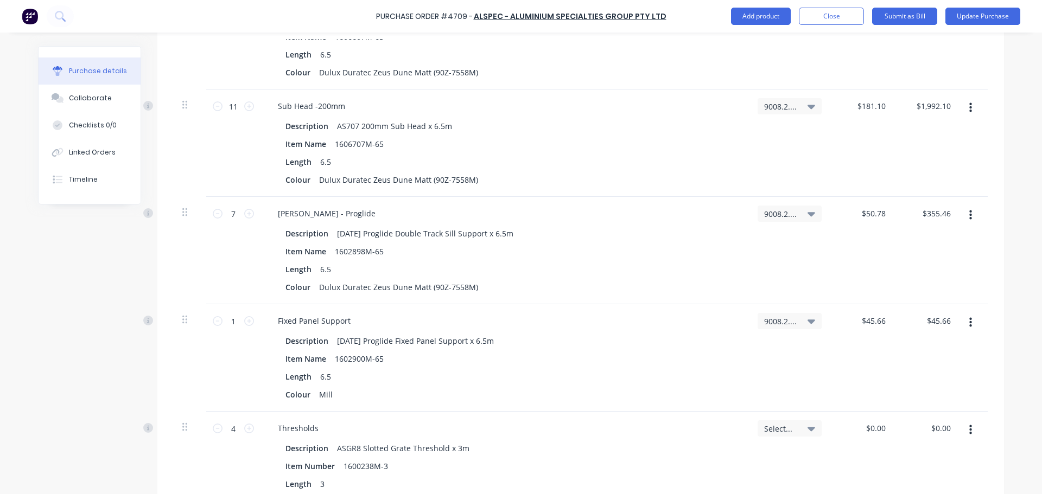
scroll to position [3473, 0]
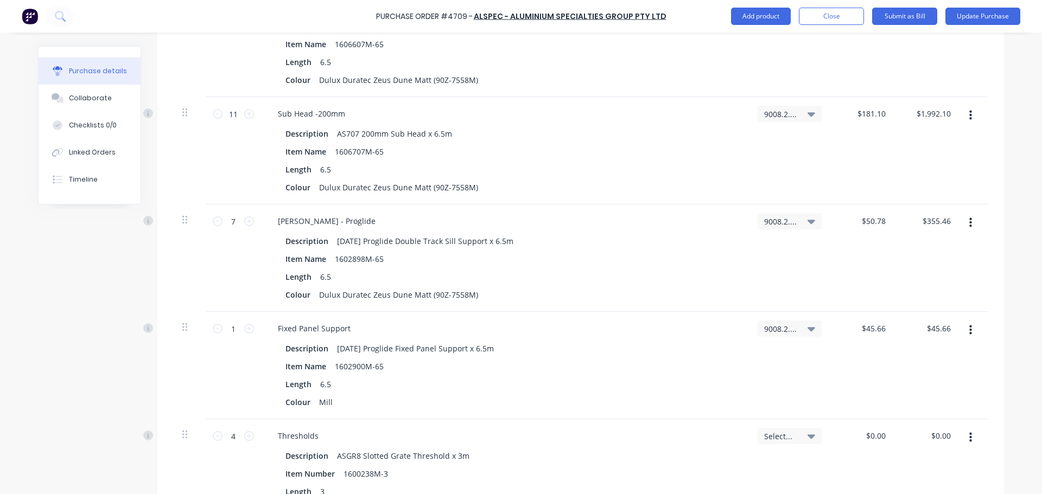
click at [970, 225] on button "button" at bounding box center [971, 223] width 26 height 20
click at [911, 316] on button "Delete" at bounding box center [937, 317] width 92 height 22
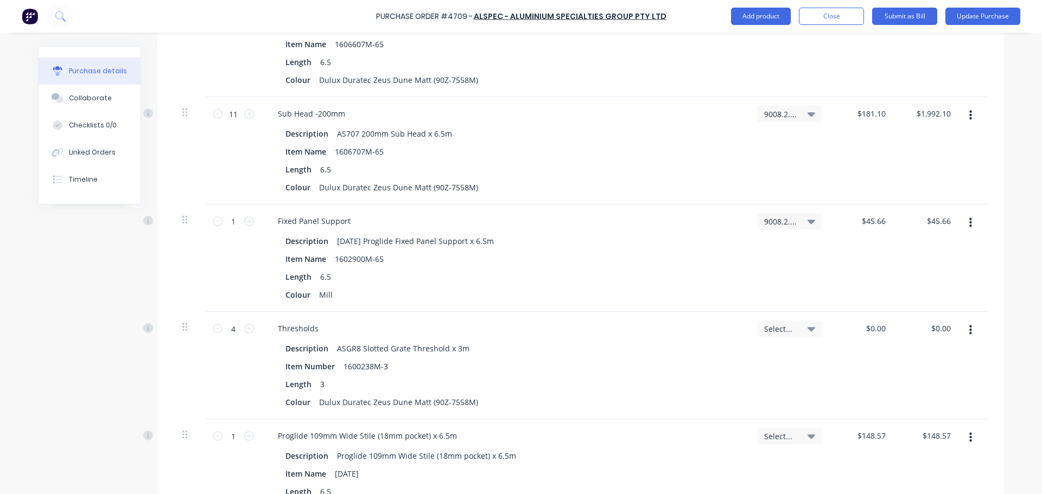
click at [968, 224] on button "button" at bounding box center [971, 223] width 26 height 20
click at [910, 316] on button "Delete" at bounding box center [937, 317] width 92 height 22
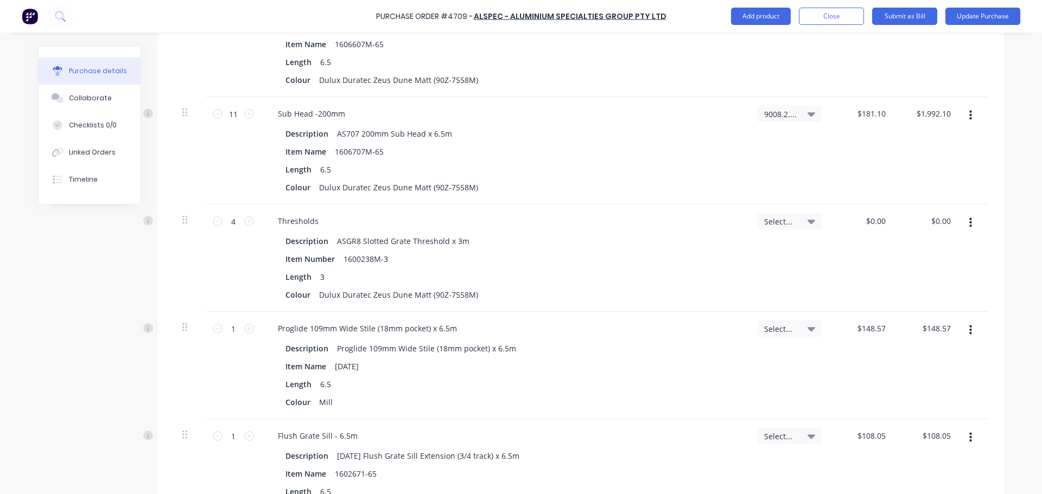
click at [969, 222] on icon "button" at bounding box center [970, 223] width 3 height 10
click at [901, 315] on button "Delete" at bounding box center [937, 317] width 92 height 22
click at [964, 226] on button "button" at bounding box center [971, 223] width 26 height 20
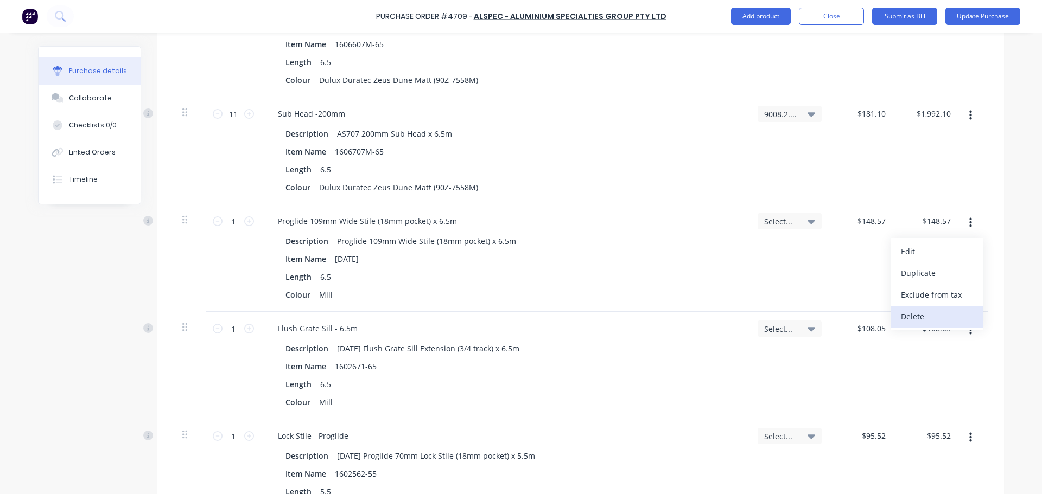
click at [910, 314] on button "Delete" at bounding box center [937, 317] width 92 height 22
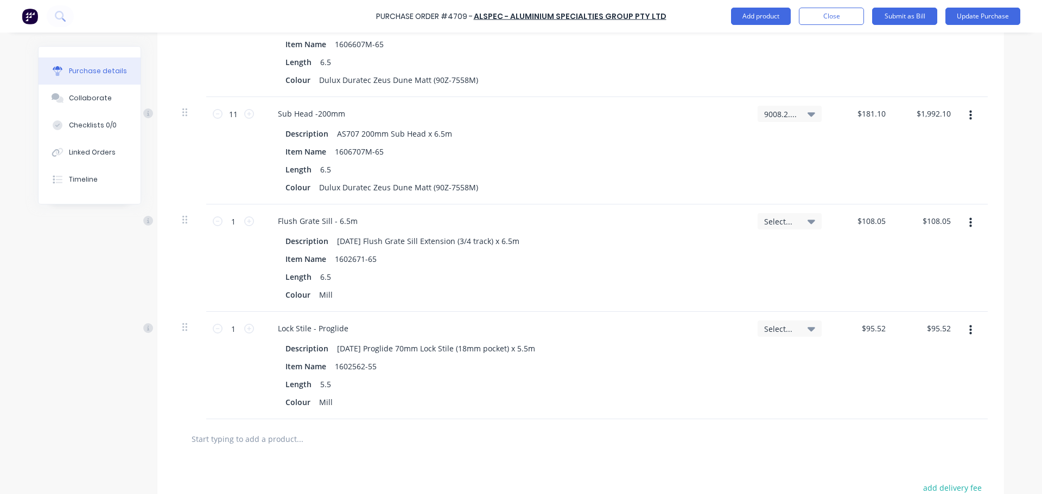
click at [964, 224] on button "button" at bounding box center [971, 223] width 26 height 20
click at [900, 316] on button "Delete" at bounding box center [937, 317] width 92 height 22
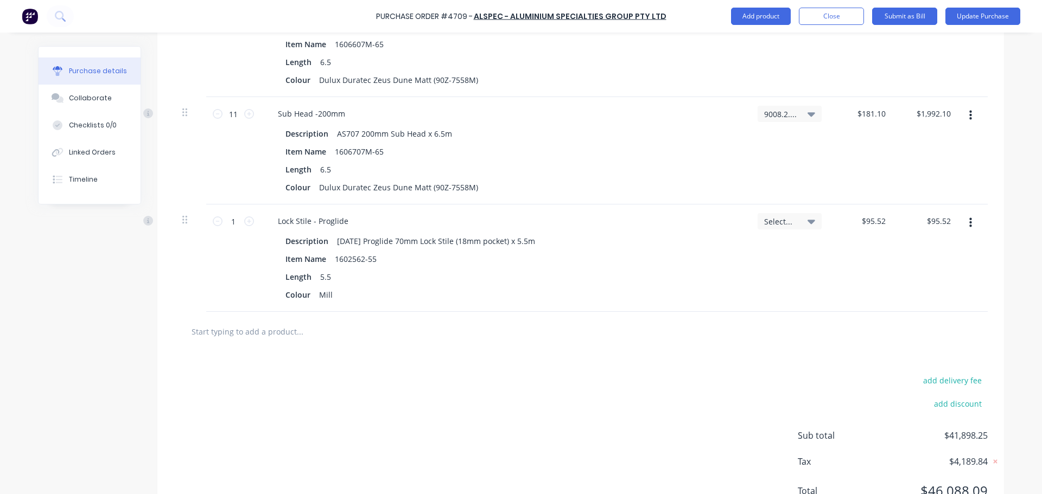
click at [969, 225] on icon "button" at bounding box center [970, 223] width 3 height 12
click at [910, 319] on button "Delete" at bounding box center [937, 317] width 92 height 22
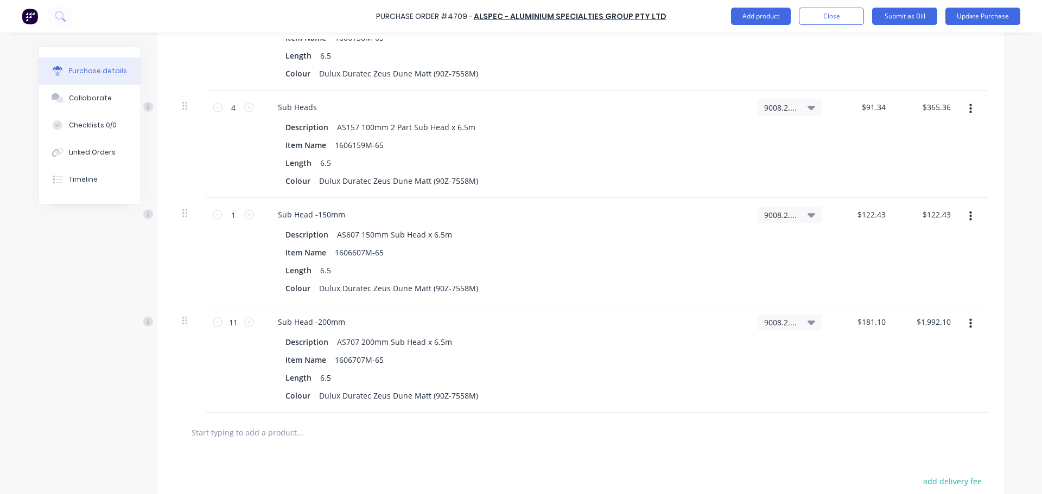
scroll to position [3250, 0]
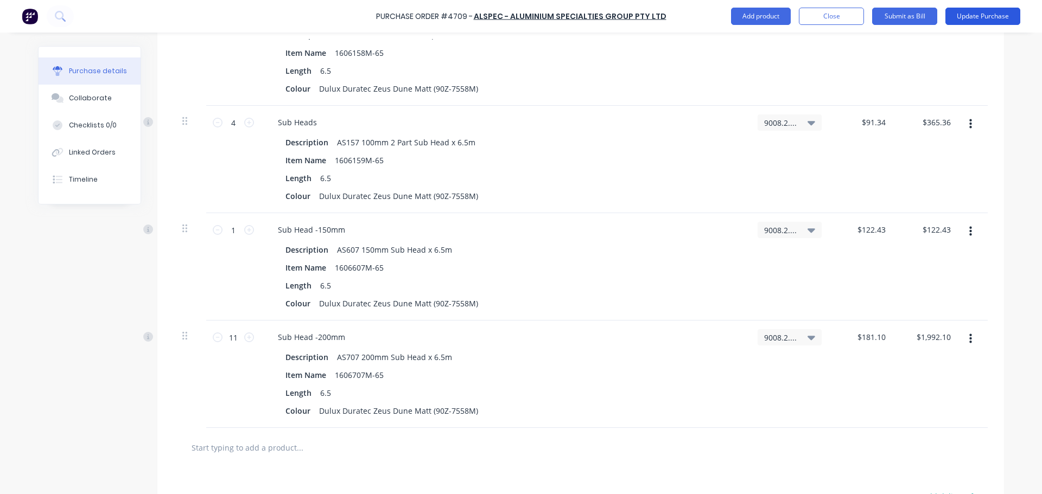
click at [985, 17] on button "Update Purchase" at bounding box center [982, 16] width 75 height 17
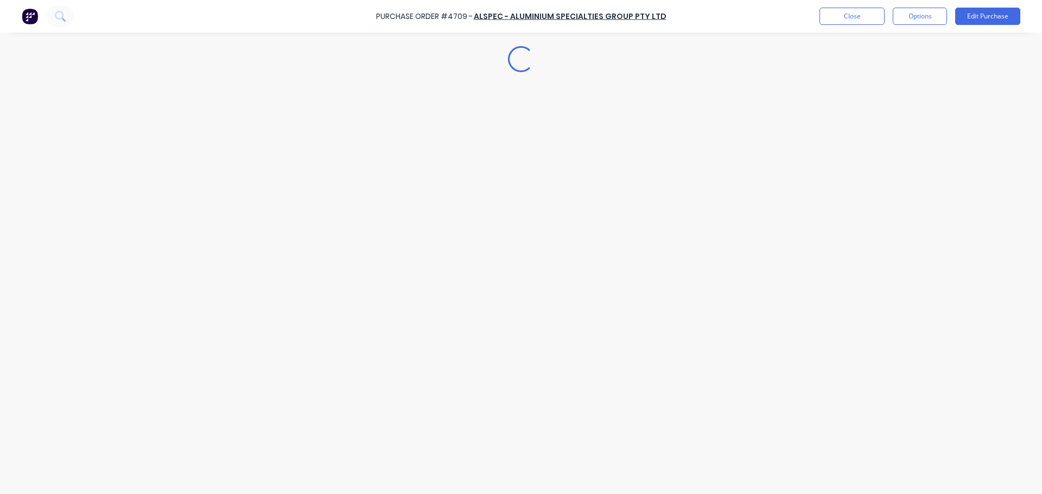
scroll to position [0, 0]
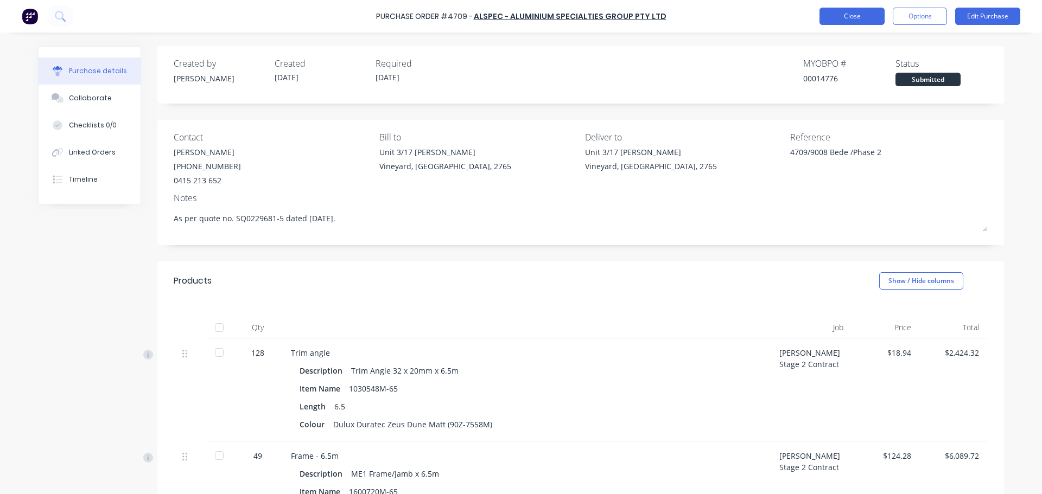
click at [857, 22] on button "Close" at bounding box center [851, 16] width 65 height 17
